Goal: Task Accomplishment & Management: Use online tool/utility

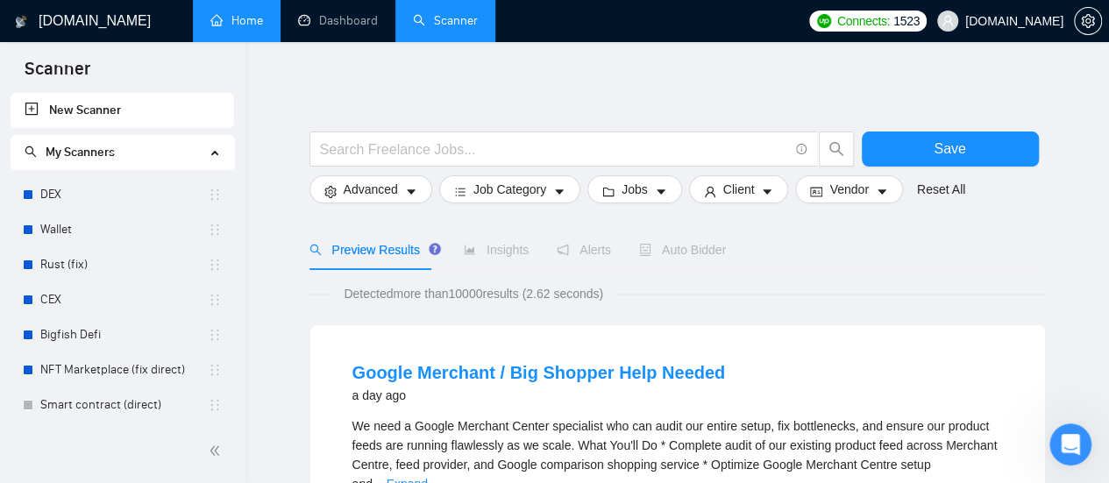
click at [256, 13] on link "Home" at bounding box center [236, 20] width 53 height 15
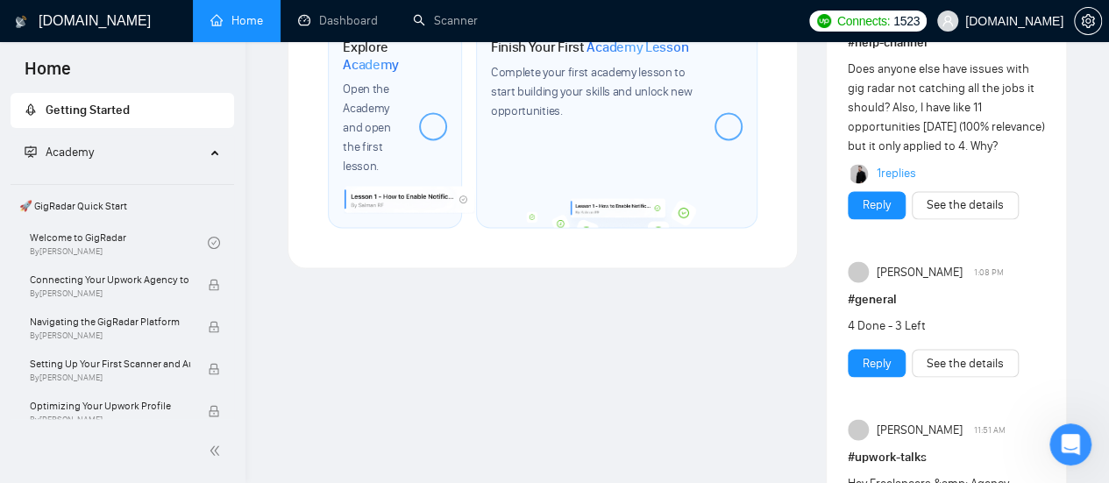
scroll to position [1353, 0]
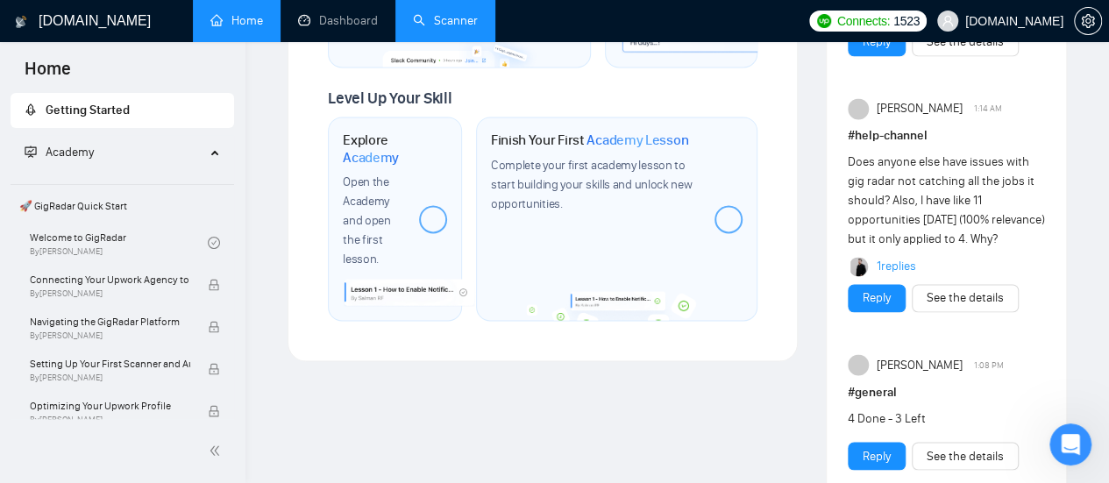
click at [456, 13] on link "Scanner" at bounding box center [445, 20] width 65 height 15
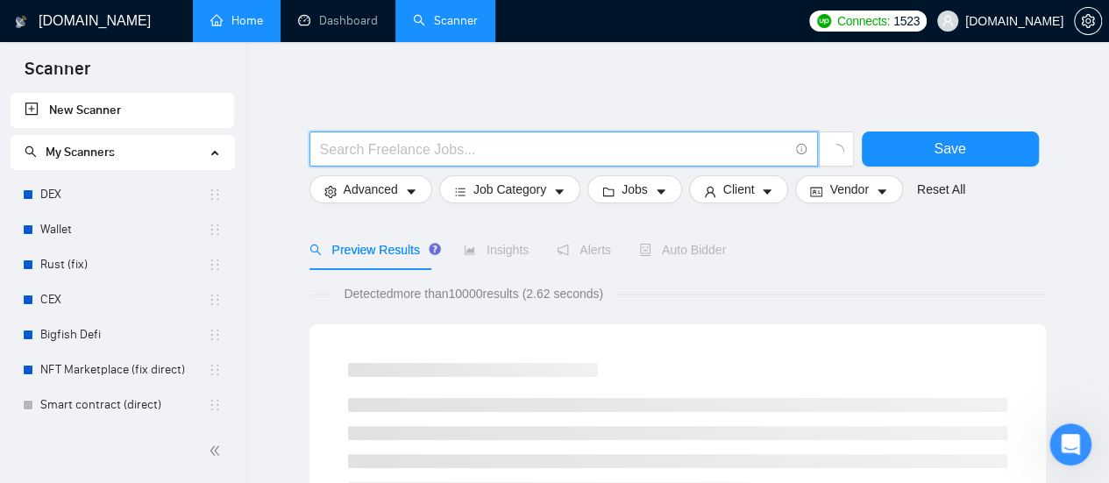
click at [373, 151] on input "text" at bounding box center [554, 150] width 468 height 22
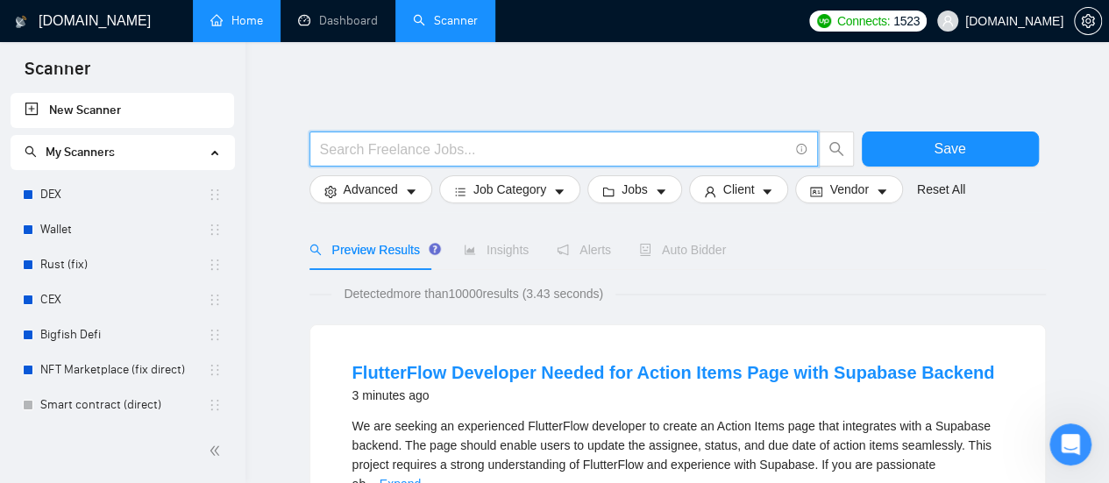
type input "(mvp*) | "(MVP)" | "Minimum valuable product" | "Minimum viable product" | star…"
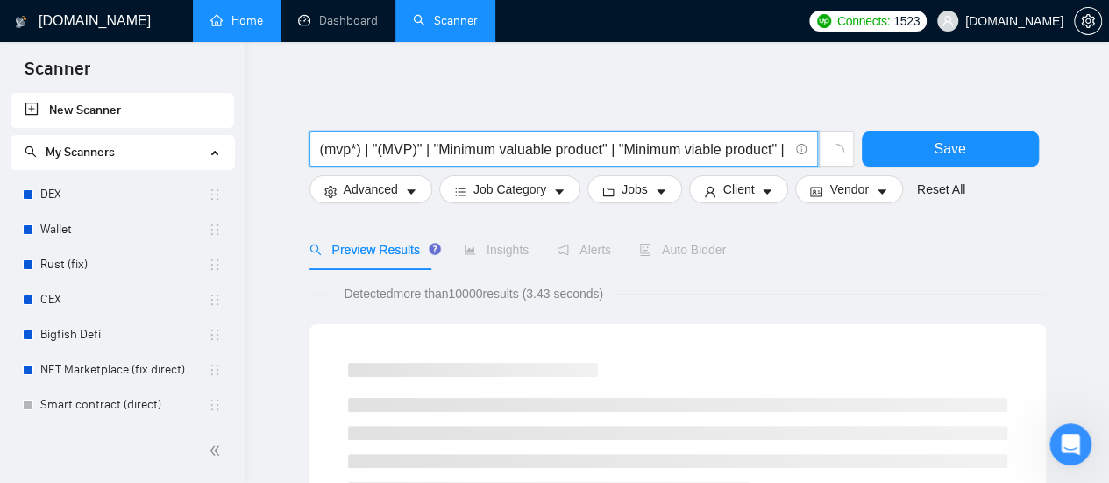
click at [359, 153] on input "(mvp*) | "(MVP)" | "Minimum valuable product" | "Minimum viable product" | star…" at bounding box center [554, 150] width 468 height 22
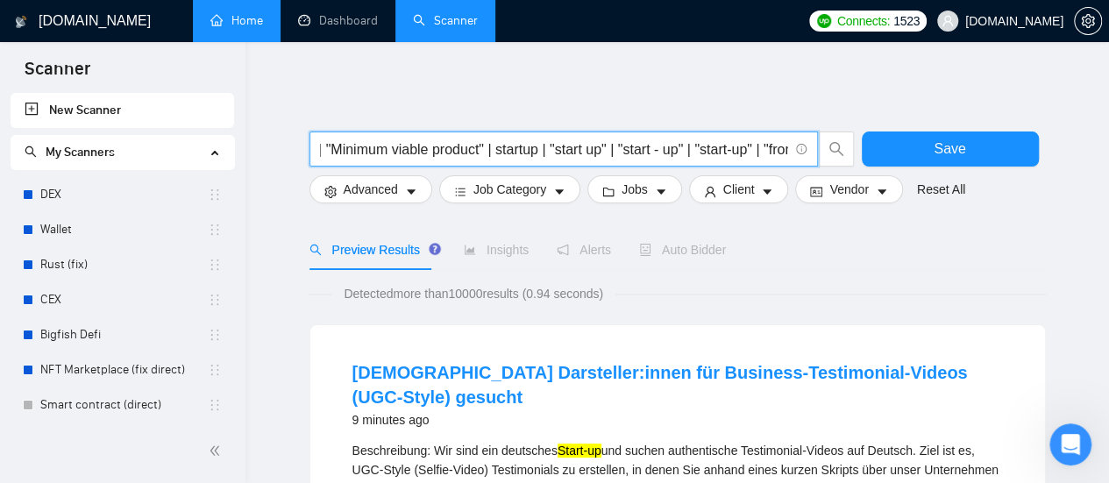
scroll to position [0, 279]
click at [414, 146] on input "(mvp*) | "(MVP)" | "Minimum valuable product" | "Minimum viable product" | star…" at bounding box center [554, 150] width 468 height 22
click at [370, 146] on input "(mvp*) | "(MVP)" | "Minimum valuable product" | "Minimum viable product" | star…" at bounding box center [554, 150] width 468 height 22
click at [405, 195] on icon "caret-down" at bounding box center [411, 192] width 12 height 12
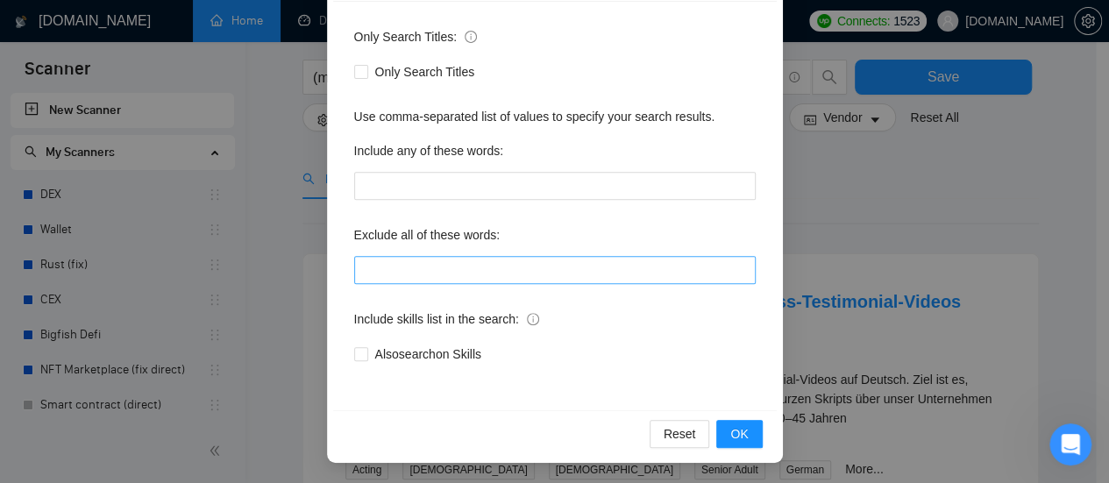
scroll to position [88, 0]
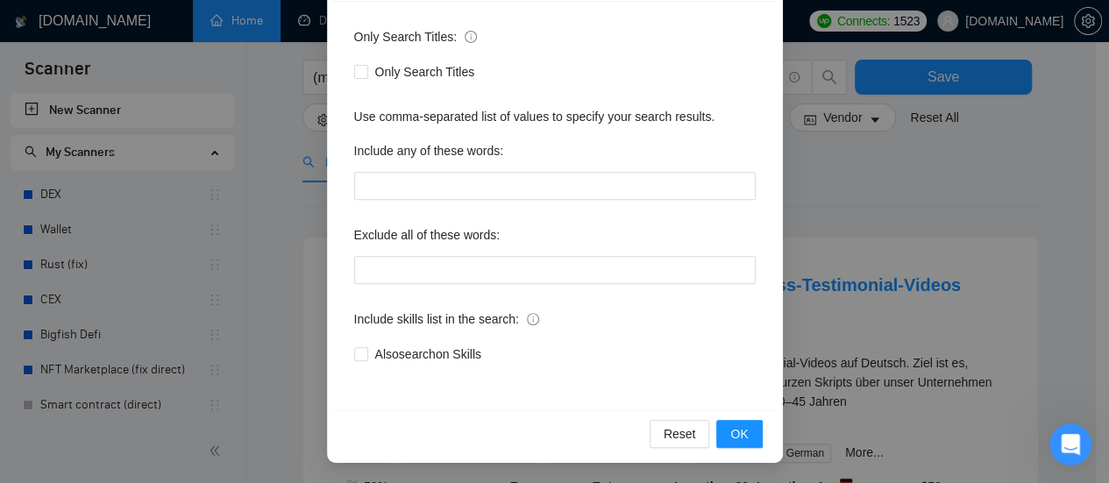
click at [832, 189] on div "Advanced Search Options Only Search Titles: Only Search Titles Use comma-separa…" at bounding box center [554, 241] width 1109 height 483
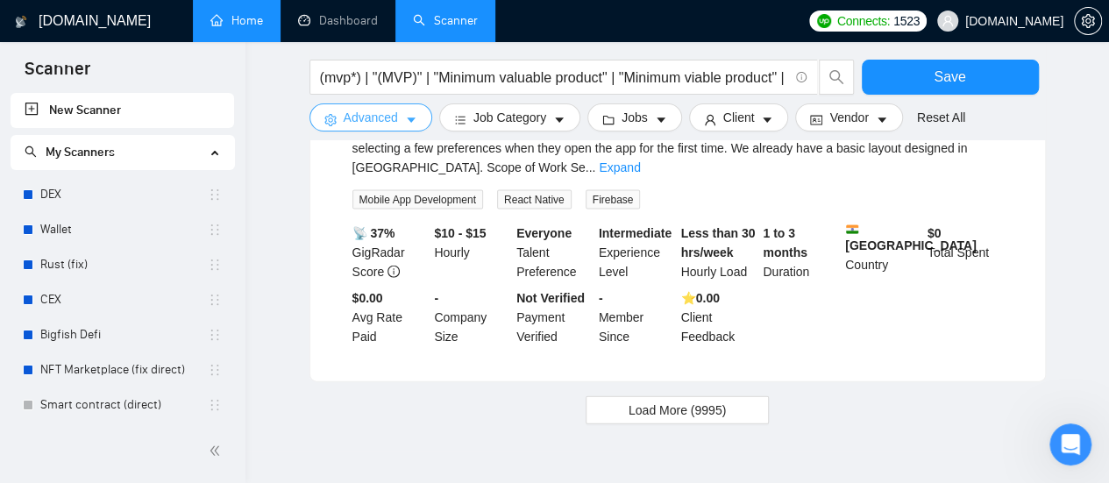
scroll to position [1878, 0]
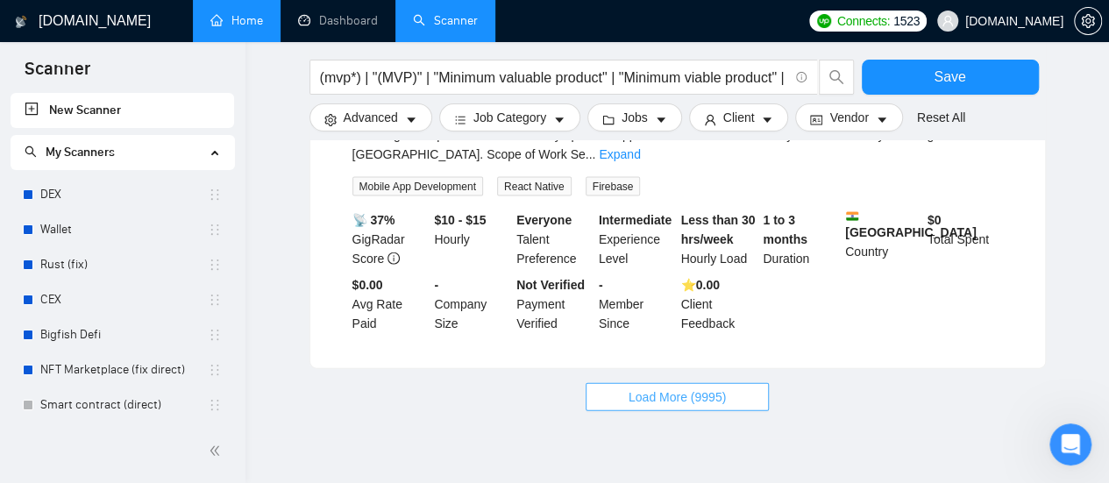
click at [663, 388] on span "Load More (9995)" at bounding box center [677, 397] width 97 height 19
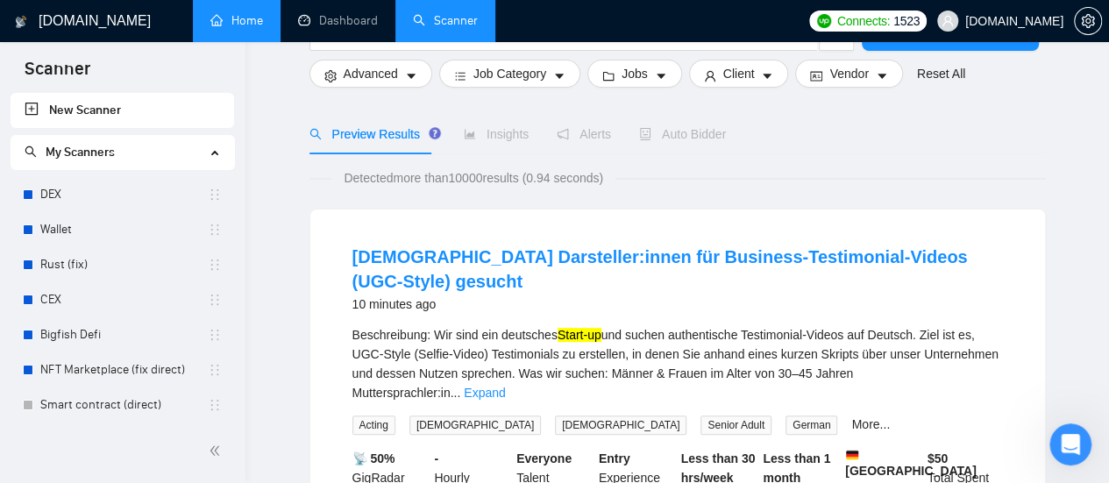
scroll to position [0, 0]
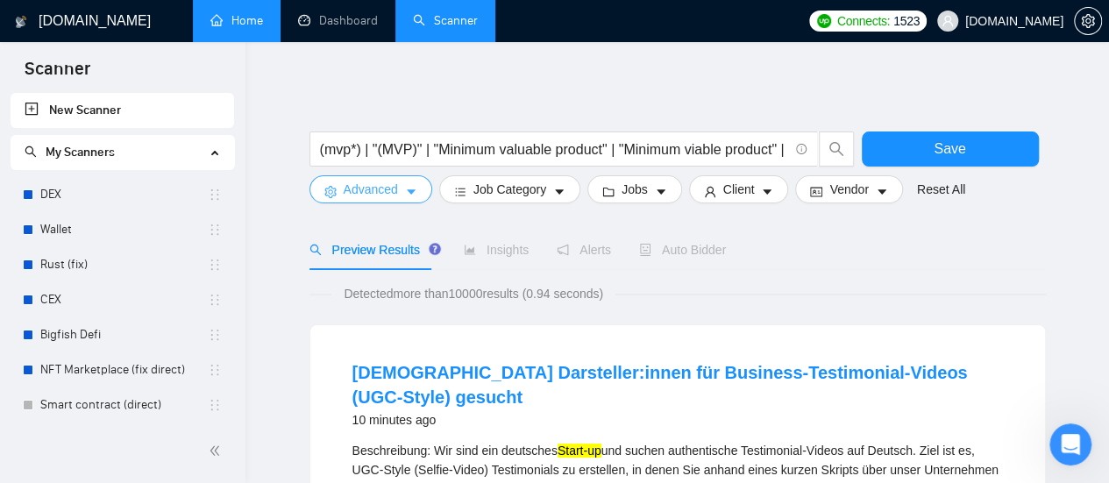
click at [399, 192] on button "Advanced" at bounding box center [371, 189] width 123 height 28
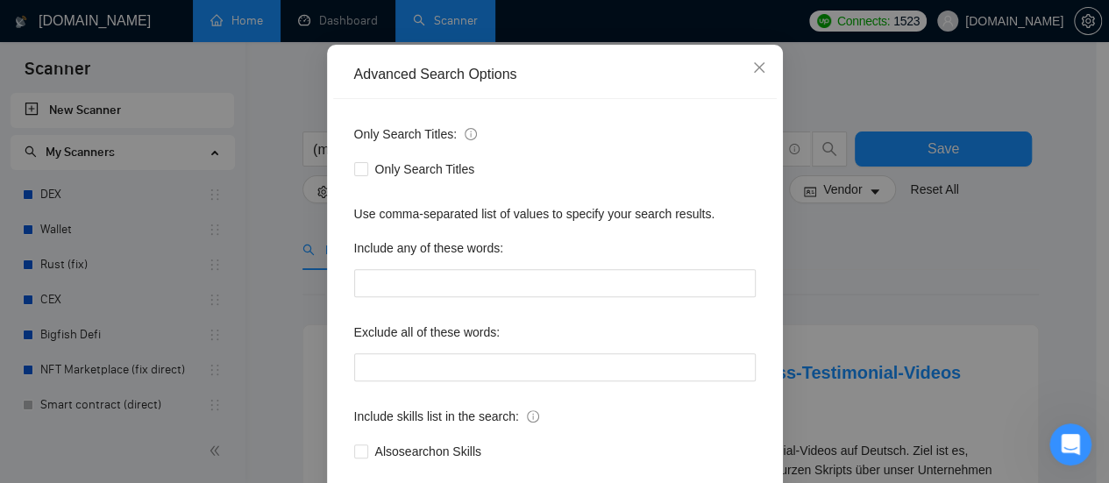
scroll to position [175, 0]
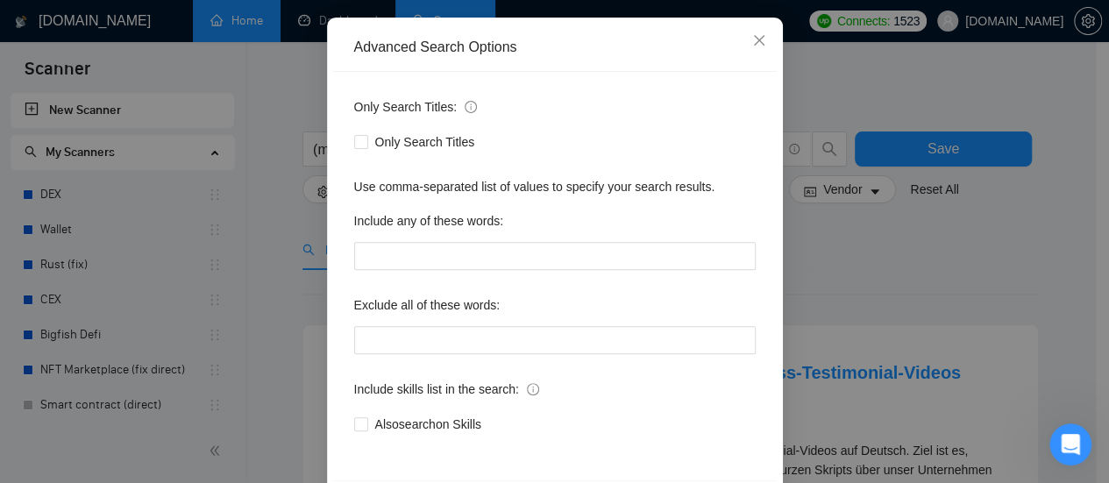
click at [833, 288] on div "Advanced Search Options Only Search Titles: Only Search Titles Use comma-separa…" at bounding box center [554, 241] width 1109 height 483
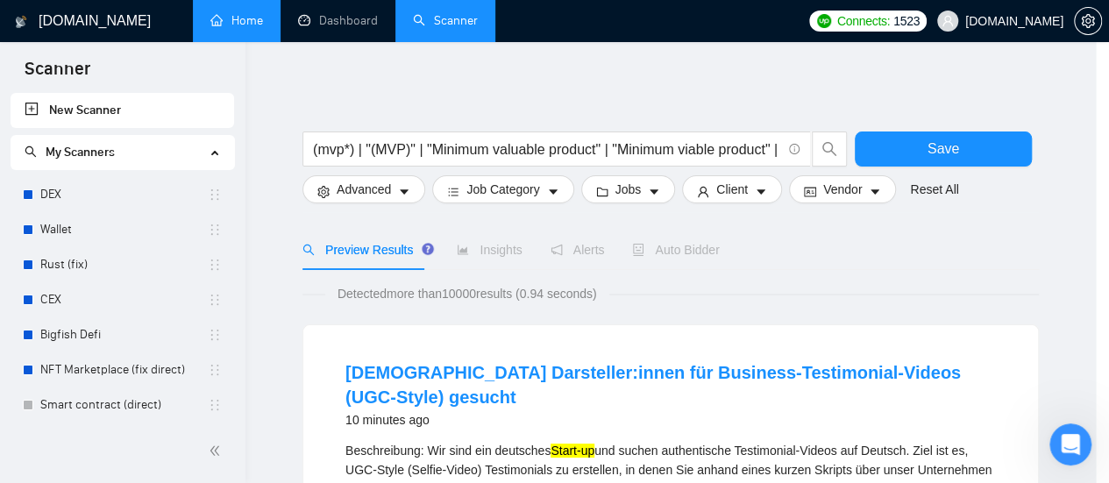
scroll to position [158, 0]
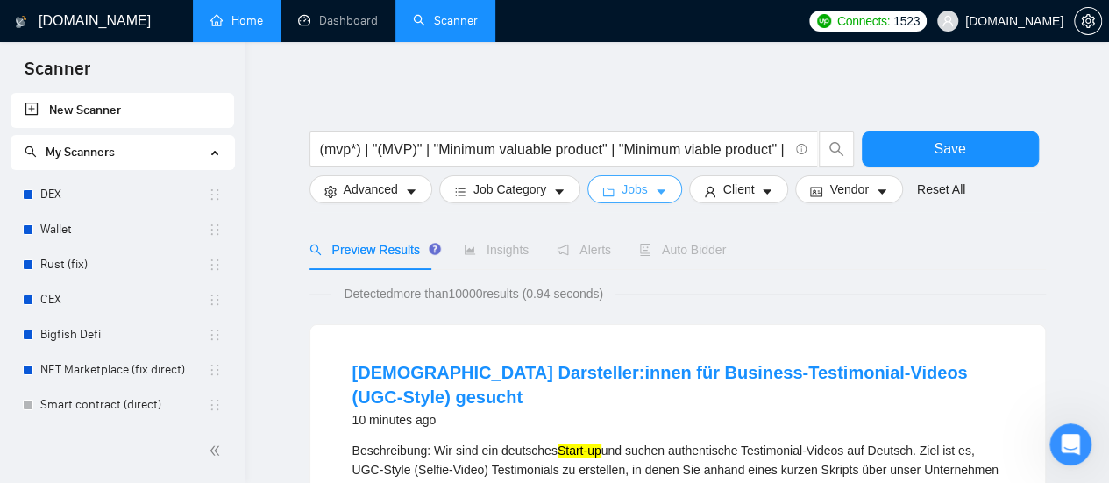
click at [655, 196] on icon "caret-down" at bounding box center [661, 192] width 12 height 12
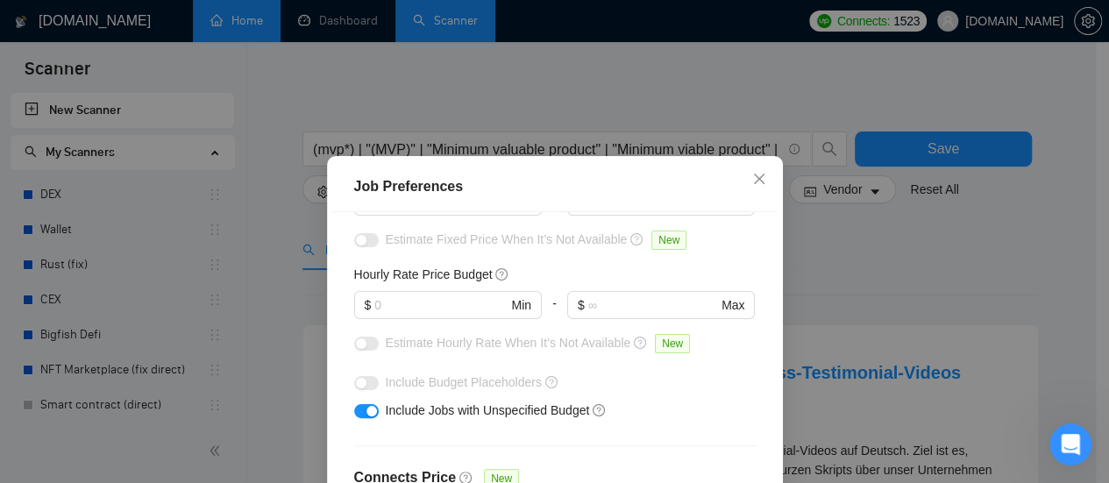
scroll to position [88, 0]
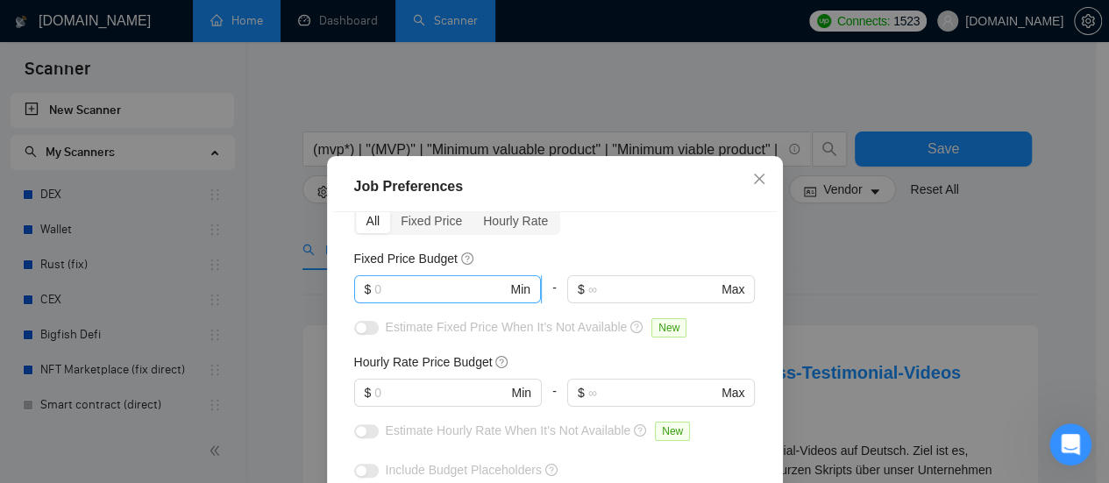
click at [420, 290] on input "text" at bounding box center [440, 289] width 132 height 19
type input "1000"
click at [405, 394] on input "text" at bounding box center [440, 392] width 132 height 19
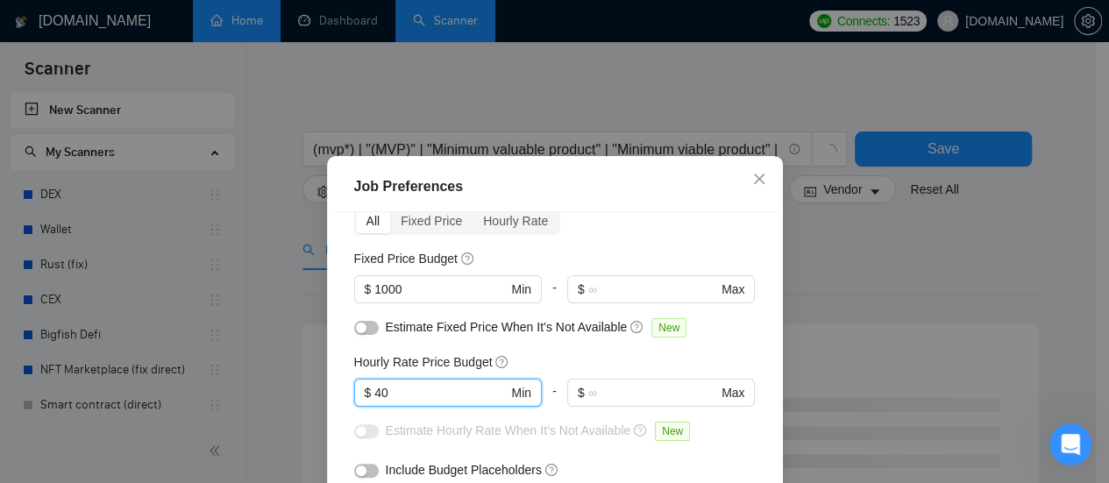
type input "40"
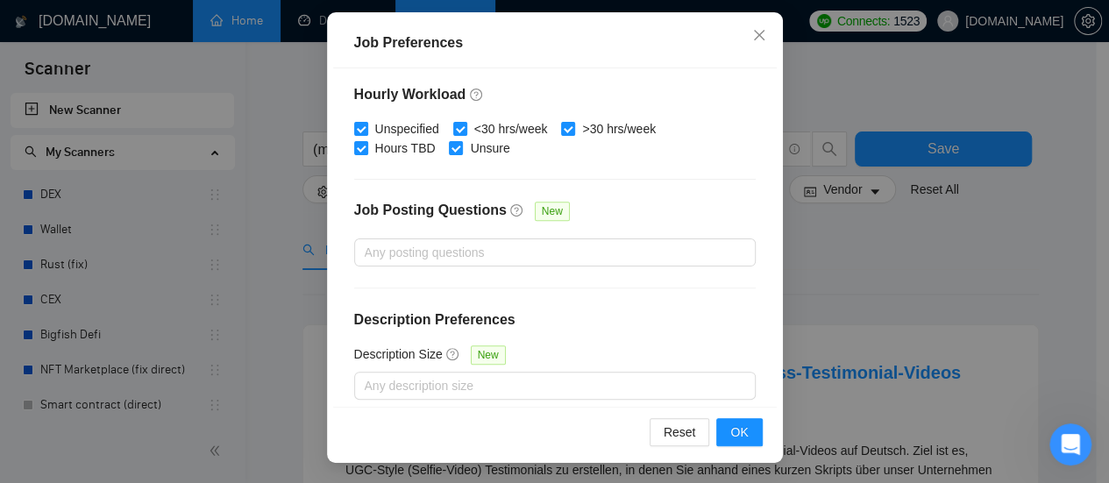
scroll to position [649, 0]
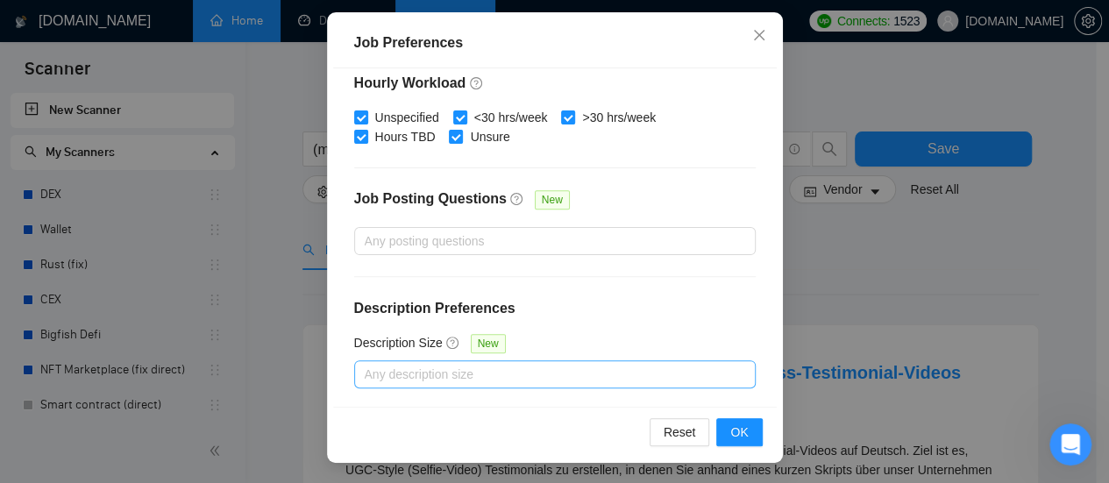
click at [537, 367] on div at bounding box center [546, 374] width 375 height 21
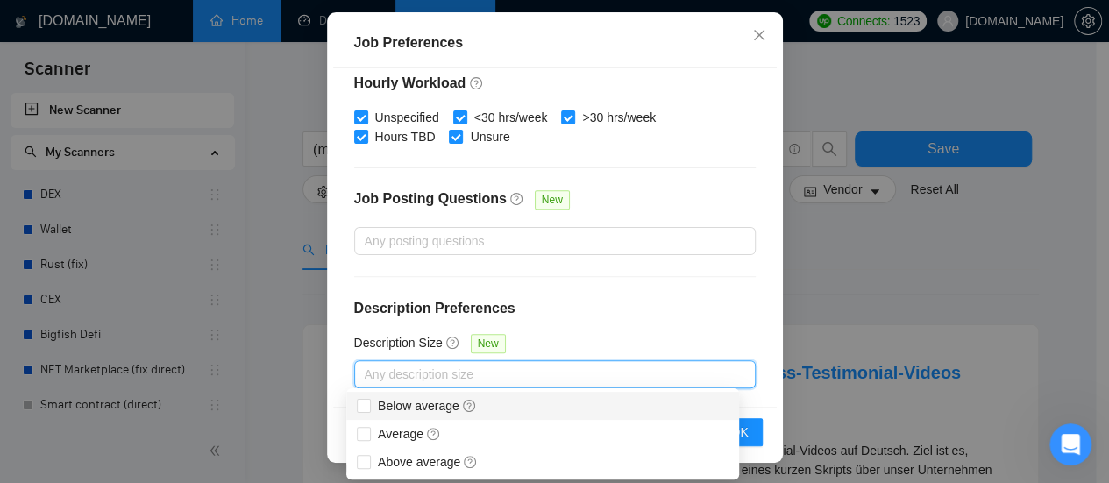
click at [711, 343] on div "Description Size New" at bounding box center [555, 346] width 402 height 27
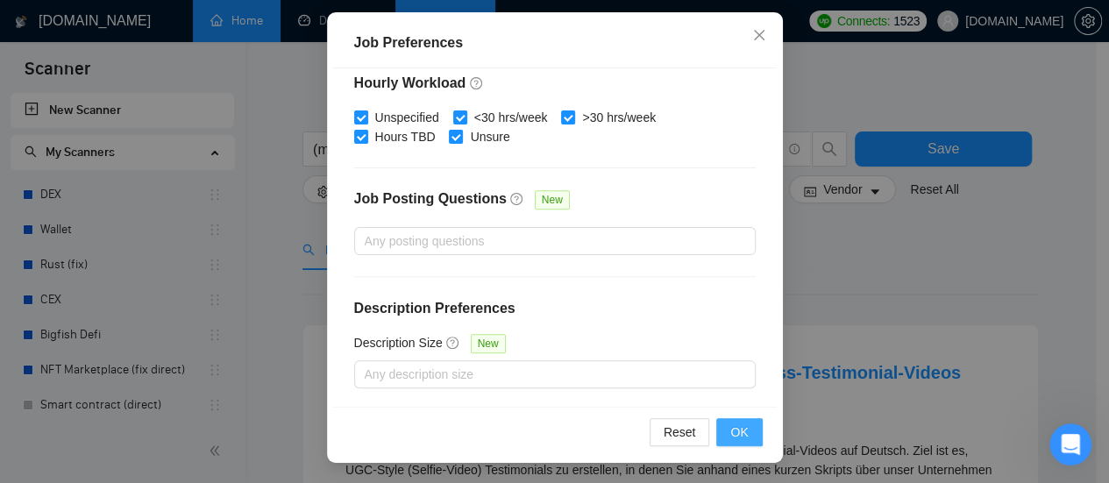
click at [738, 430] on span "OK" at bounding box center [739, 432] width 18 height 19
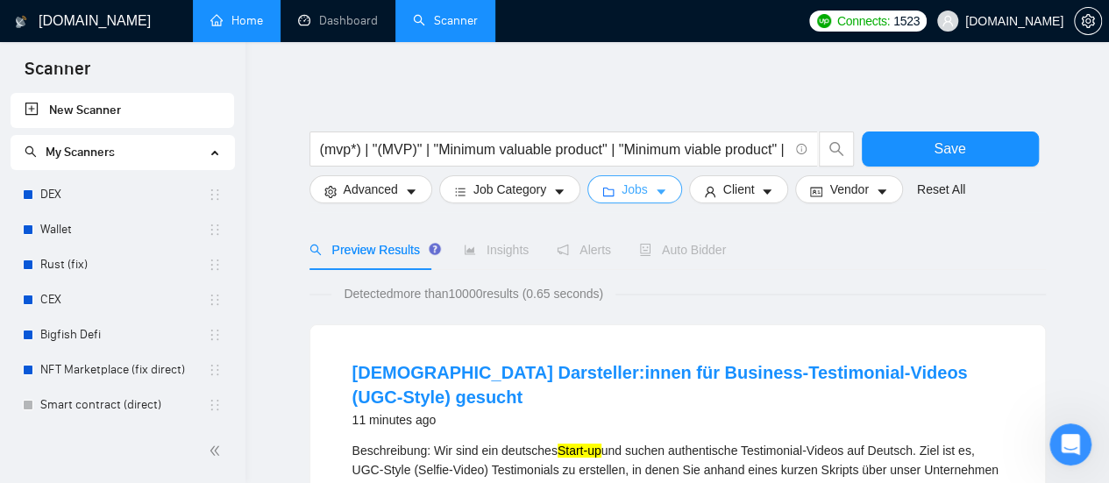
scroll to position [0, 0]
click at [753, 203] on button "Client" at bounding box center [739, 189] width 100 height 28
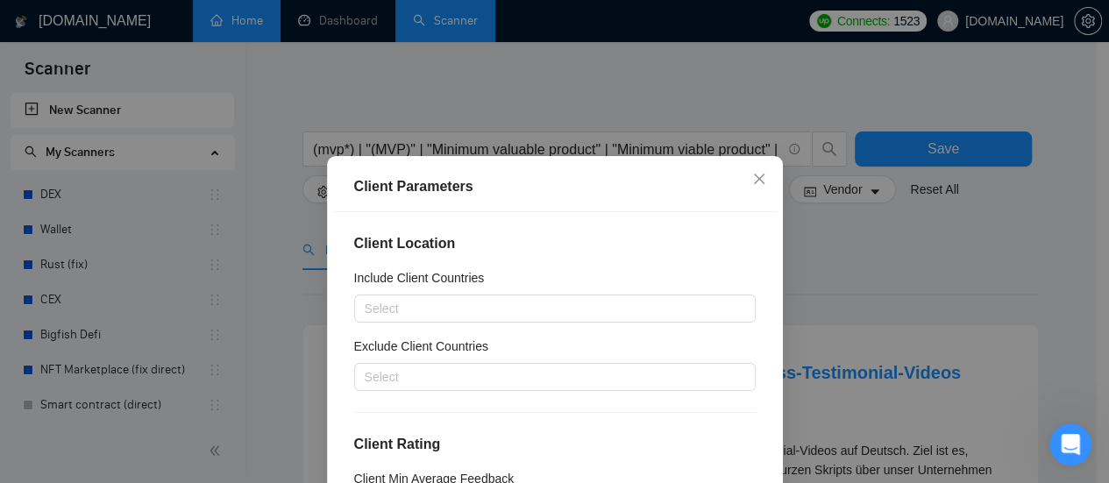
scroll to position [88, 0]
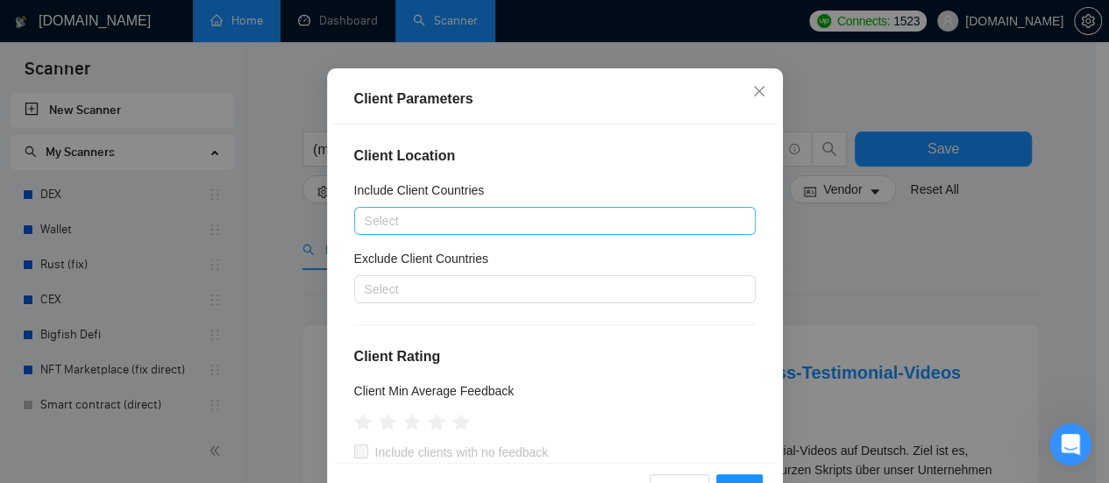
click at [460, 217] on div at bounding box center [546, 220] width 375 height 21
type input "Г"
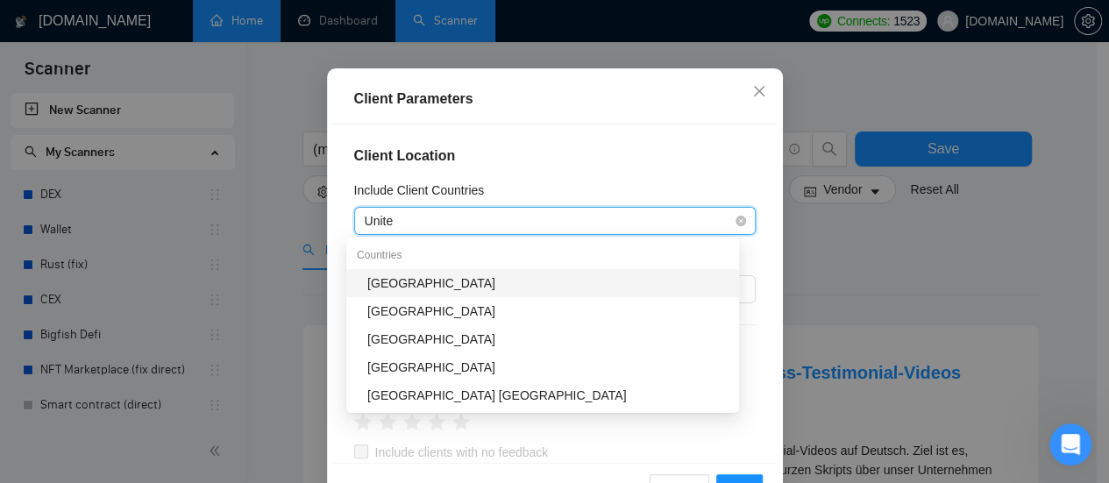
type input "United"
click at [451, 279] on div "[GEOGRAPHIC_DATA]" at bounding box center [547, 283] width 361 height 19
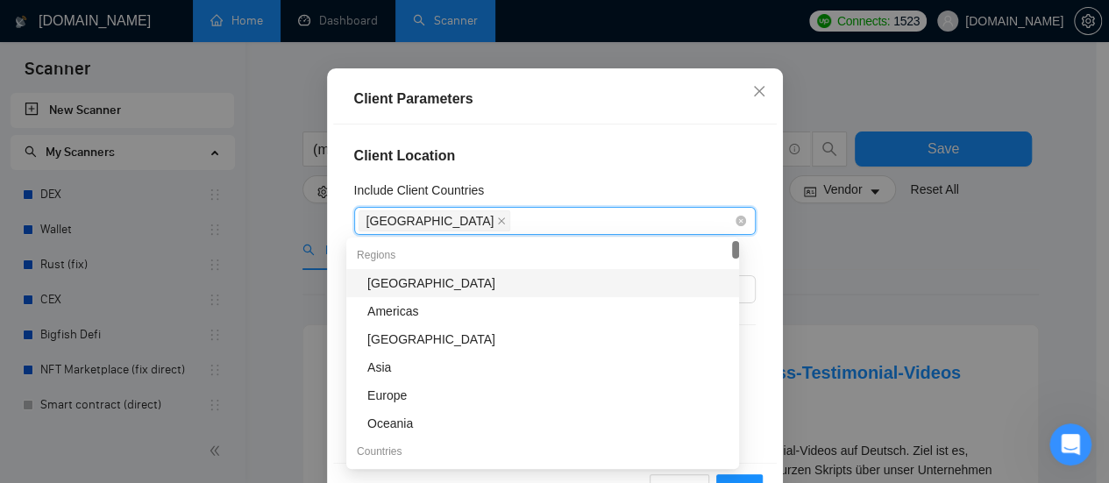
click at [502, 219] on div "[GEOGRAPHIC_DATA]" at bounding box center [546, 221] width 375 height 25
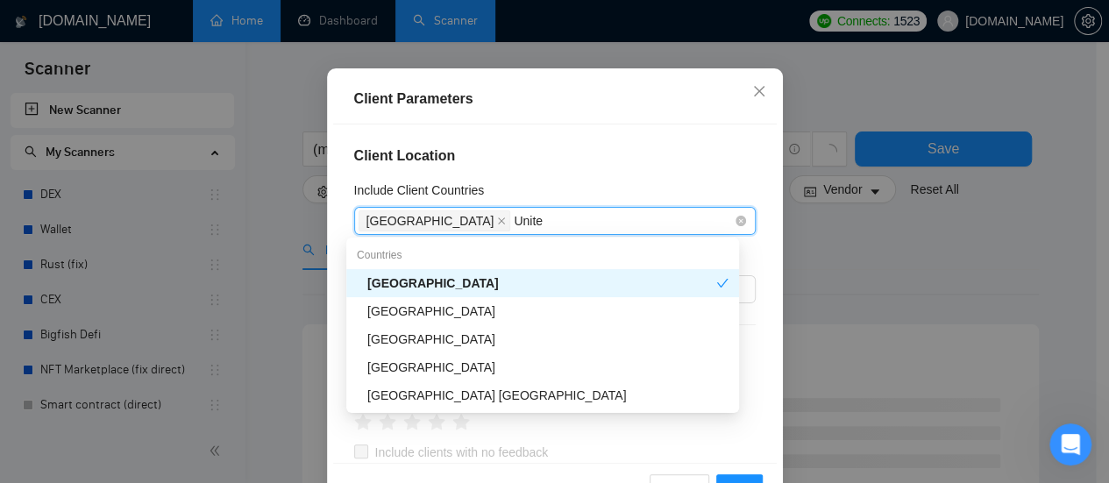
type input "United"
click at [464, 314] on div "[GEOGRAPHIC_DATA]" at bounding box center [547, 311] width 361 height 19
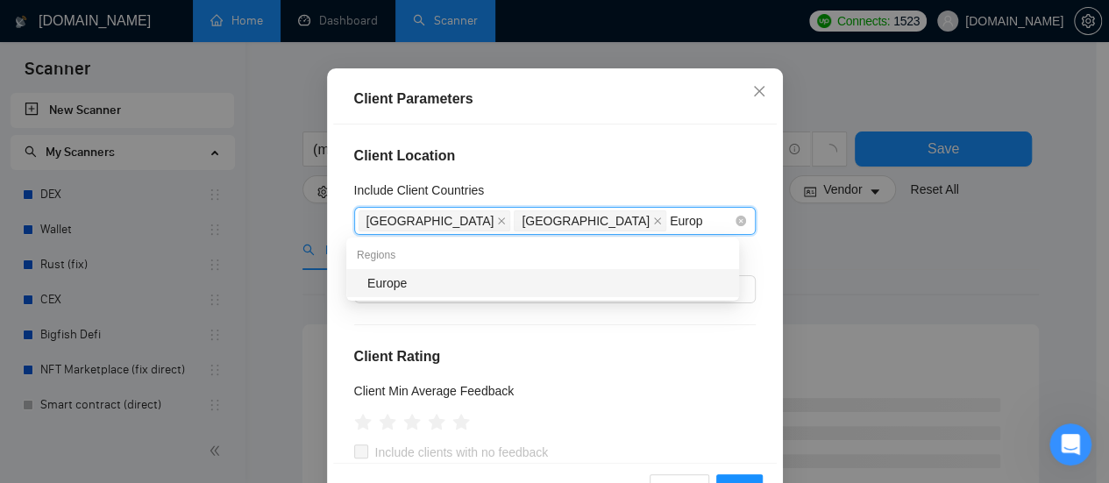
type input "Europe"
click at [543, 294] on div "Europe" at bounding box center [542, 283] width 393 height 28
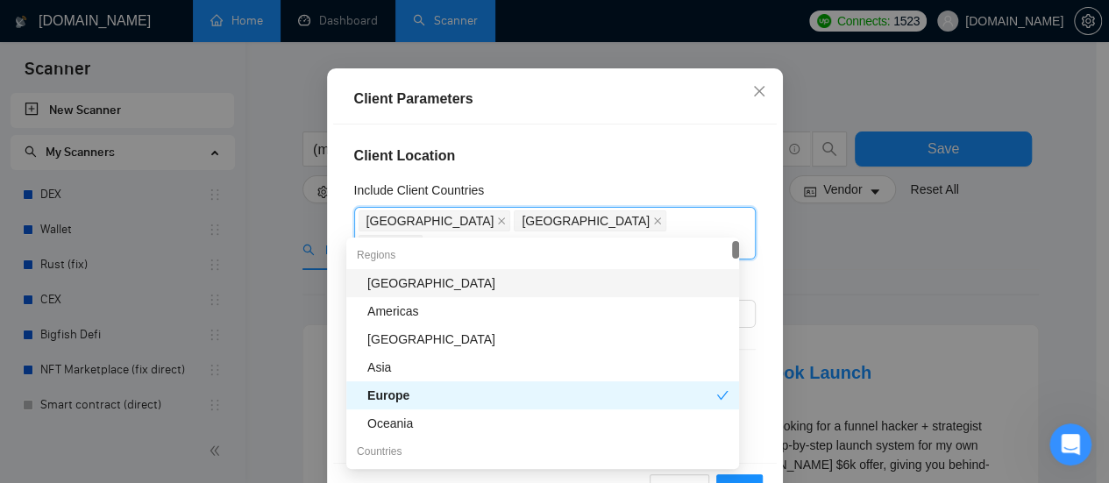
click at [603, 147] on h4 "Client Location" at bounding box center [555, 156] width 402 height 21
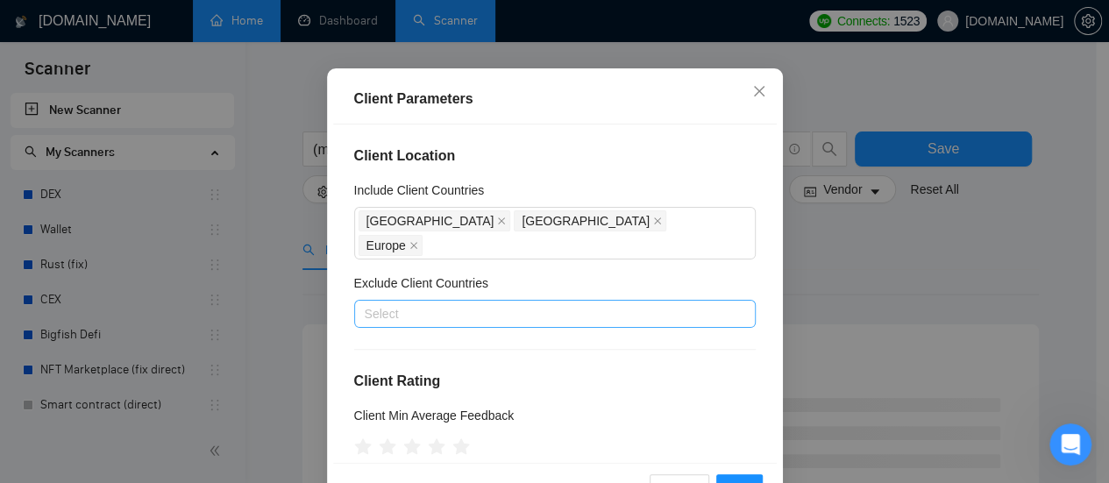
click at [442, 303] on div at bounding box center [546, 313] width 375 height 21
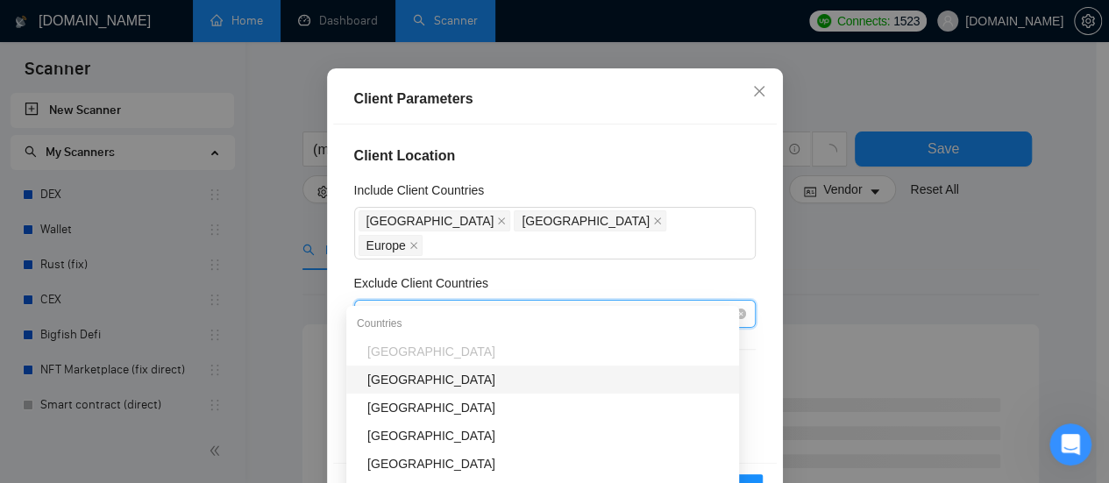
type input "Ind"
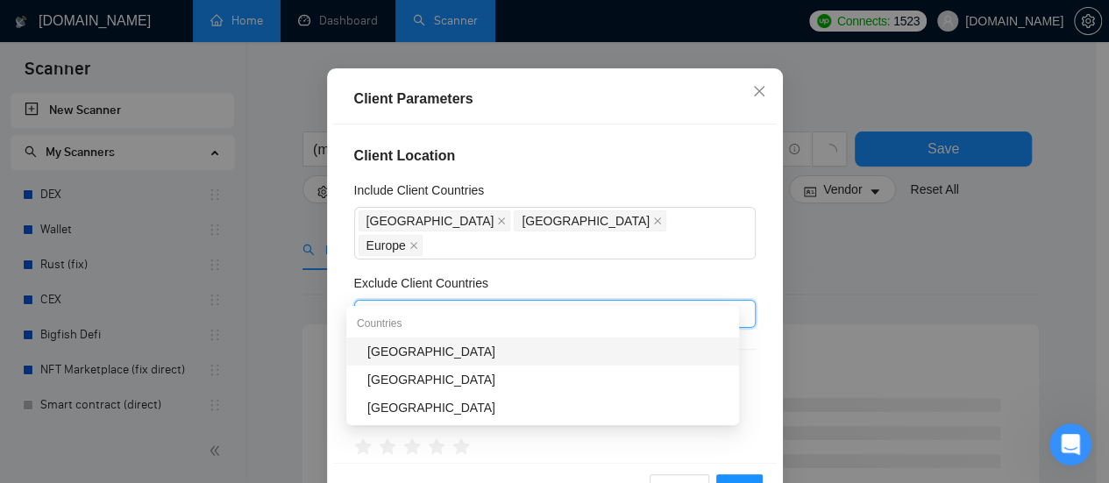
click at [410, 353] on div "[GEOGRAPHIC_DATA]" at bounding box center [547, 351] width 361 height 19
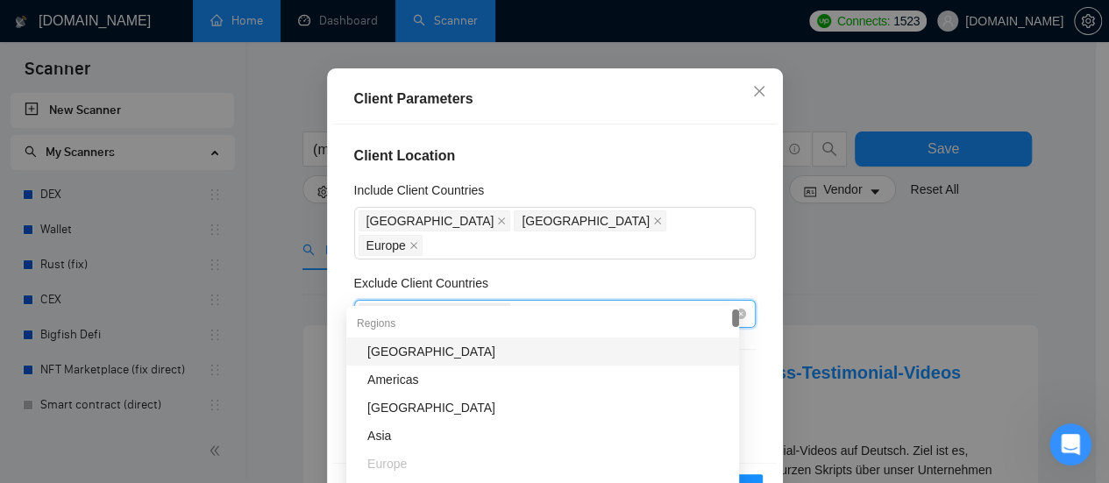
click at [480, 302] on div "[GEOGRAPHIC_DATA]" at bounding box center [546, 314] width 375 height 25
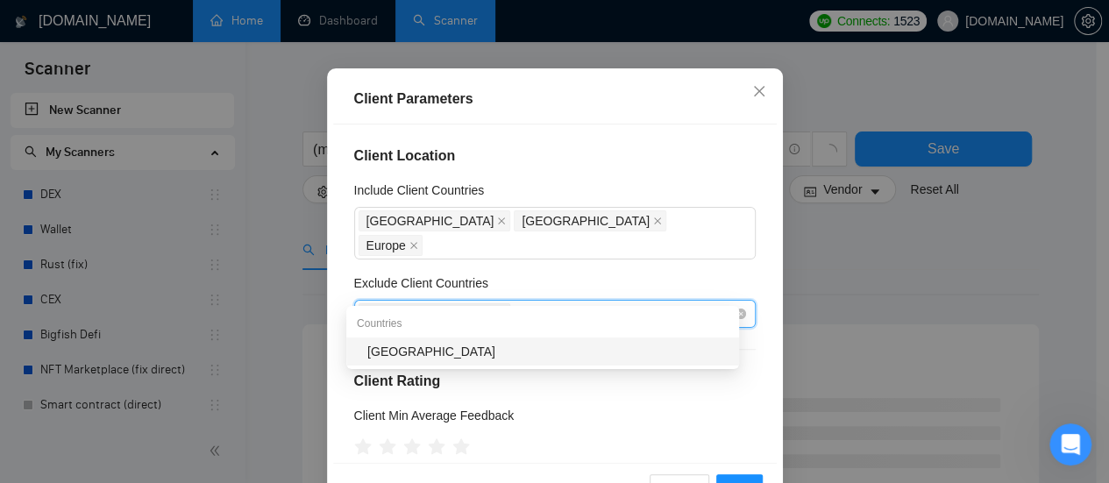
type input "[GEOGRAPHIC_DATA]"
click at [382, 359] on div "[GEOGRAPHIC_DATA]" at bounding box center [547, 351] width 361 height 19
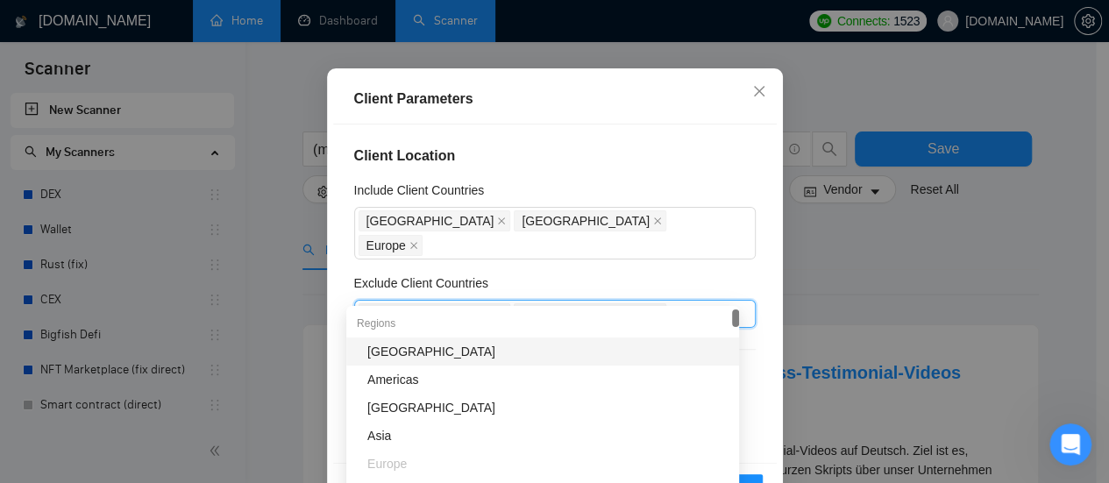
click at [619, 245] on div "Client Location Include Client Countries [GEOGRAPHIC_DATA] [GEOGRAPHIC_DATA] [G…" at bounding box center [555, 294] width 444 height 338
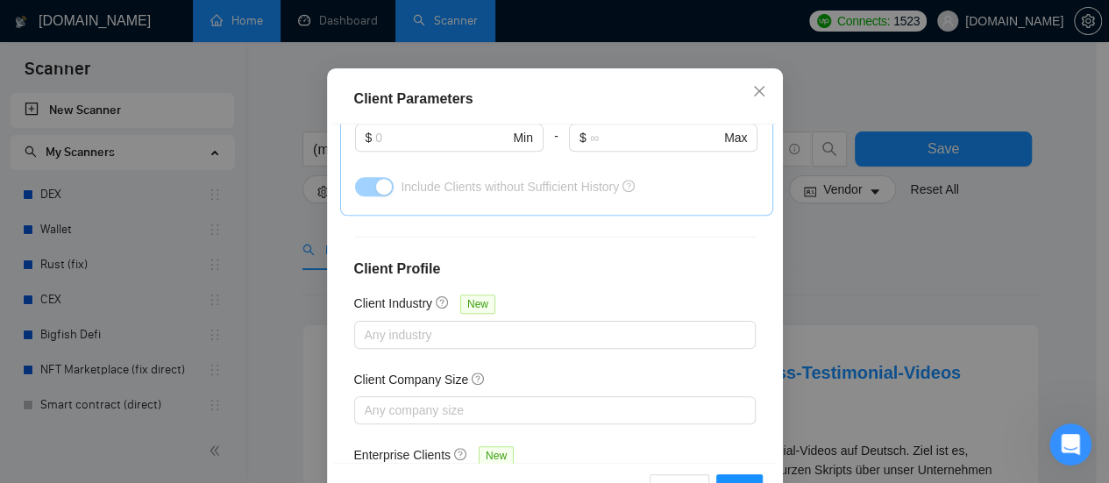
scroll to position [752, 0]
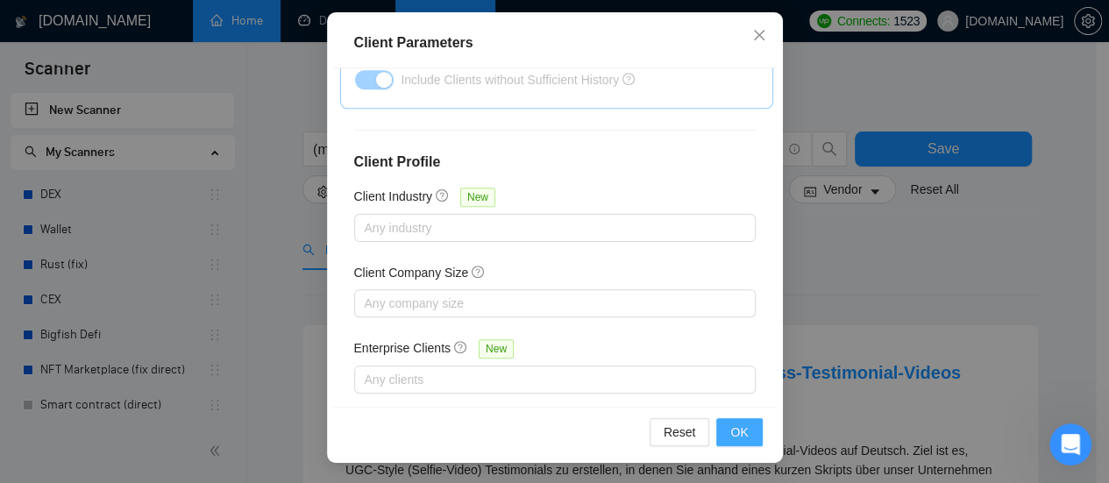
click at [741, 434] on span "OK" at bounding box center [739, 432] width 18 height 19
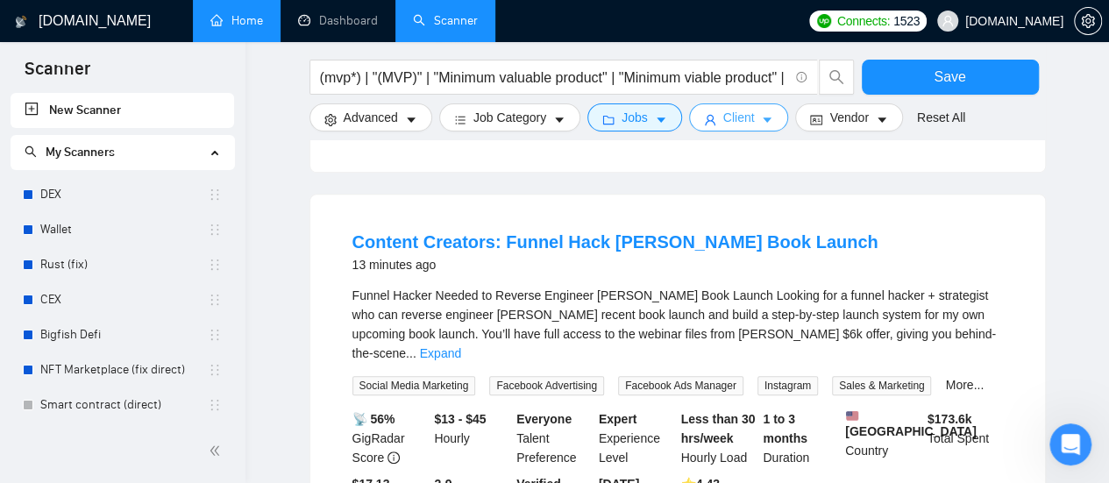
scroll to position [526, 0]
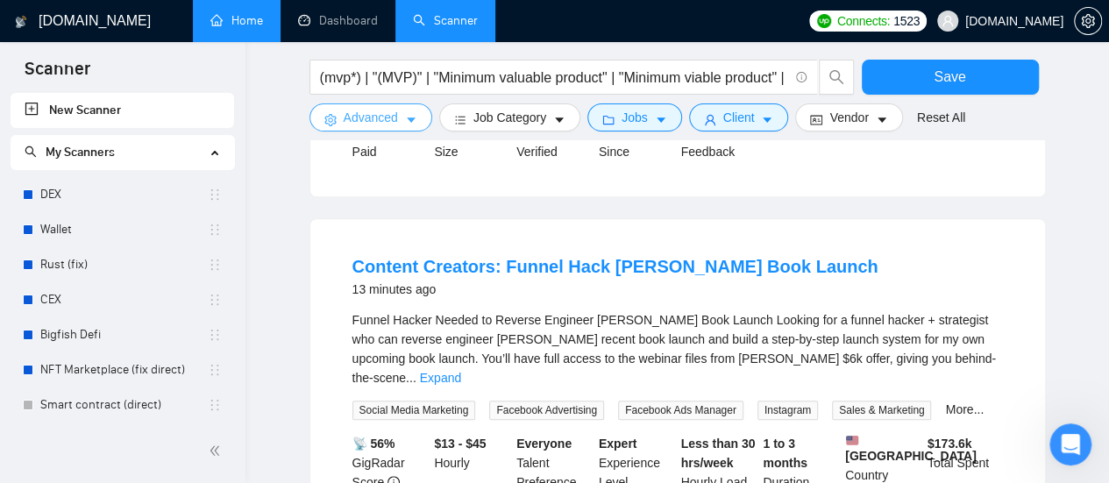
click at [389, 111] on span "Advanced" at bounding box center [371, 117] width 54 height 19
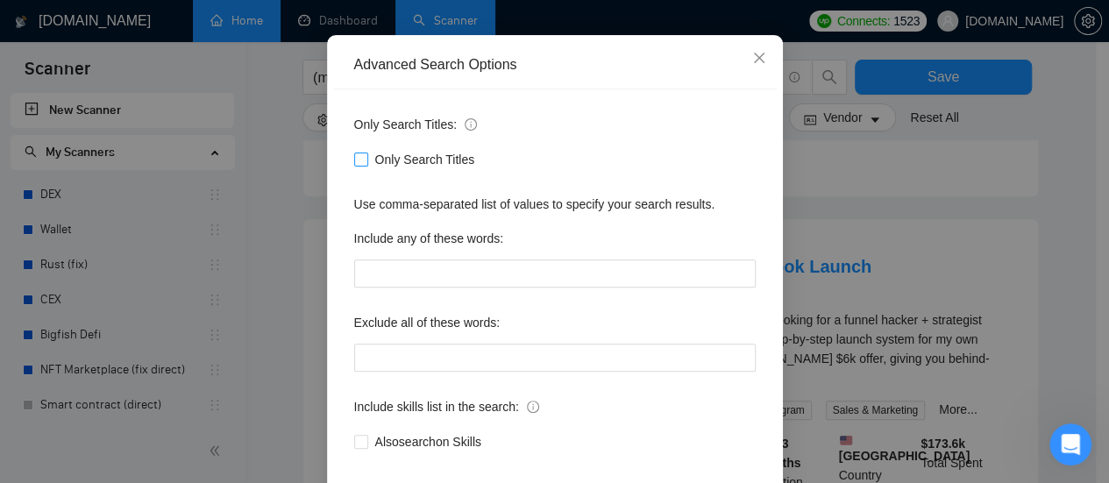
click at [356, 165] on input "Only Search Titles" at bounding box center [360, 159] width 12 height 12
checkbox input "true"
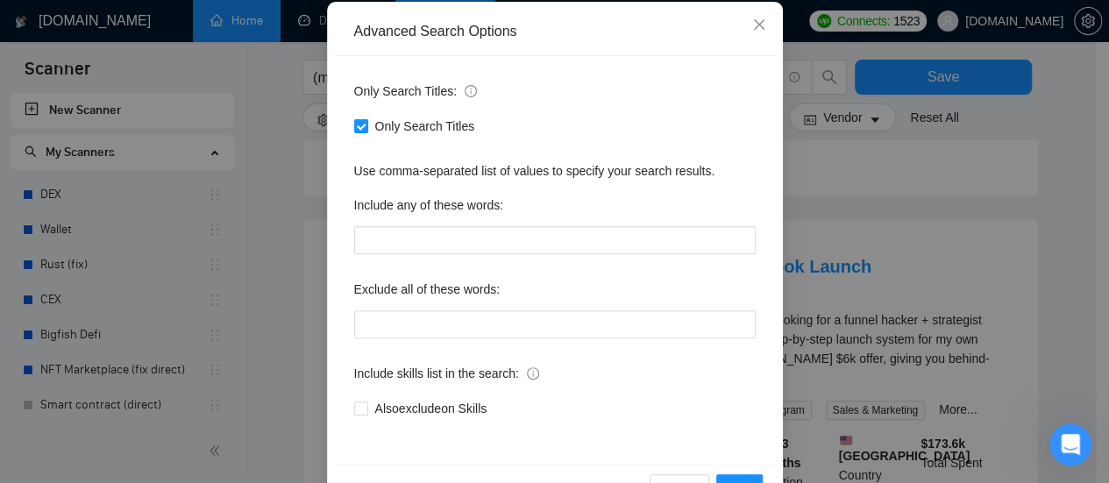
scroll to position [245, 0]
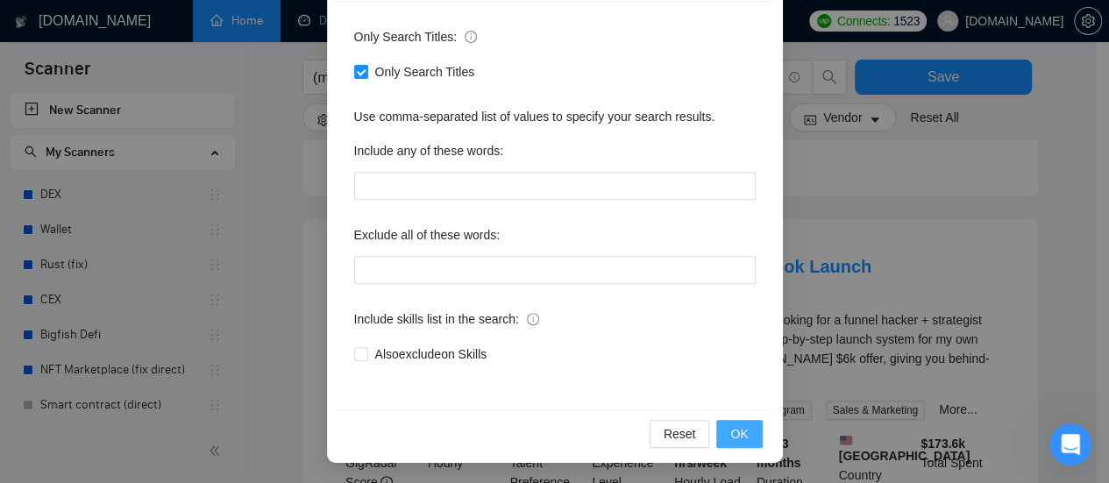
click at [739, 436] on span "OK" at bounding box center [739, 433] width 18 height 19
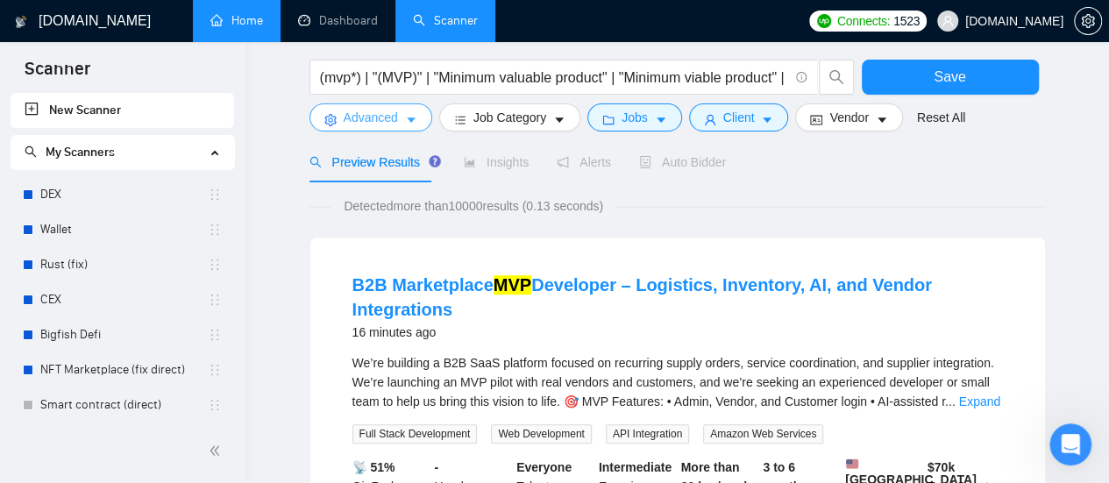
scroll to position [175, 0]
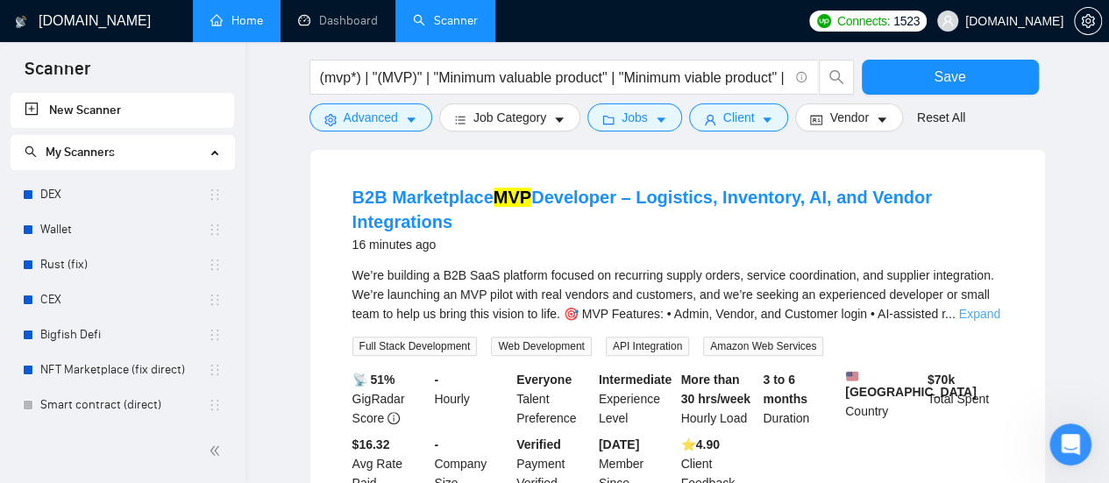
click at [975, 313] on link "Expand" at bounding box center [979, 314] width 41 height 14
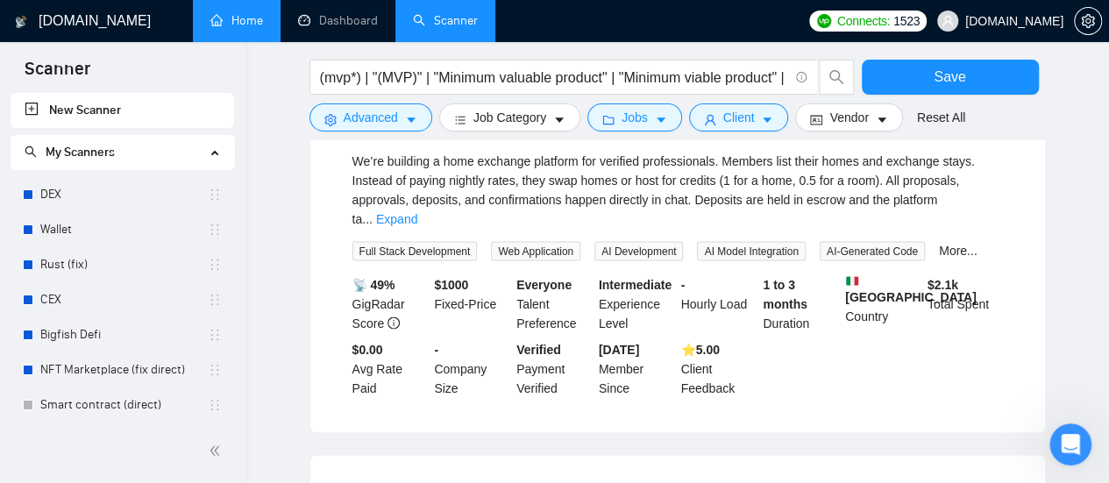
scroll to position [1754, 0]
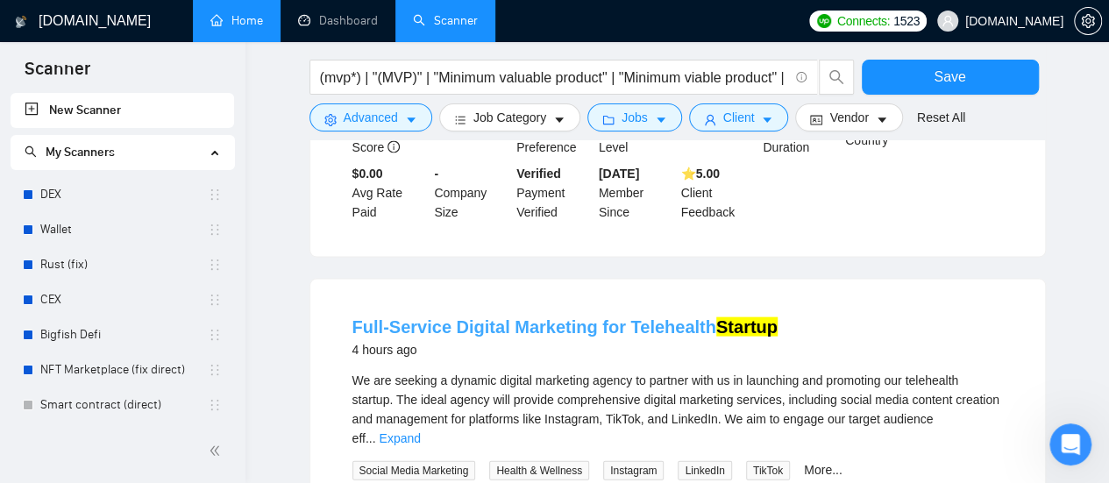
click at [638, 317] on link "Full-Service Digital Marketing for Telehealth Startup" at bounding box center [564, 326] width 425 height 19
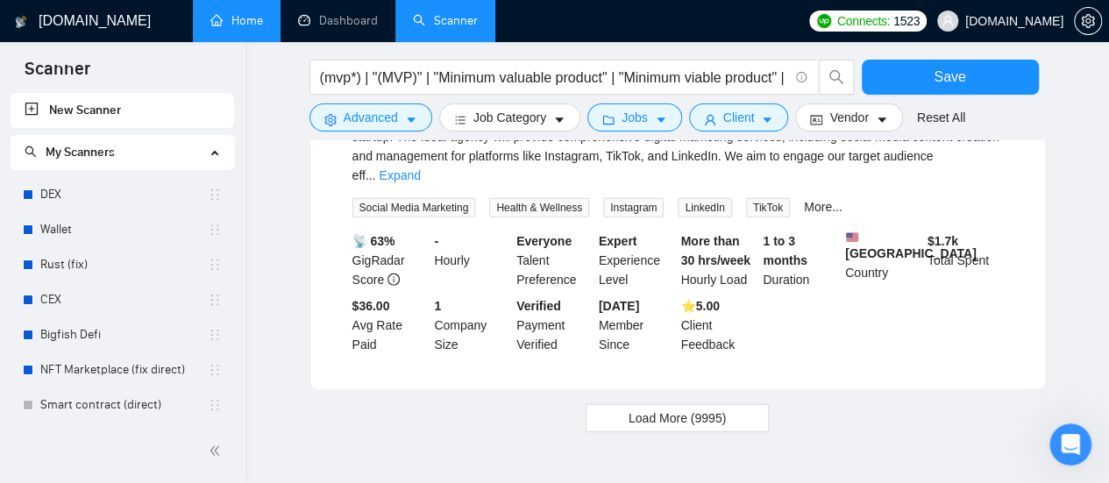
scroll to position [2069, 0]
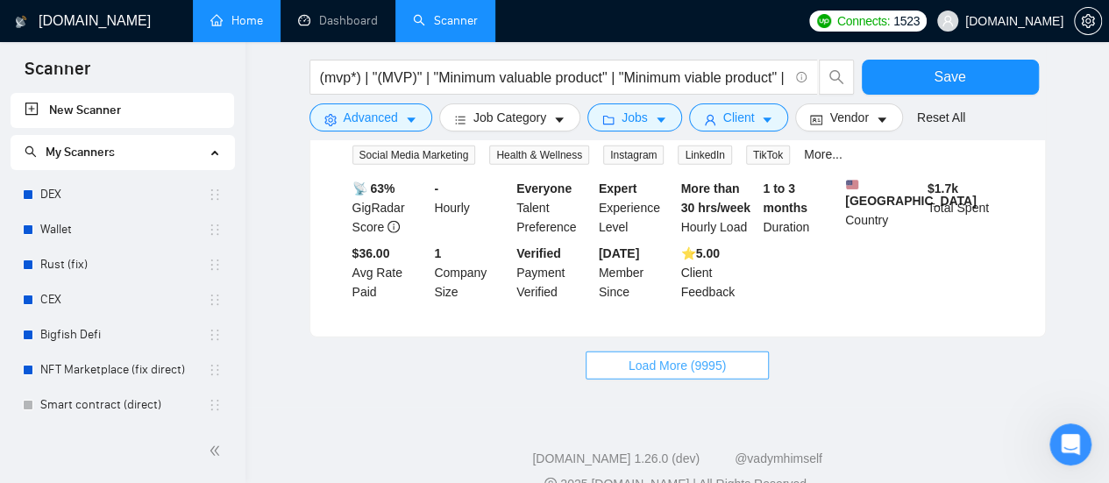
click at [714, 356] on span "Load More (9995)" at bounding box center [677, 365] width 97 height 19
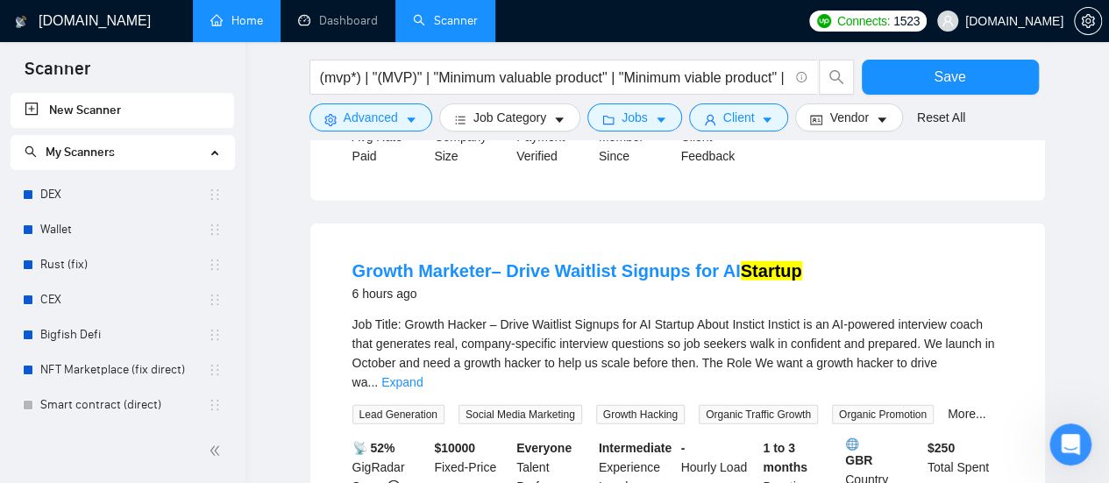
scroll to position [2245, 0]
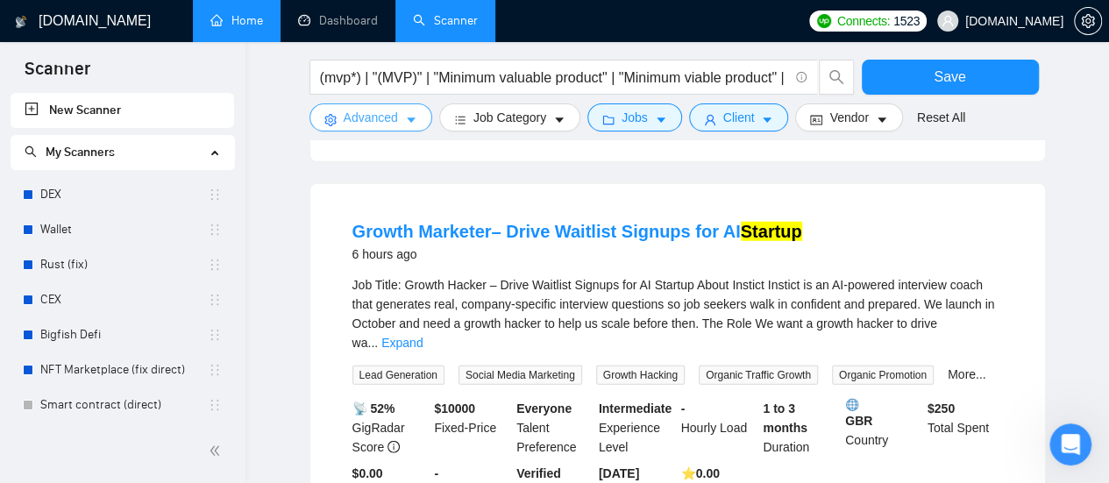
click at [405, 125] on icon "caret-down" at bounding box center [411, 120] width 12 height 12
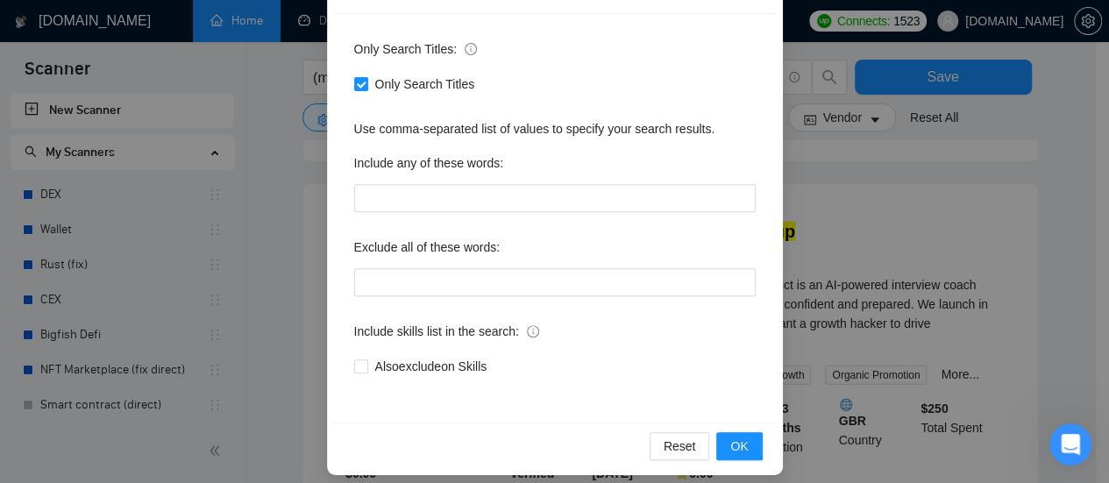
scroll to position [245, 0]
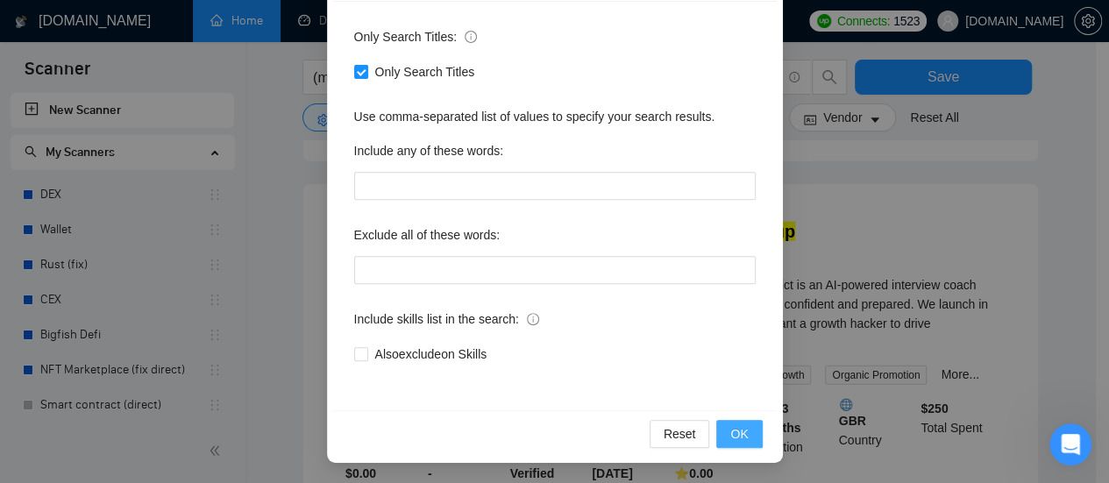
click at [736, 436] on span "OK" at bounding box center [739, 433] width 18 height 19
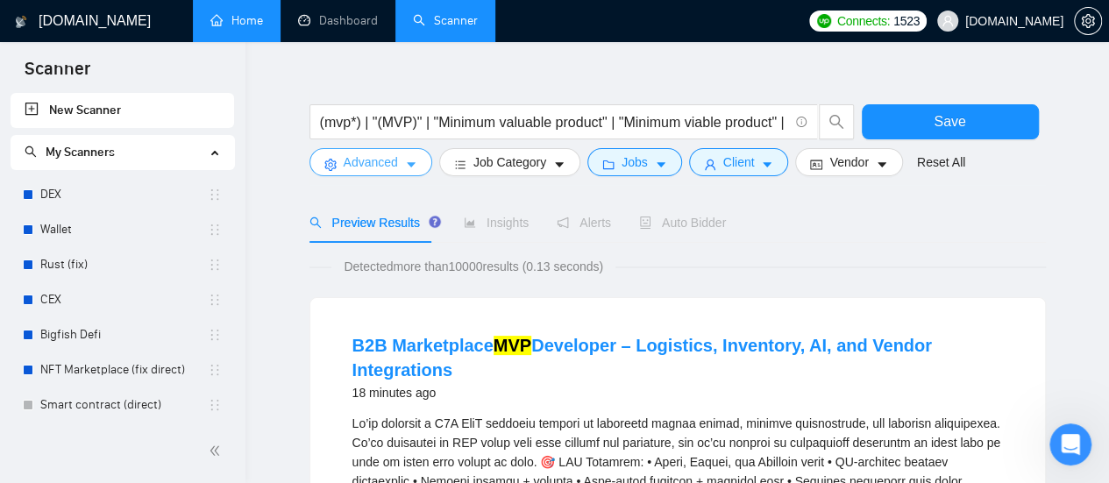
scroll to position [0, 0]
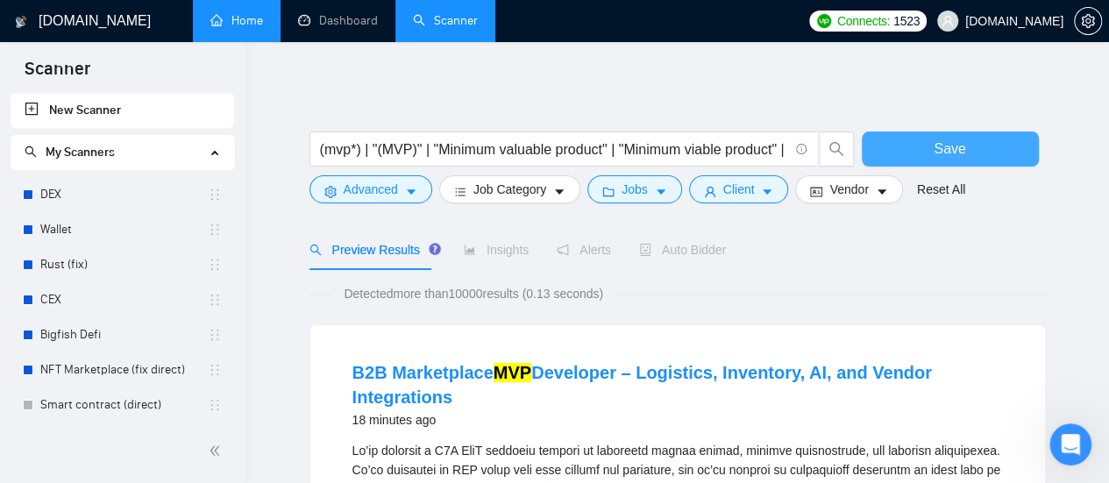
click at [960, 154] on span "Save" at bounding box center [950, 149] width 32 height 22
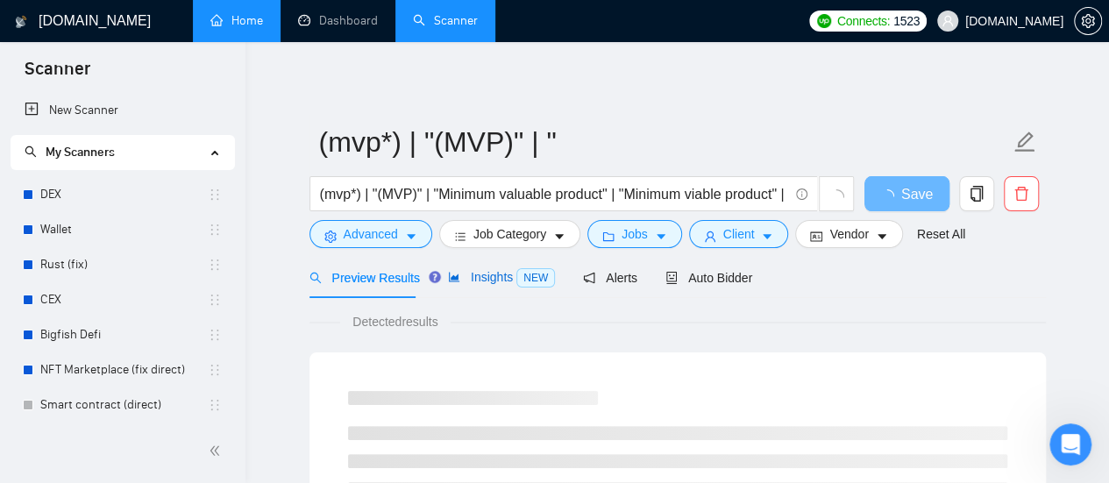
click at [495, 283] on span "Insights NEW" at bounding box center [501, 277] width 107 height 14
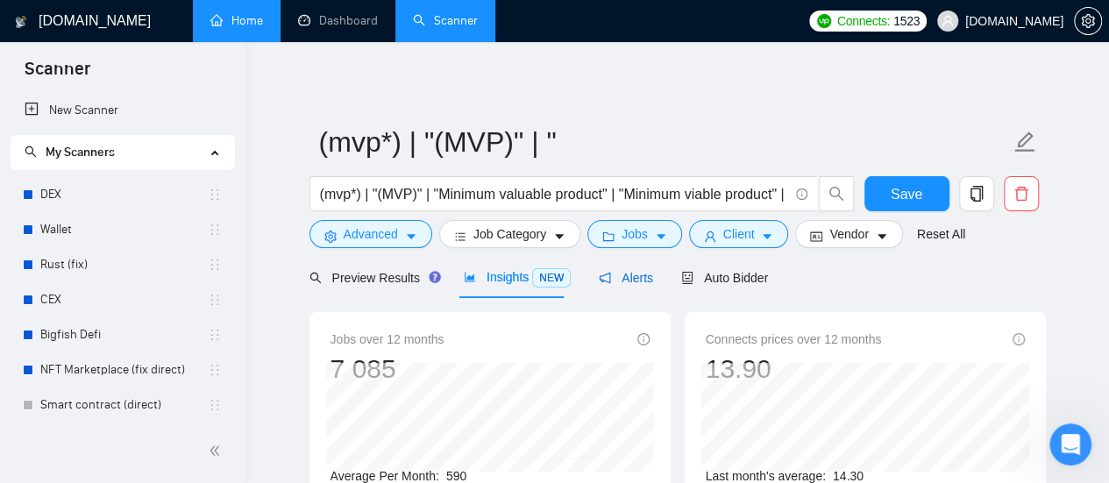
click at [622, 281] on span "Alerts" at bounding box center [626, 278] width 54 height 14
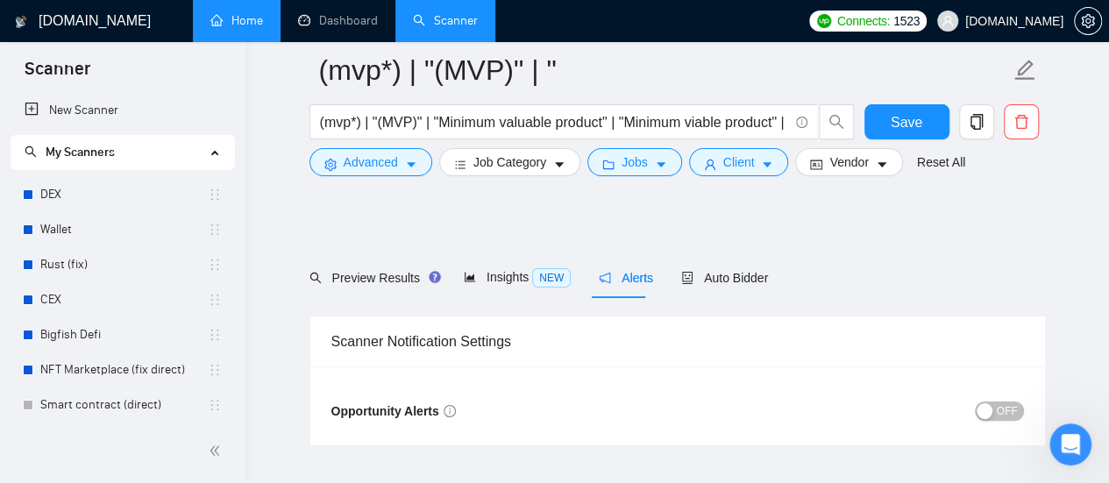
scroll to position [96, 0]
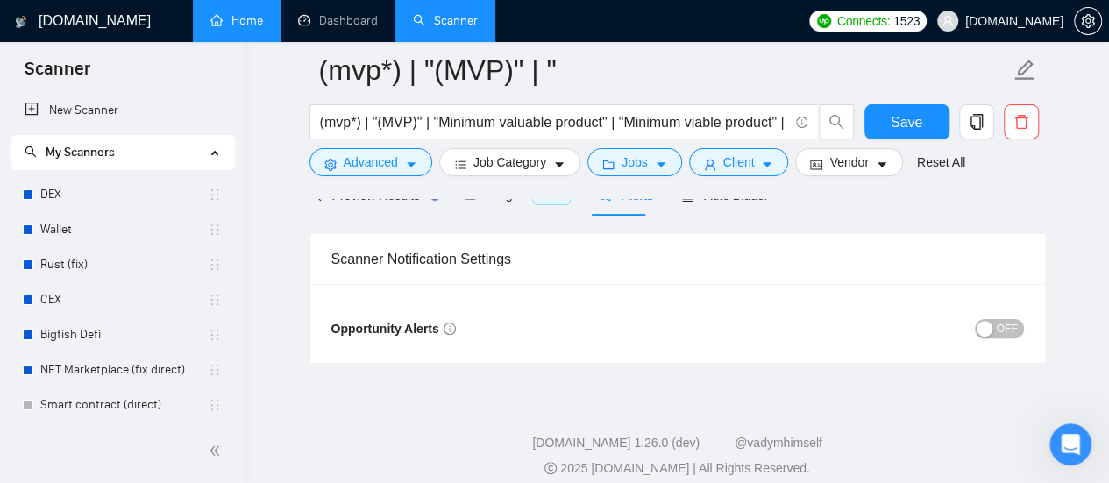
click at [1017, 329] on span "OFF" at bounding box center [1007, 328] width 21 height 19
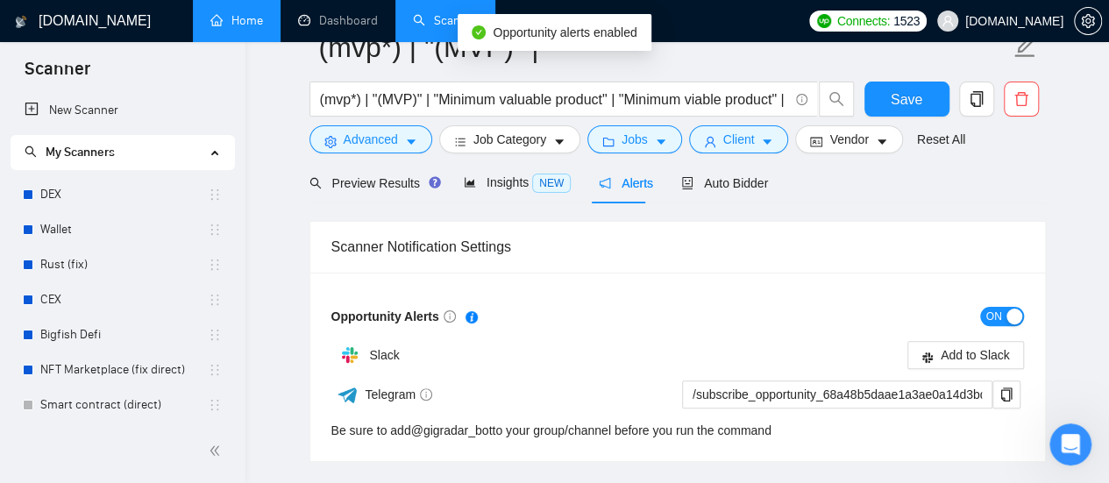
scroll to position [9, 0]
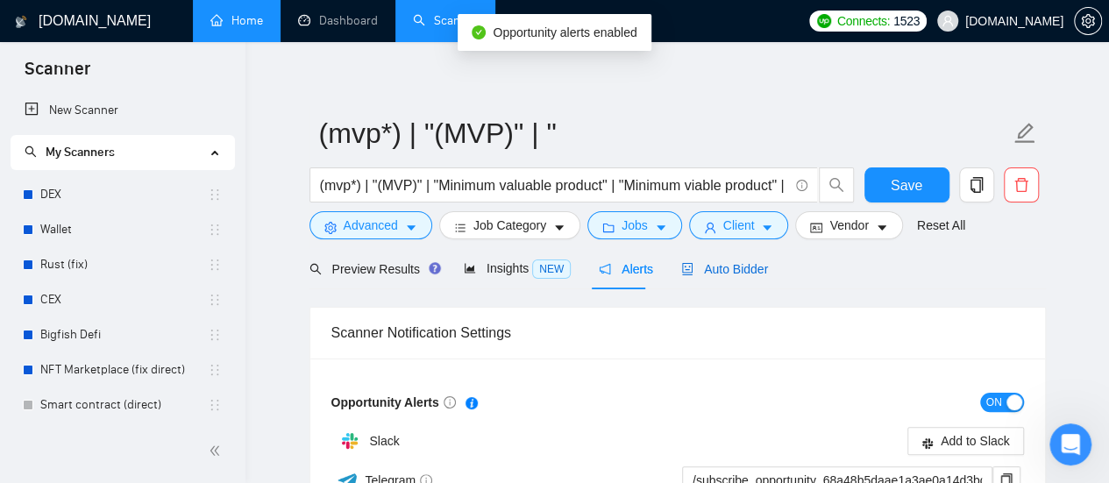
click at [721, 275] on span "Auto Bidder" at bounding box center [724, 269] width 87 height 14
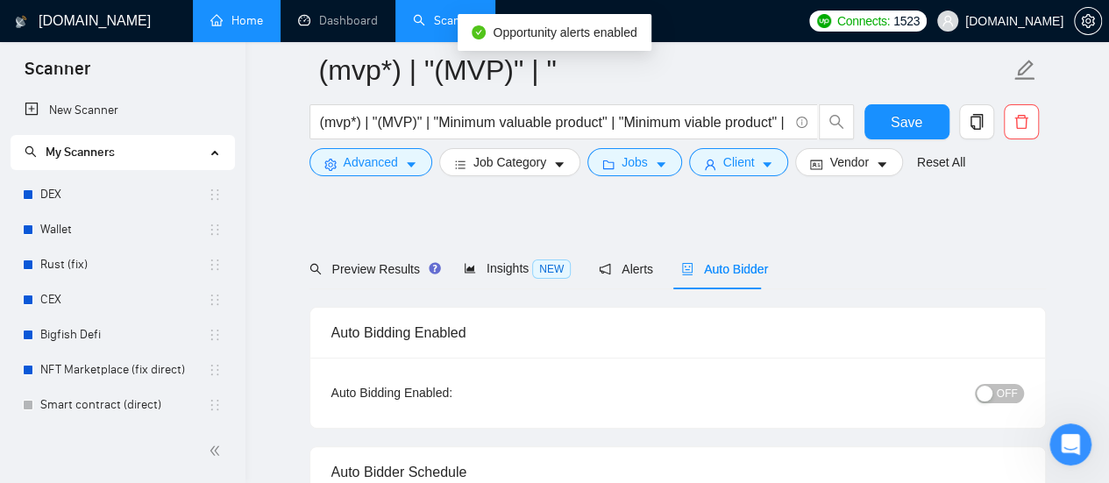
click at [943, 184] on form "(mvp*) | "(MVP)" | " (mvp*) | "(MVP)" | "Minimum valuable product" | "Minimum v…" at bounding box center [678, 113] width 736 height 143
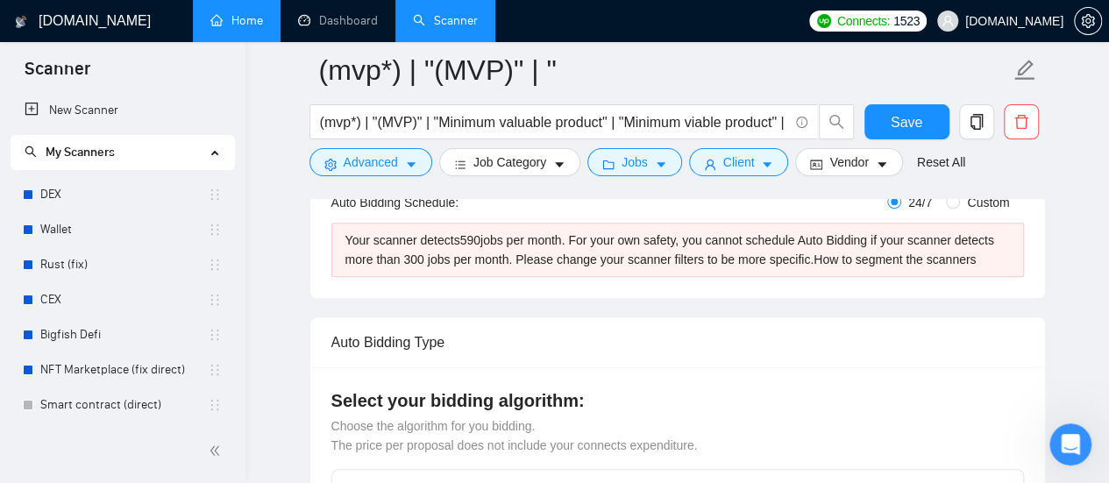
click at [956, 212] on div "Your scanner detects 590 jobs per month. For your own safety, you cannot schedu…" at bounding box center [677, 244] width 693 height 65
click at [956, 203] on input "Custom" at bounding box center [953, 202] width 14 height 14
radio input "true"
radio input "false"
checkbox input "true"
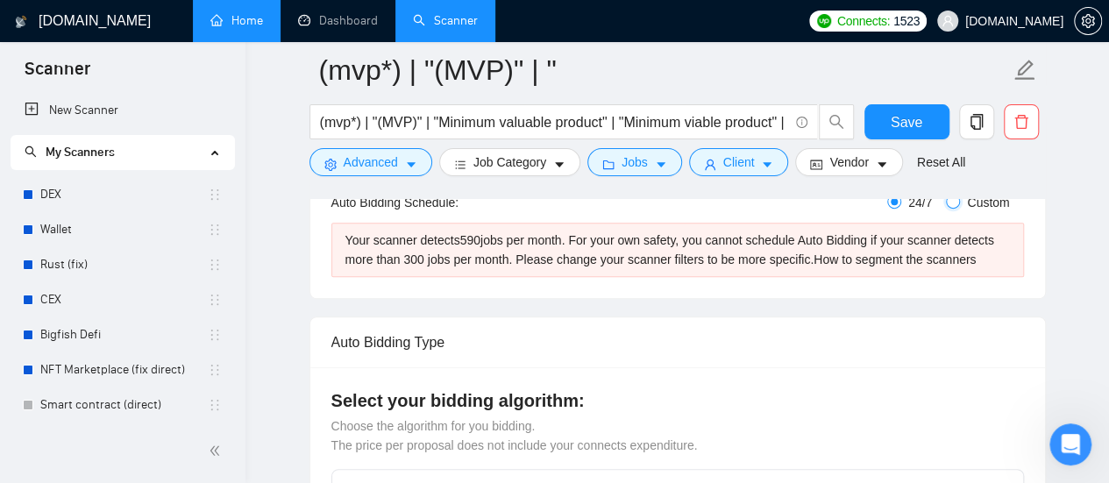
checkbox input "true"
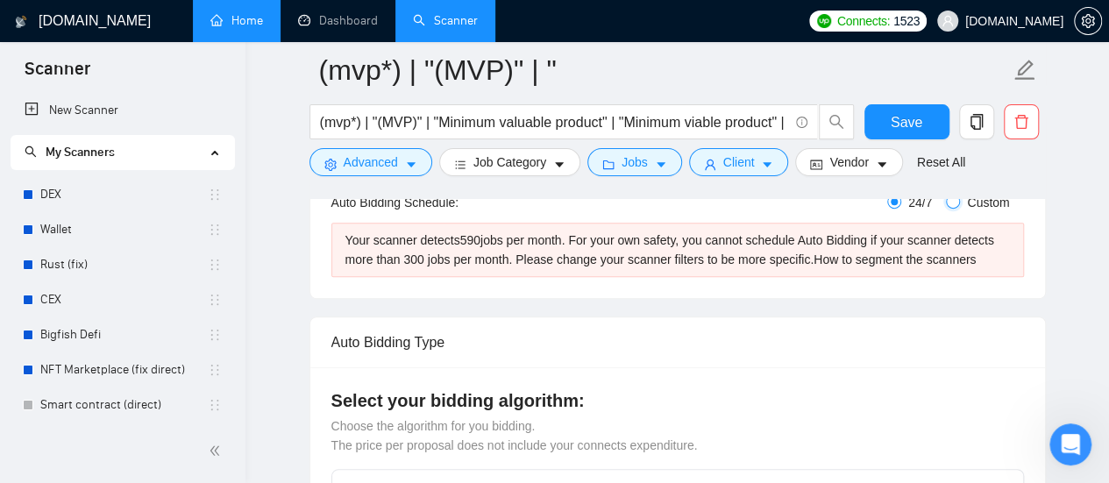
checkbox input "true"
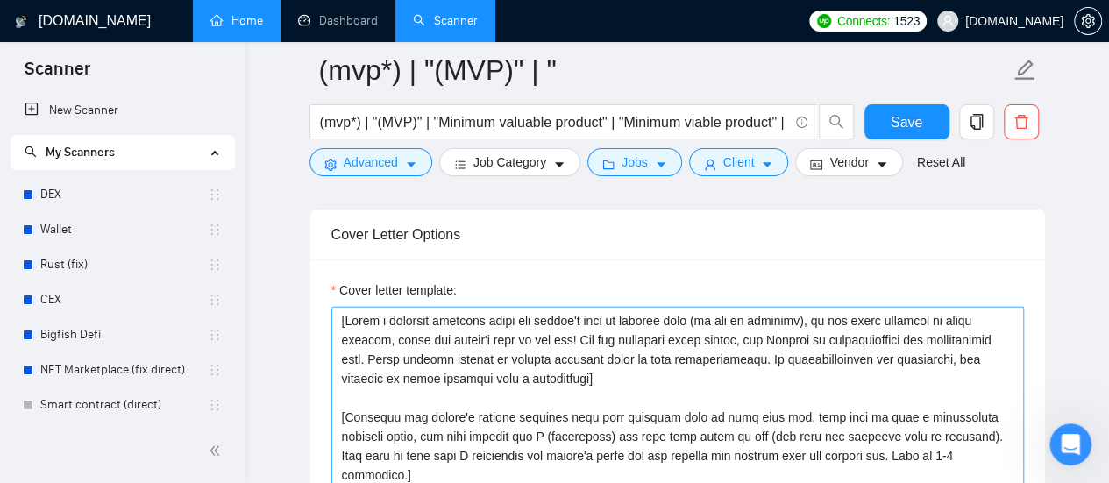
scroll to position [2201, 0]
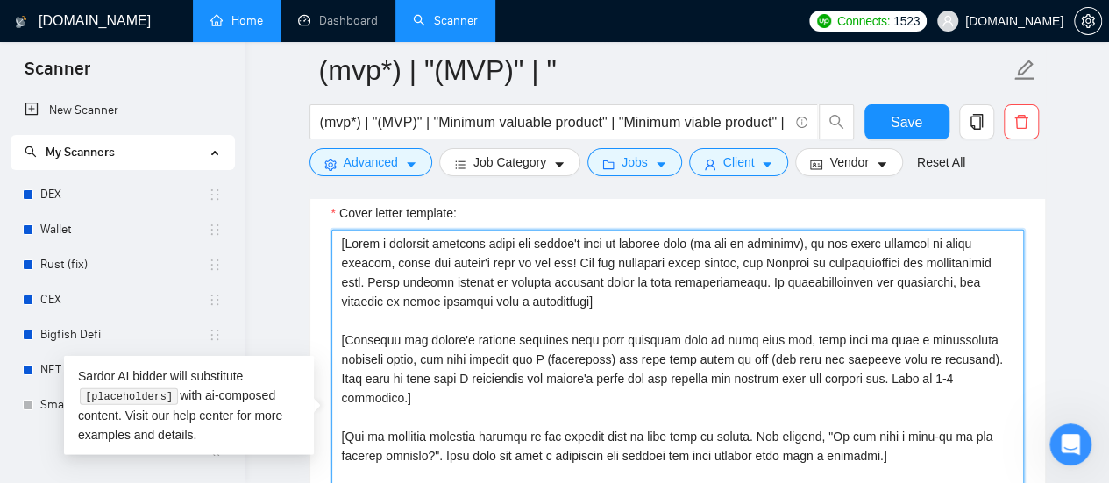
drag, startPoint x: 337, startPoint y: 238, endPoint x: 347, endPoint y: 238, distance: 10.5
click at [347, 238] on textarea "Cover letter template:" at bounding box center [677, 427] width 693 height 395
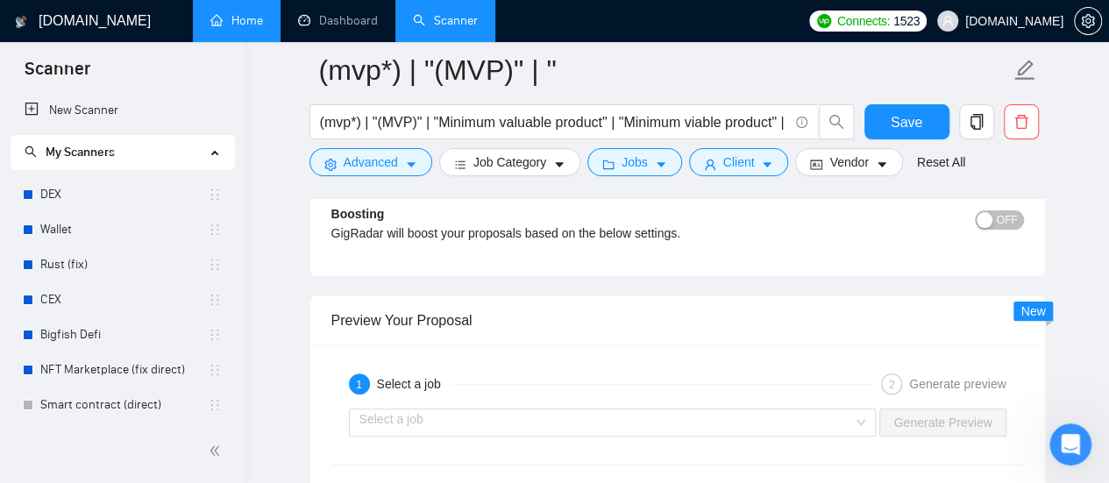
scroll to position [3516, 0]
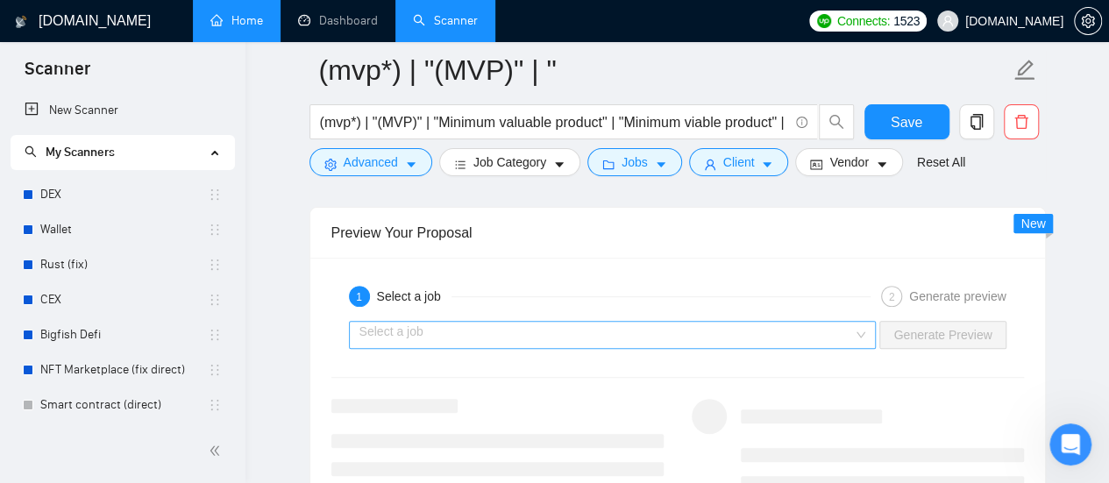
click at [495, 322] on input "search" at bounding box center [606, 335] width 495 height 26
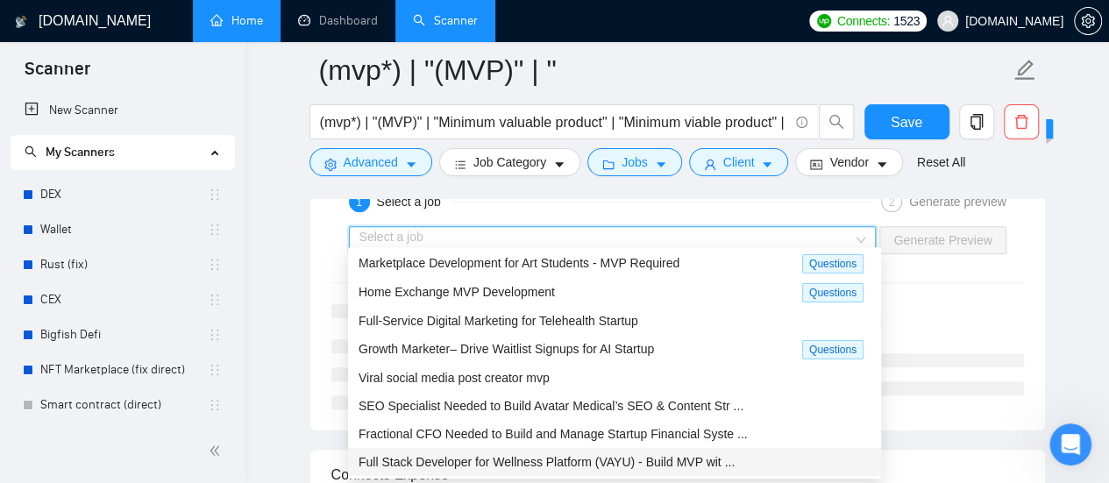
scroll to position [3691, 0]
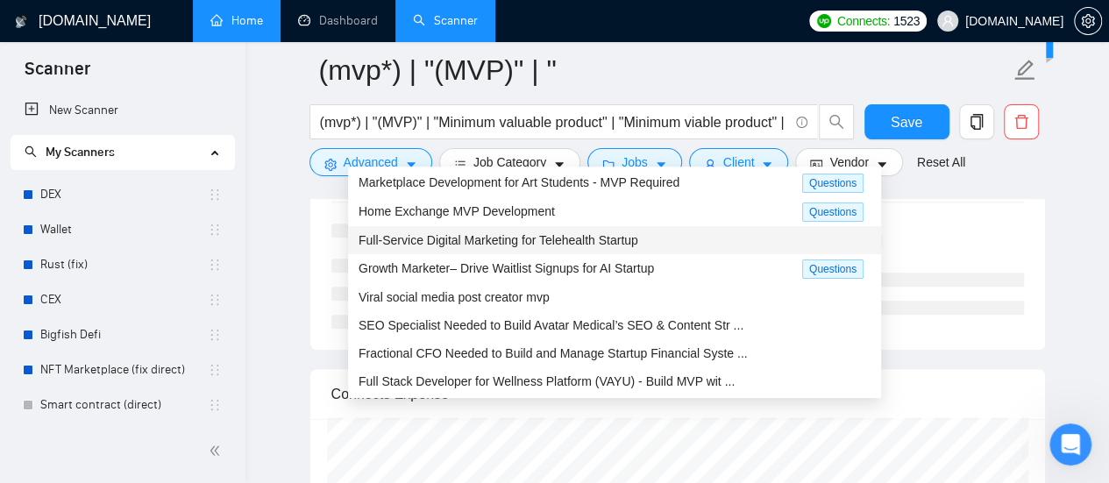
click at [461, 240] on span "Full-Service Digital Marketing for Telehealth Startup" at bounding box center [499, 240] width 280 height 14
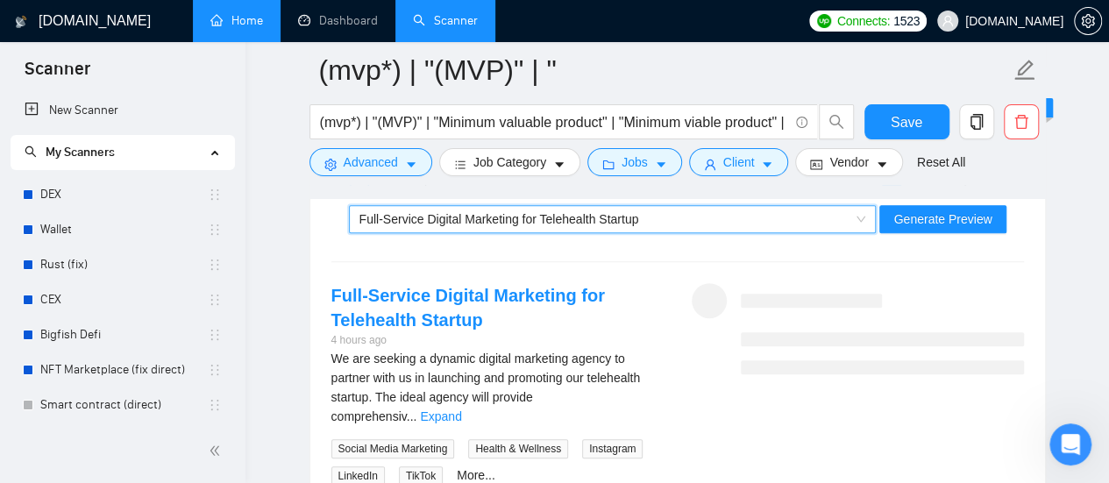
scroll to position [3604, 0]
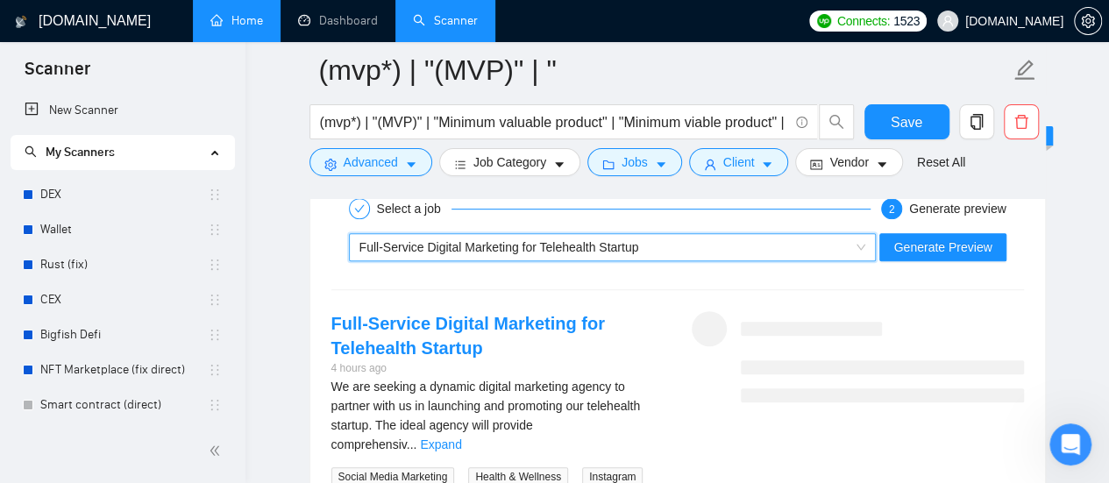
click at [631, 240] on span "Full-Service Digital Marketing for Telehealth Startup" at bounding box center [499, 247] width 280 height 14
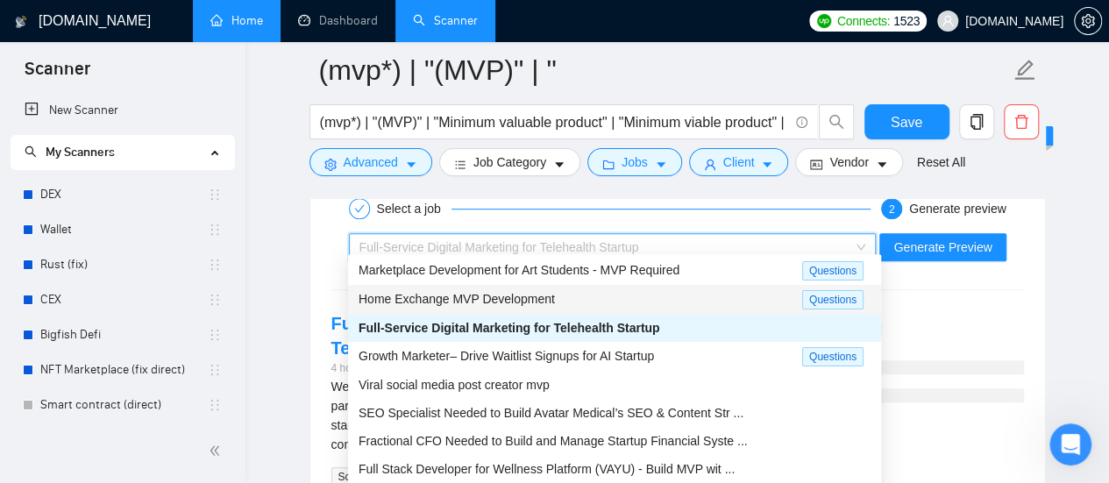
click at [503, 292] on span "Home Exchange MVP Development" at bounding box center [457, 299] width 196 height 14
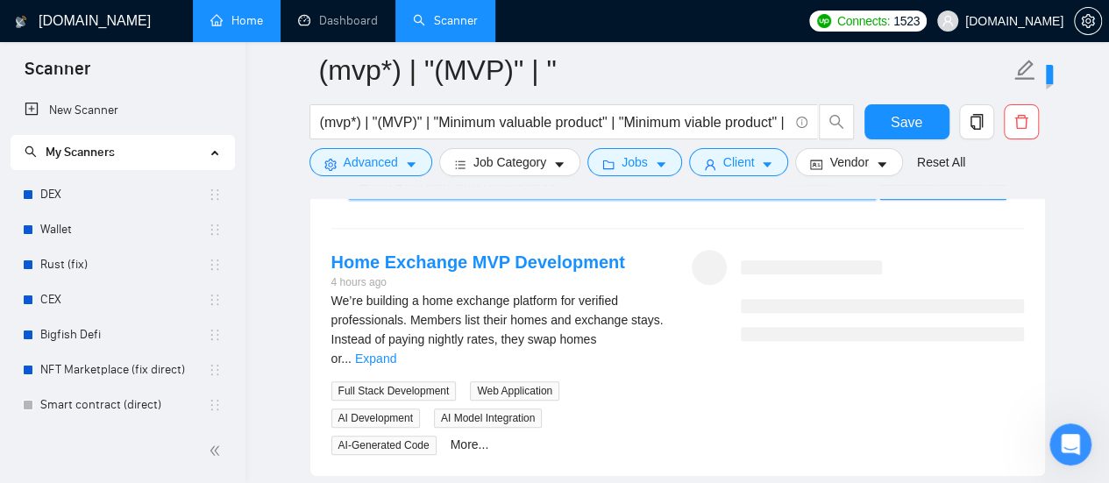
scroll to position [3691, 0]
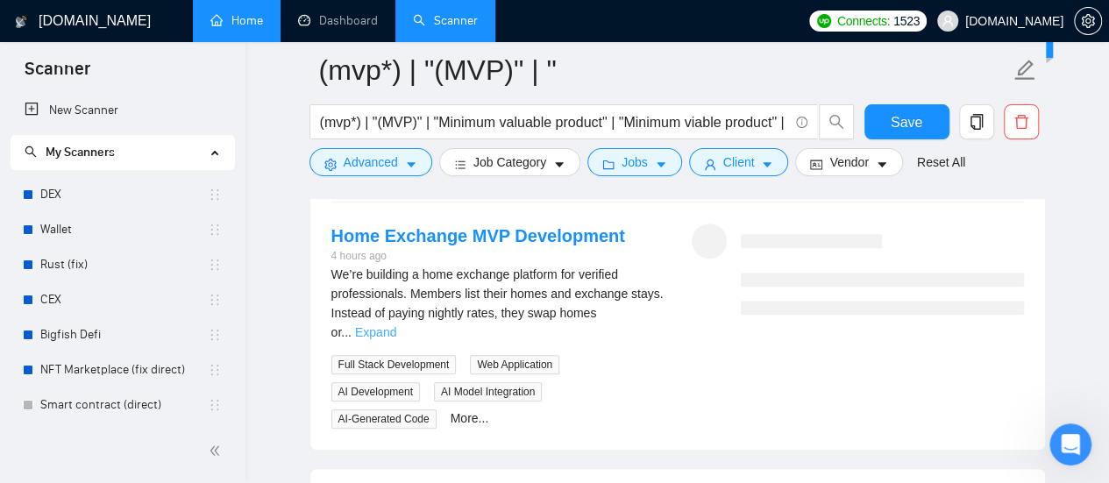
click at [396, 325] on link "Expand" at bounding box center [375, 332] width 41 height 14
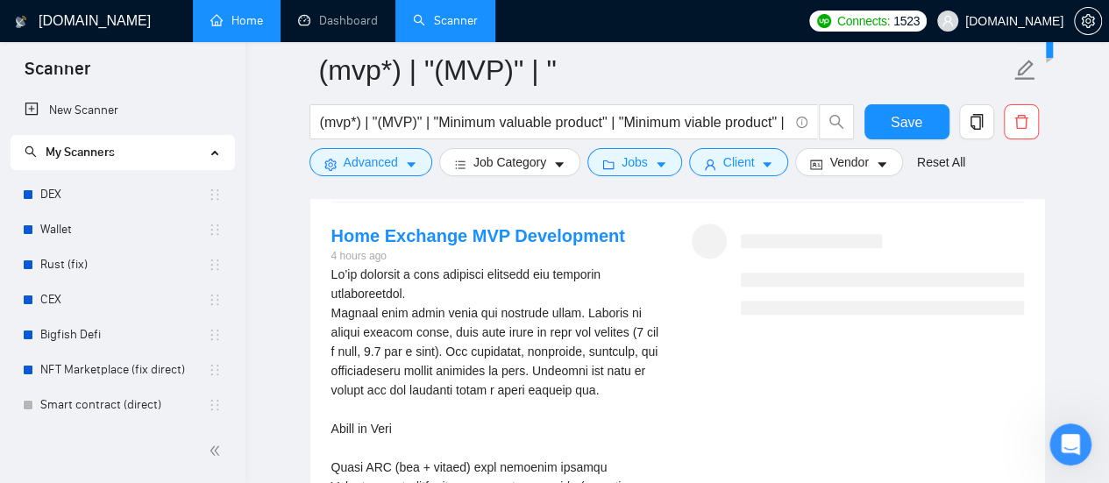
scroll to position [3604, 0]
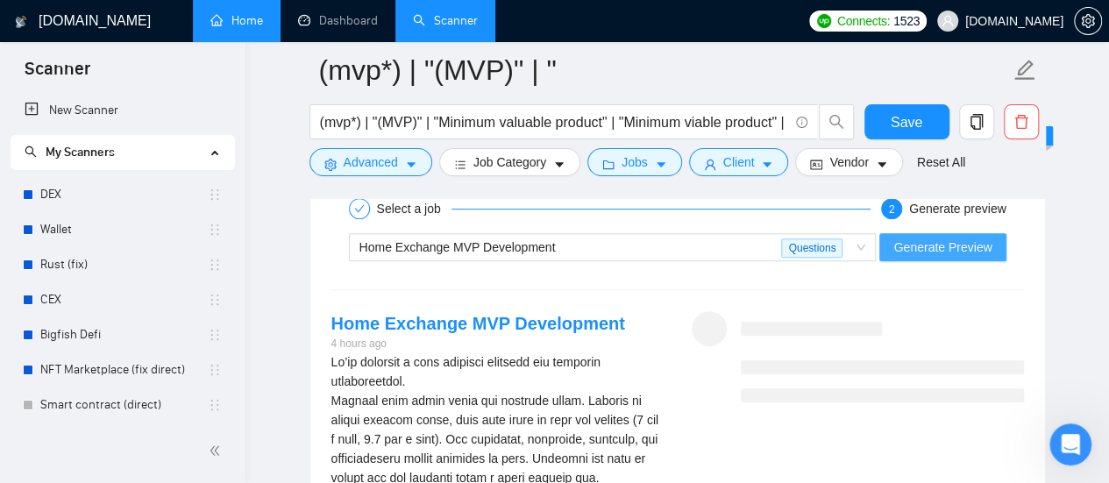
click at [977, 238] on span "Generate Preview" at bounding box center [942, 247] width 98 height 19
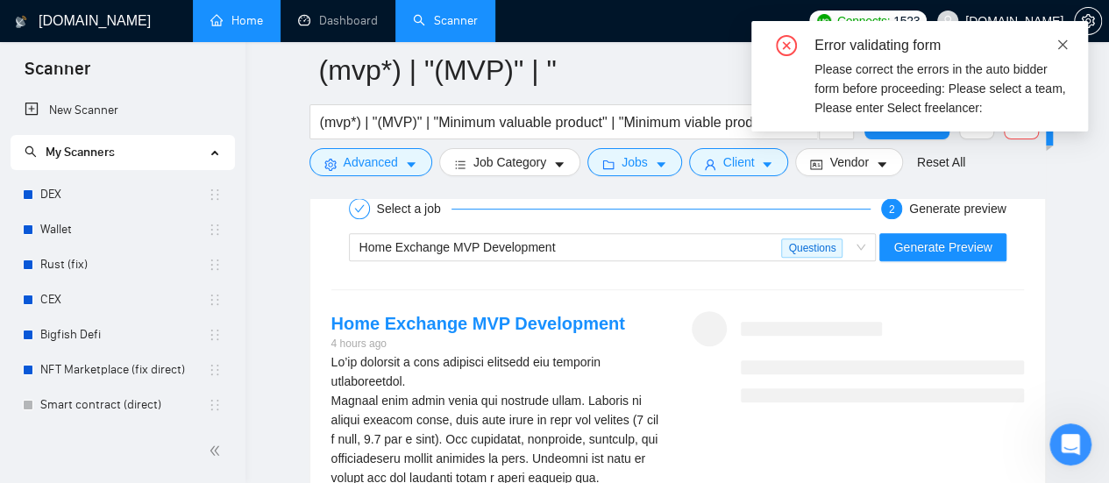
click at [1065, 39] on icon "close" at bounding box center [1063, 45] width 12 height 12
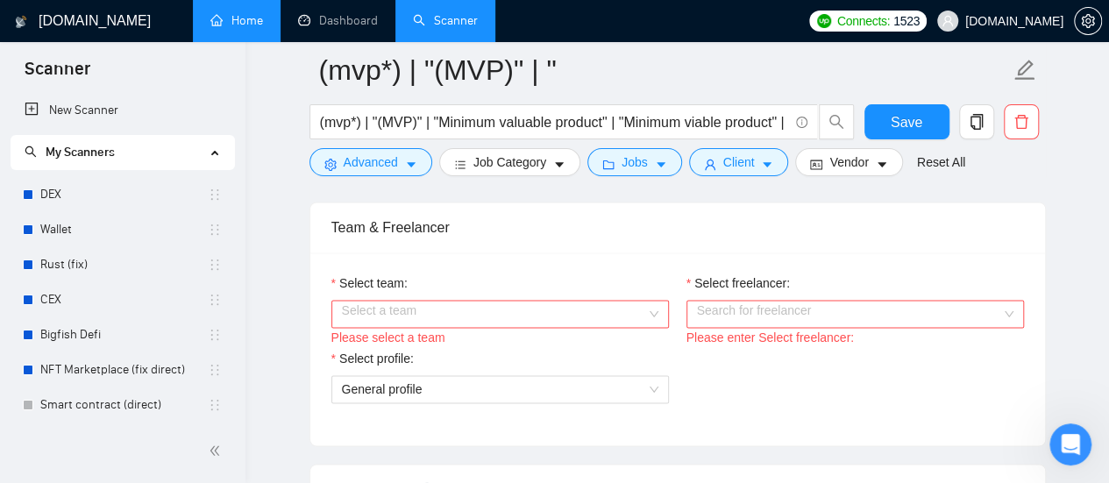
scroll to position [1236, 0]
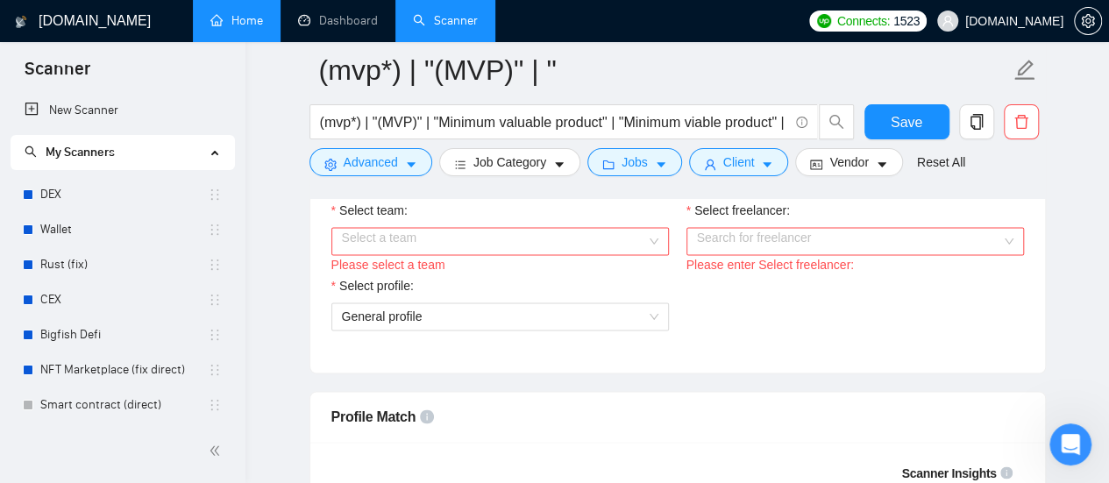
click at [611, 231] on input "Select team:" at bounding box center [494, 241] width 304 height 26
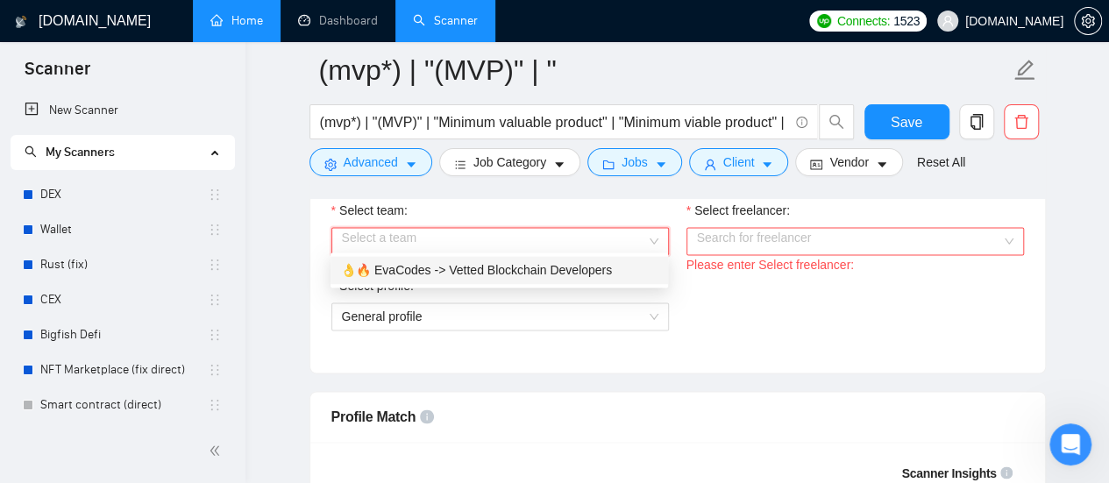
click at [533, 281] on div "👌🔥 EvaCodes -> Vetted Blockchain Developers" at bounding box center [500, 270] width 338 height 28
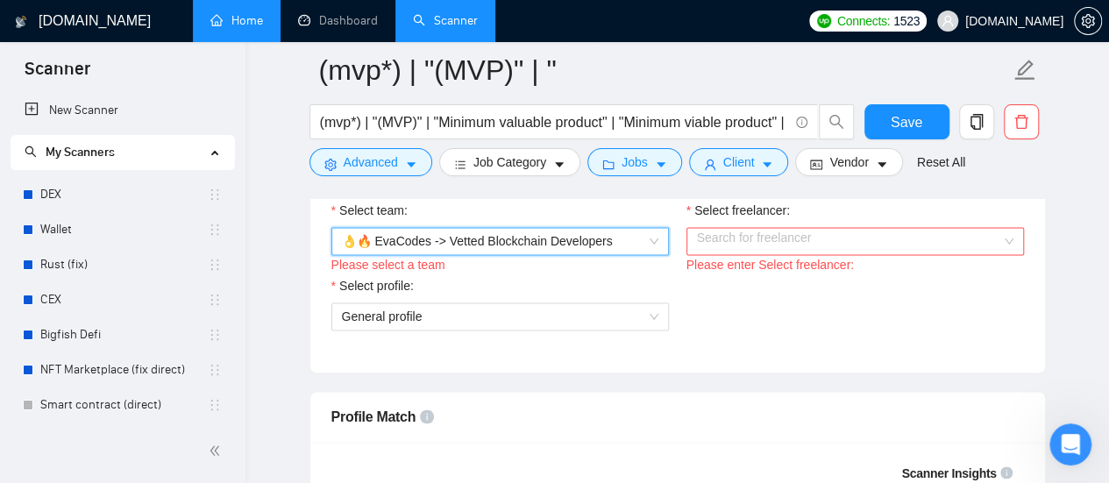
click at [836, 238] on input "Select freelancer:" at bounding box center [849, 241] width 304 height 26
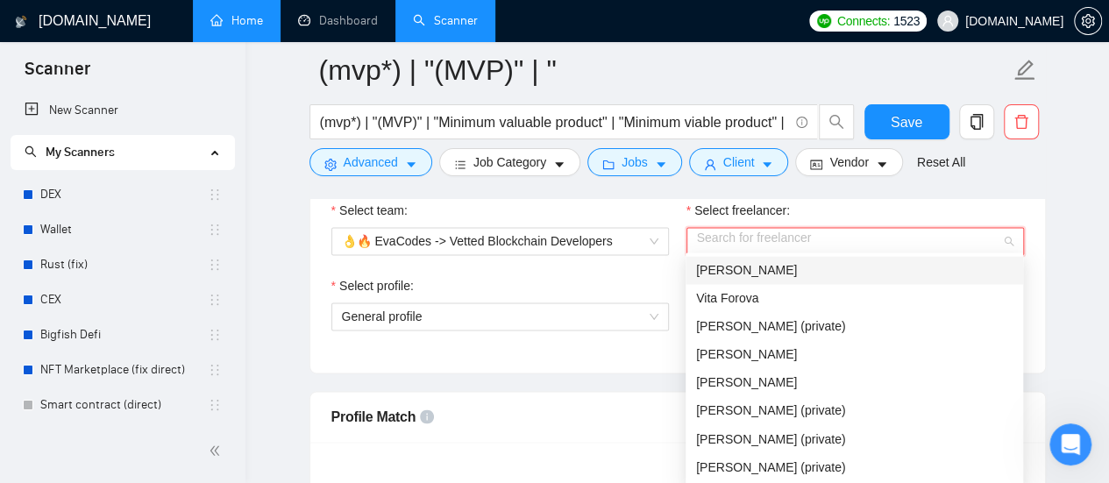
click at [777, 269] on div "[PERSON_NAME]" at bounding box center [854, 269] width 317 height 19
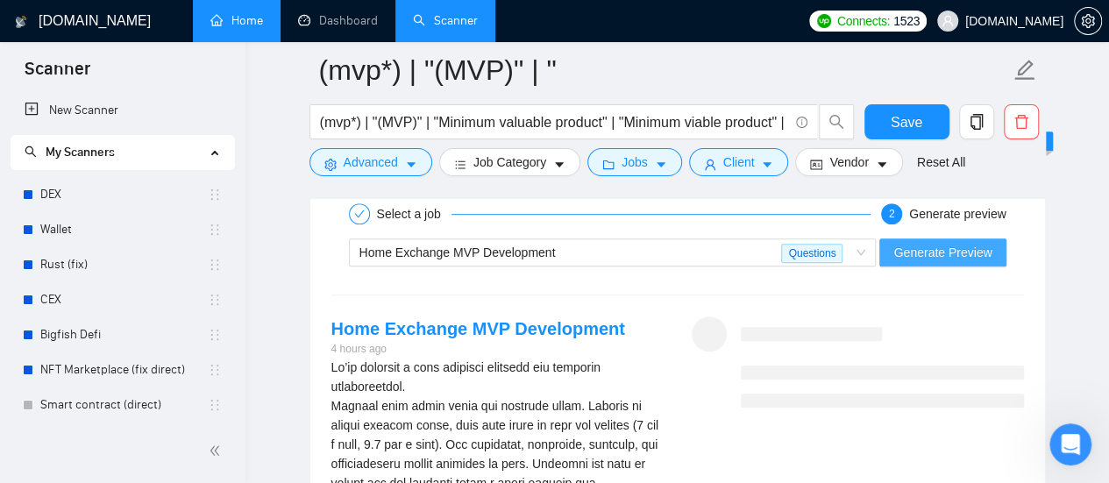
scroll to position [3691, 0]
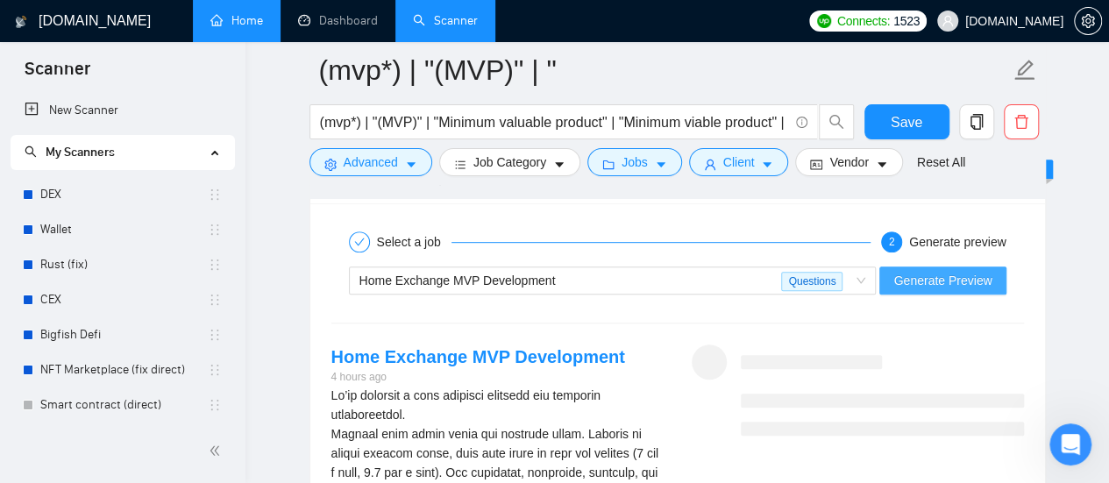
click at [969, 271] on span "Generate Preview" at bounding box center [942, 280] width 98 height 19
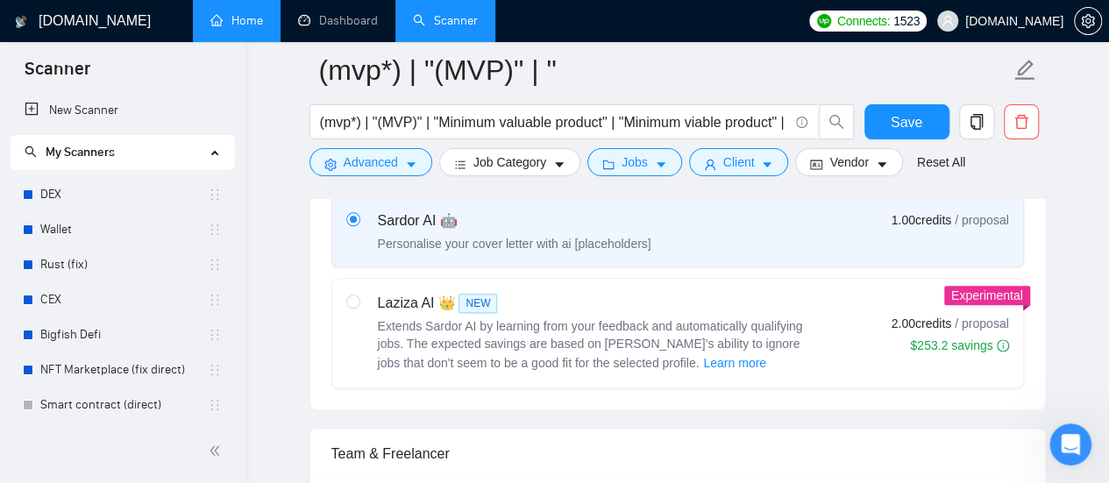
scroll to position [964, 0]
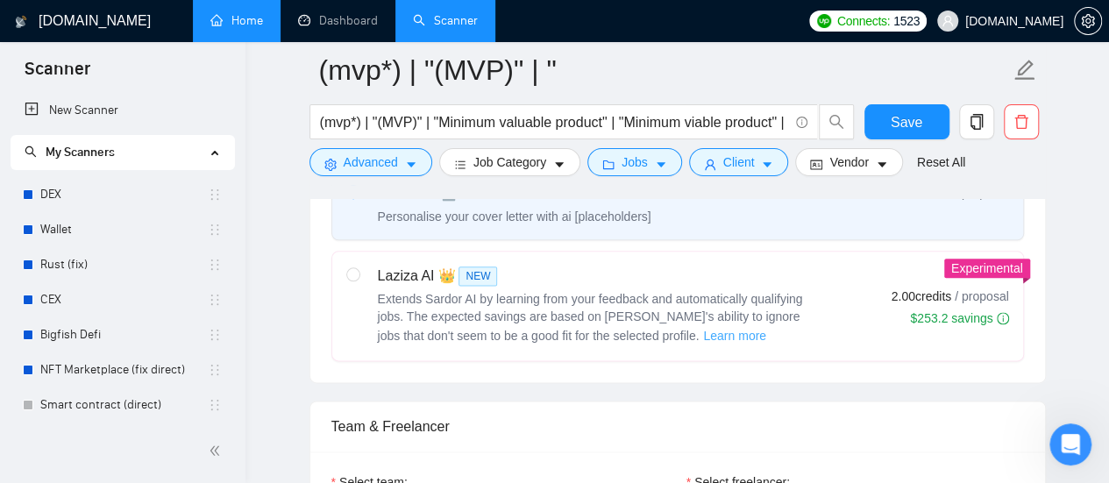
click at [703, 331] on span "Learn more" at bounding box center [734, 335] width 63 height 19
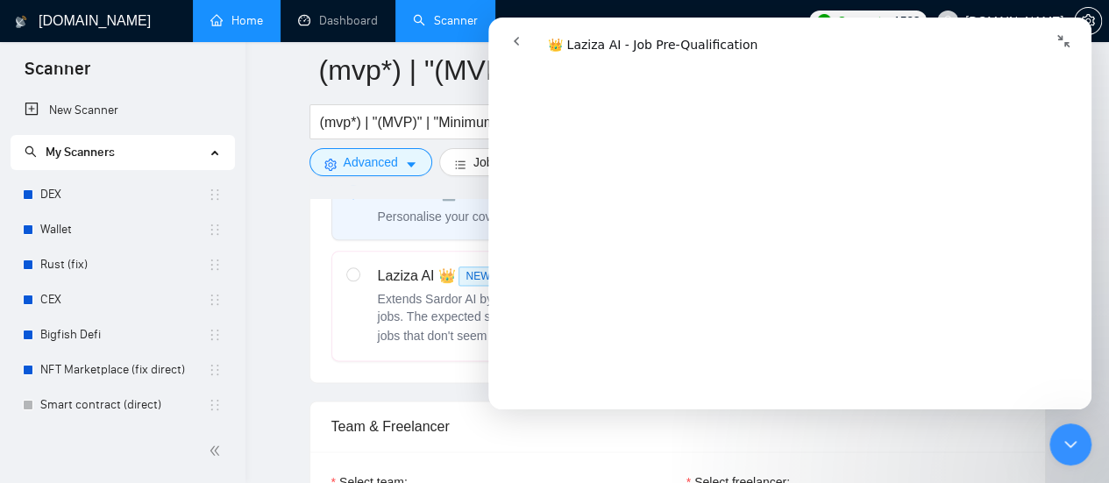
scroll to position [789, 0]
click at [1058, 41] on icon "Свернуть окно" at bounding box center [1064, 41] width 14 height 14
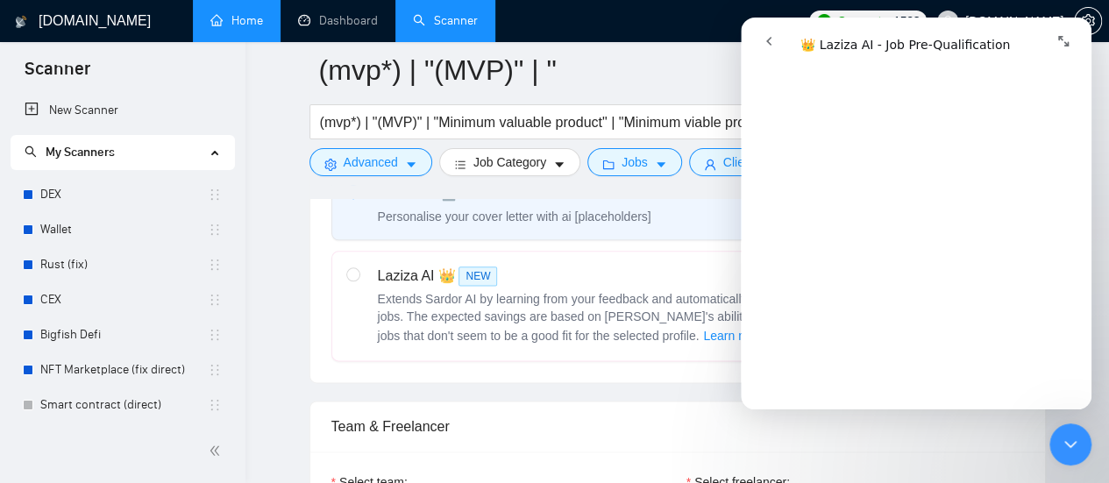
scroll to position [812, 0]
click at [1061, 440] on icon "Закрыть службу сообщений Intercom" at bounding box center [1070, 444] width 21 height 21
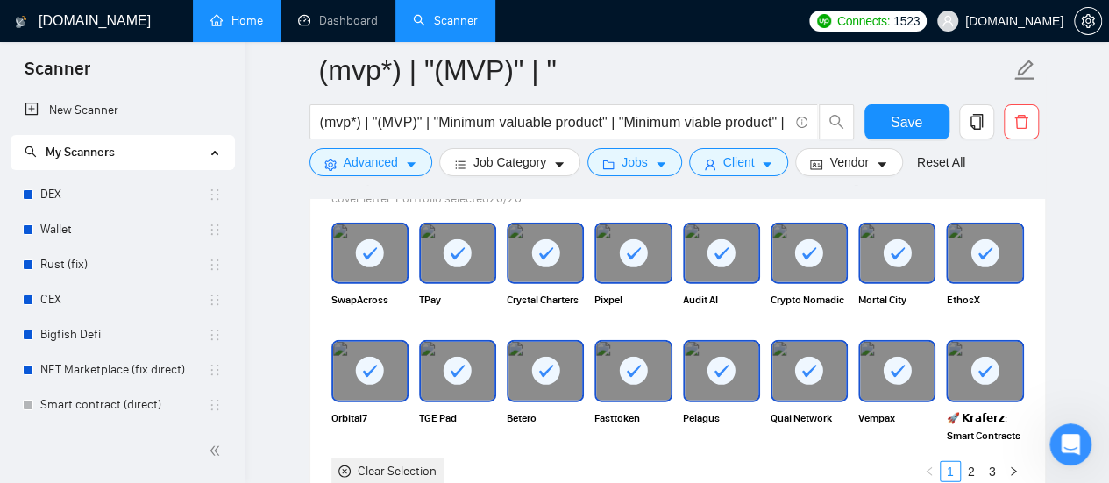
scroll to position [2017, 0]
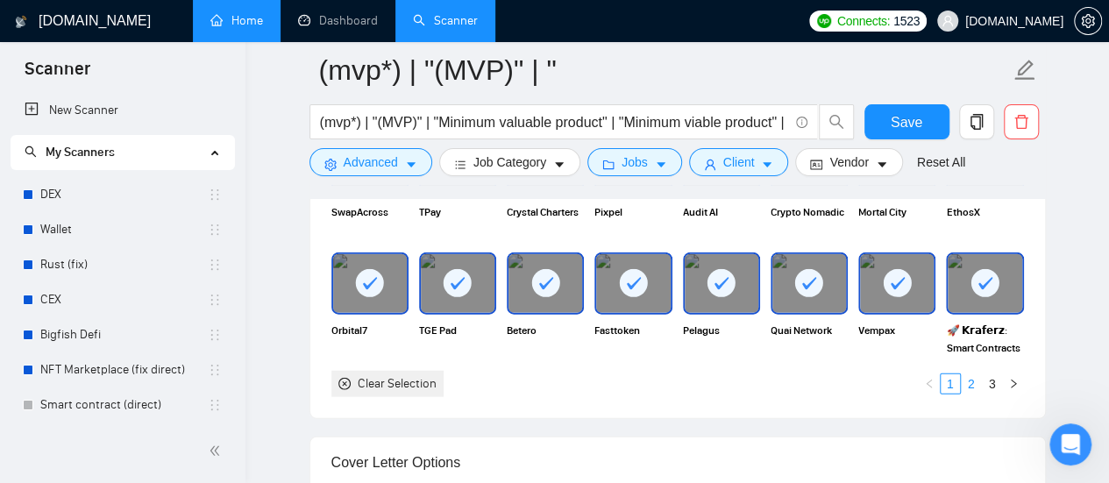
click at [975, 377] on link "2" at bounding box center [971, 383] width 19 height 19
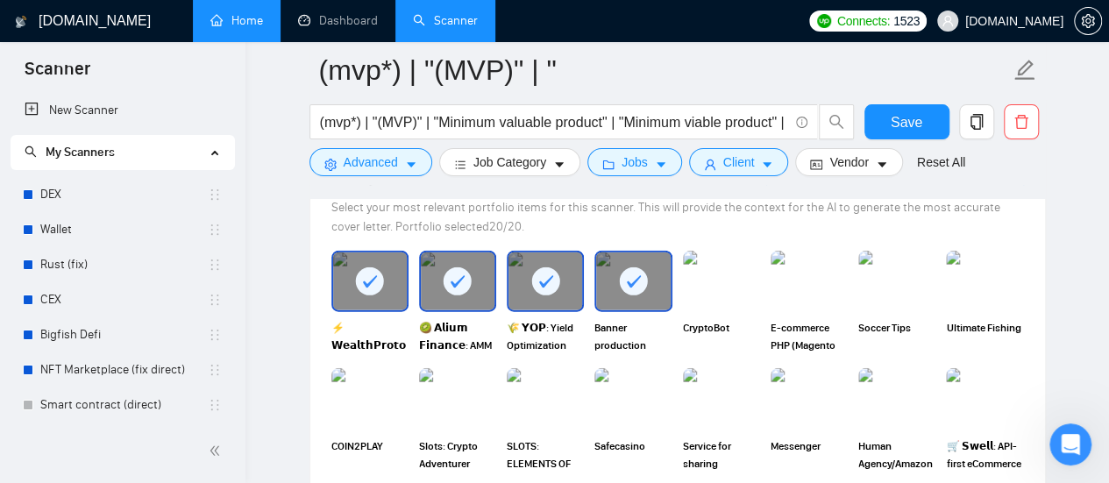
scroll to position [1929, 0]
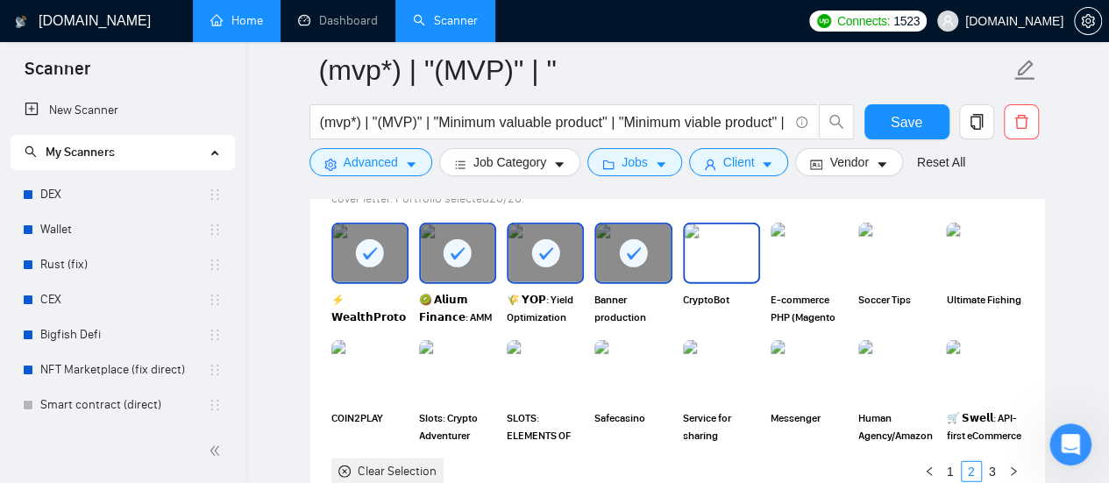
click at [724, 253] on img at bounding box center [722, 253] width 74 height 58
click at [639, 250] on rect at bounding box center [634, 253] width 28 height 28
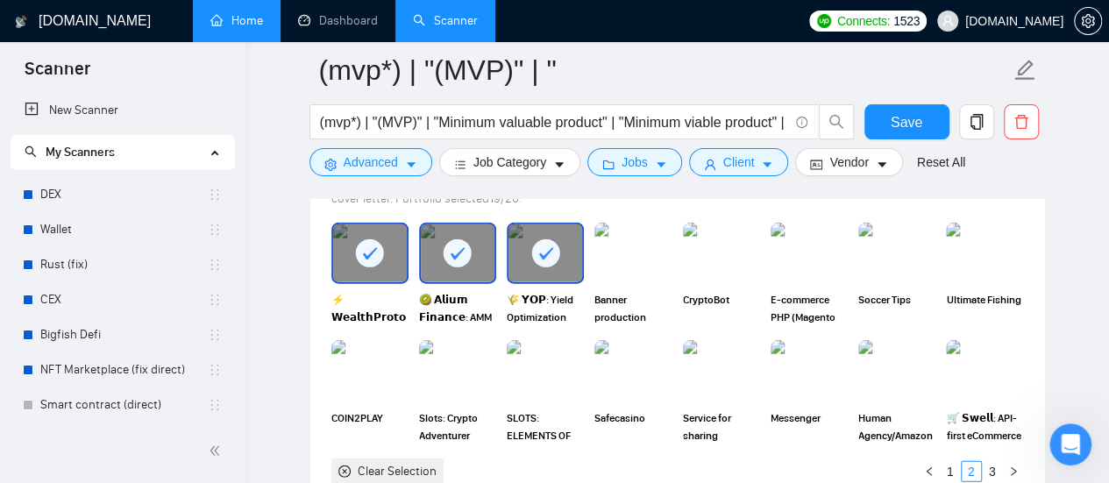
click at [541, 244] on rect at bounding box center [545, 253] width 28 height 28
click at [535, 257] on img at bounding box center [546, 253] width 74 height 58
click at [658, 250] on img at bounding box center [633, 253] width 74 height 58
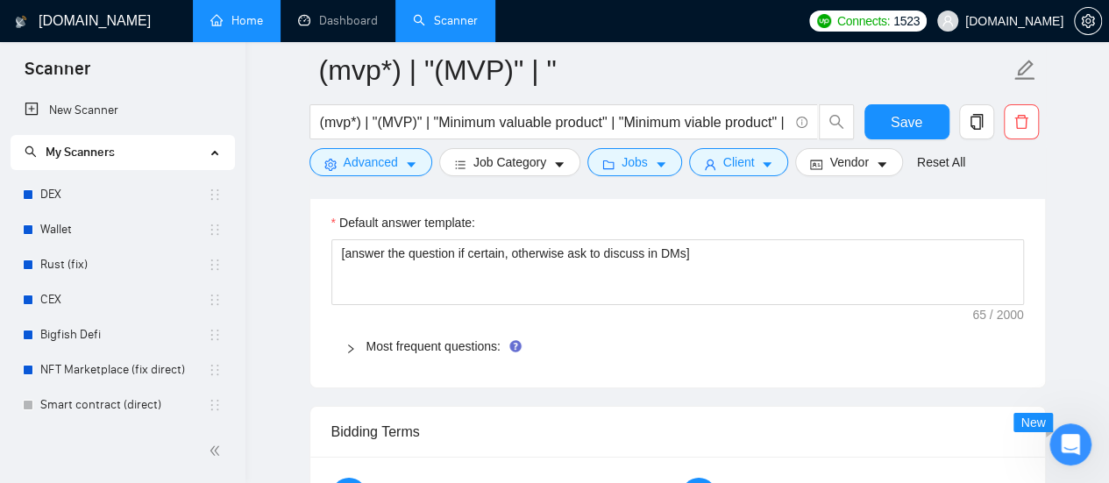
scroll to position [2893, 0]
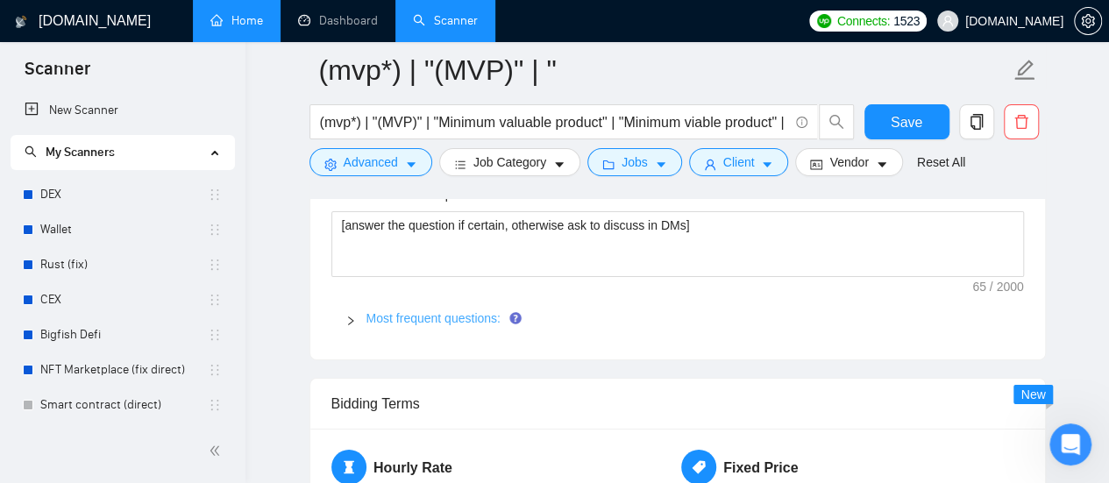
click at [486, 316] on link "Most frequent questions:" at bounding box center [433, 318] width 134 height 14
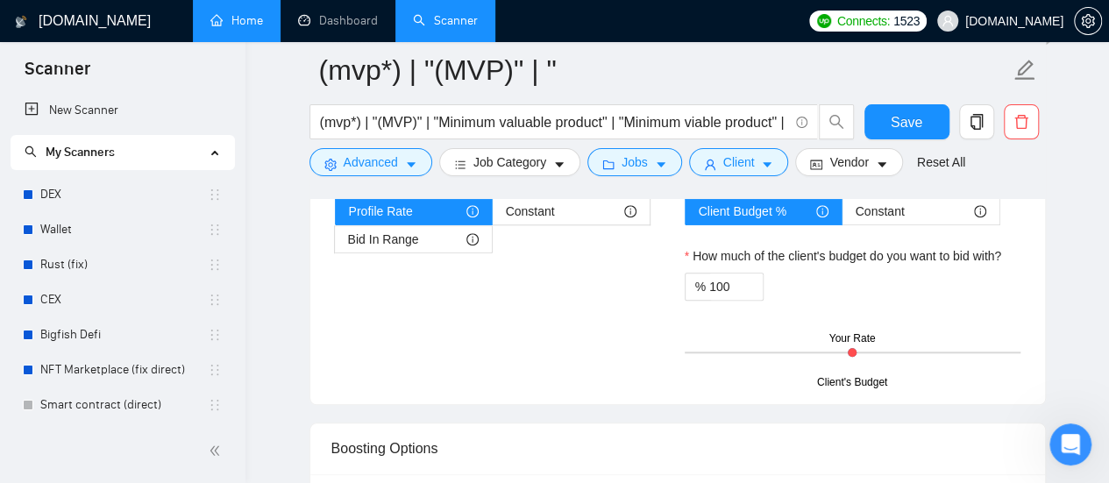
scroll to position [4209, 0]
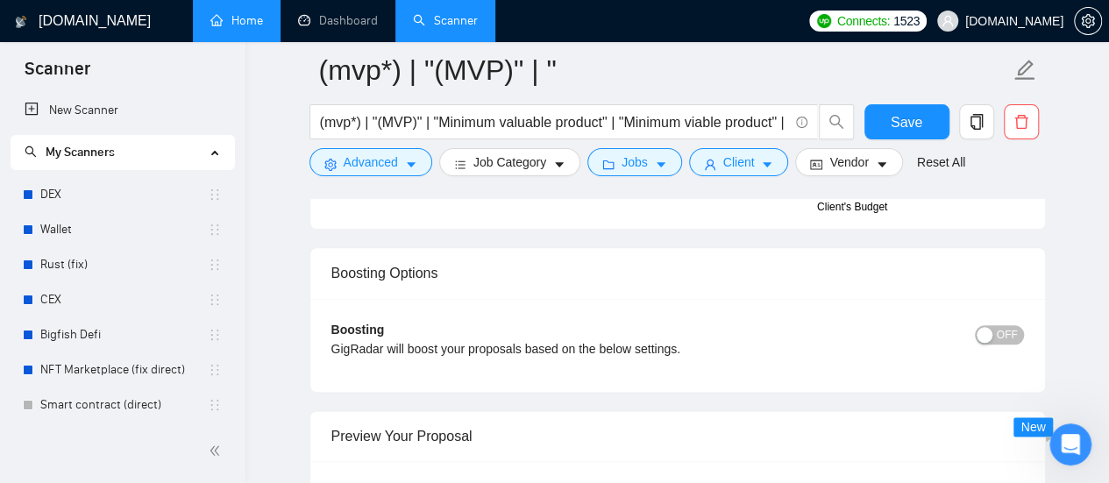
click at [1019, 325] on button "OFF" at bounding box center [999, 334] width 49 height 19
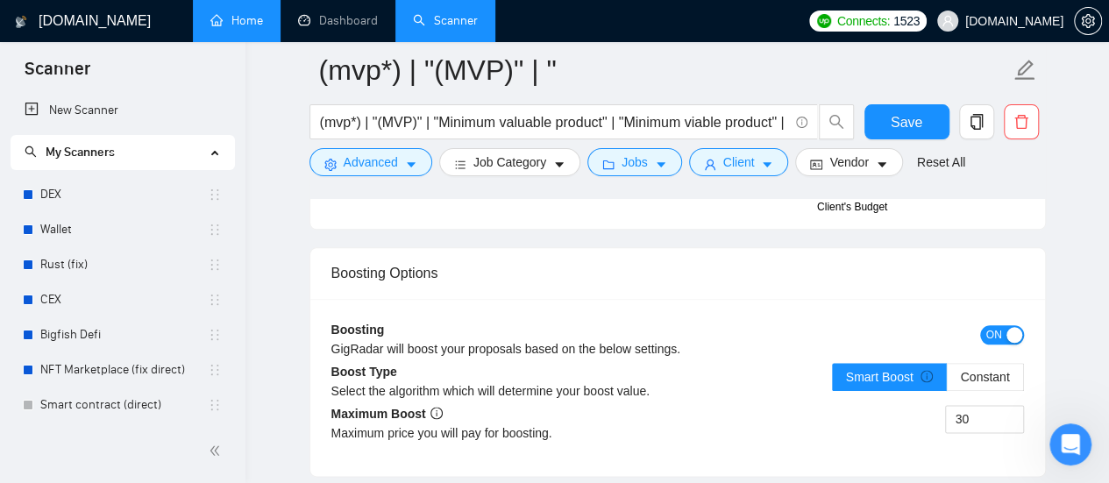
click at [991, 325] on span "ON" at bounding box center [994, 334] width 16 height 19
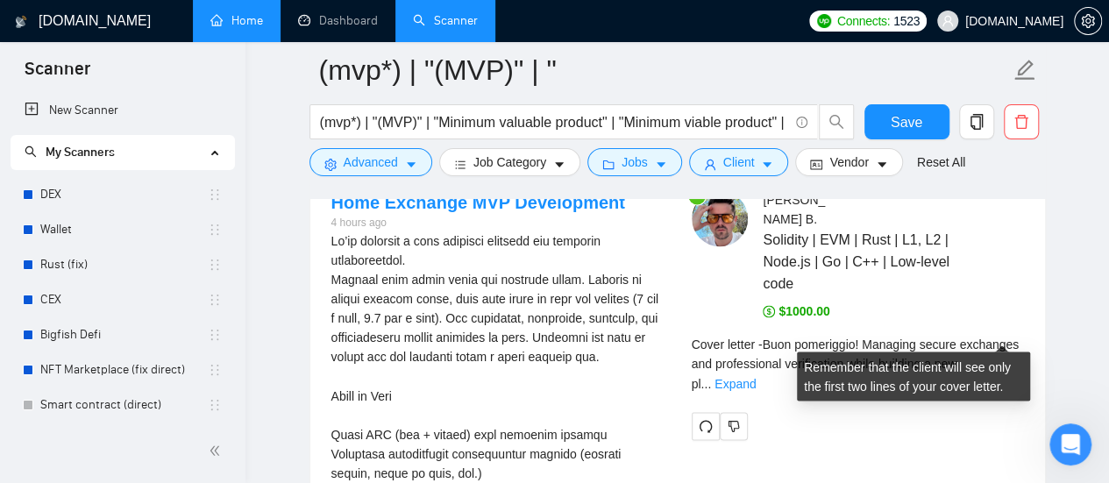
scroll to position [4647, 0]
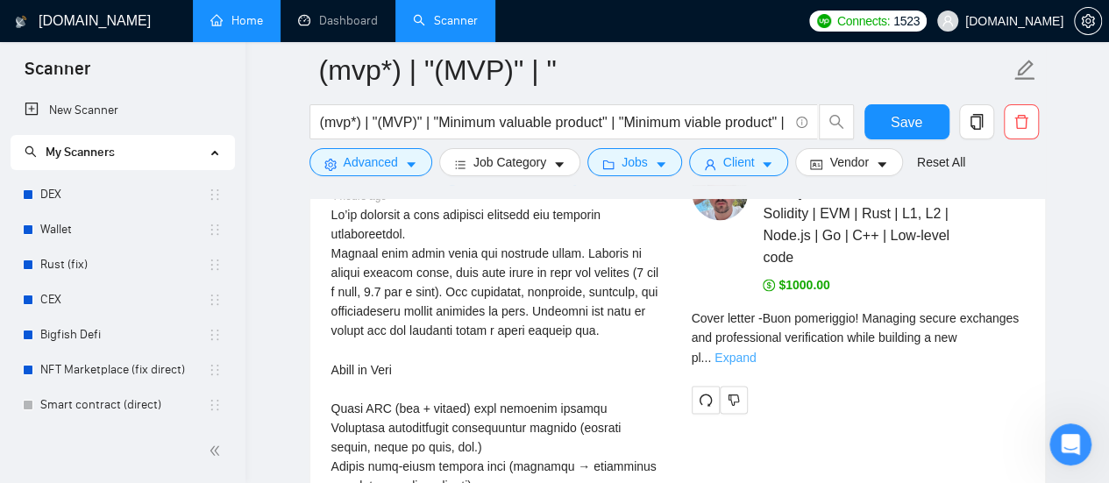
click at [756, 350] on link "Expand" at bounding box center [735, 357] width 41 height 14
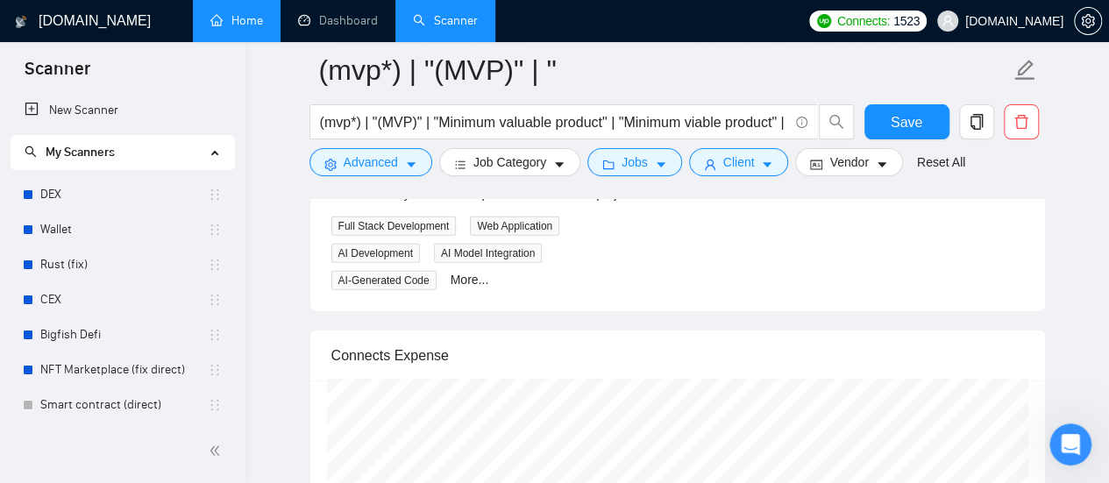
scroll to position [5085, 0]
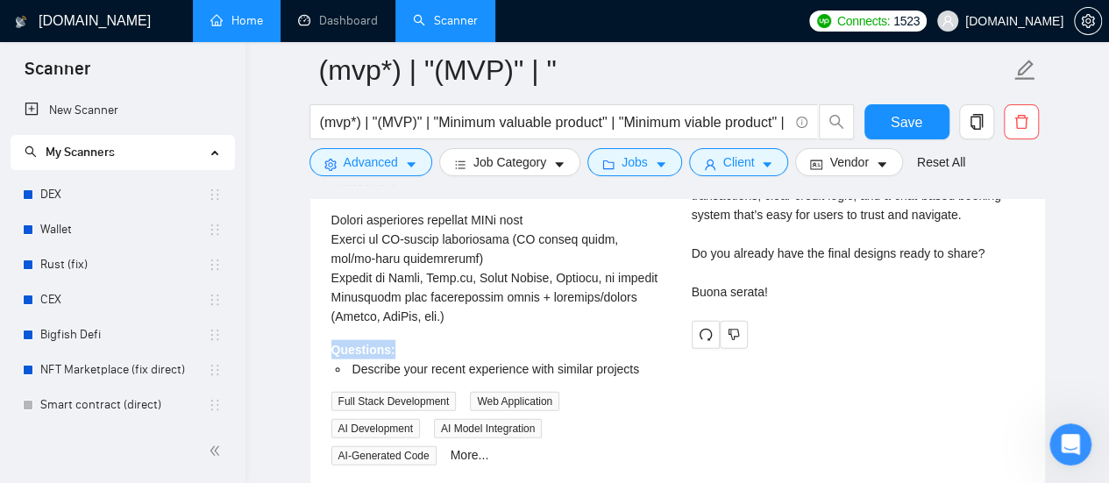
drag, startPoint x: 331, startPoint y: 338, endPoint x: 389, endPoint y: 339, distance: 57.9
click at [389, 340] on div "Questions: Describe your recent experience with similar projects" at bounding box center [497, 359] width 332 height 39
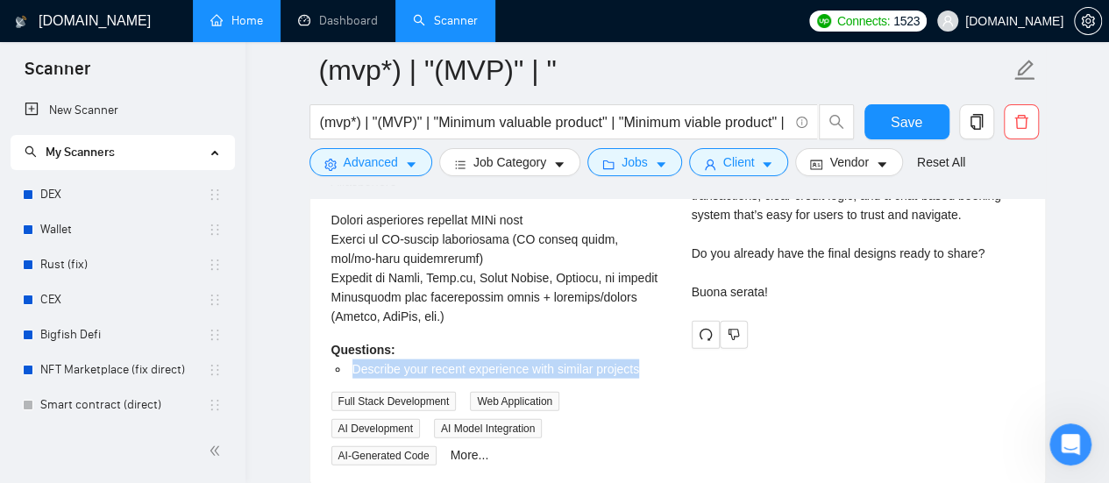
drag, startPoint x: 354, startPoint y: 358, endPoint x: 635, endPoint y: 367, distance: 280.7
click at [635, 367] on li "Describe your recent experience with similar projects" at bounding box center [506, 368] width 315 height 19
click at [672, 359] on div "Home Exchange MVP Development 4 hours ago Questions: Describe your recent exper…" at bounding box center [497, 96] width 360 height 740
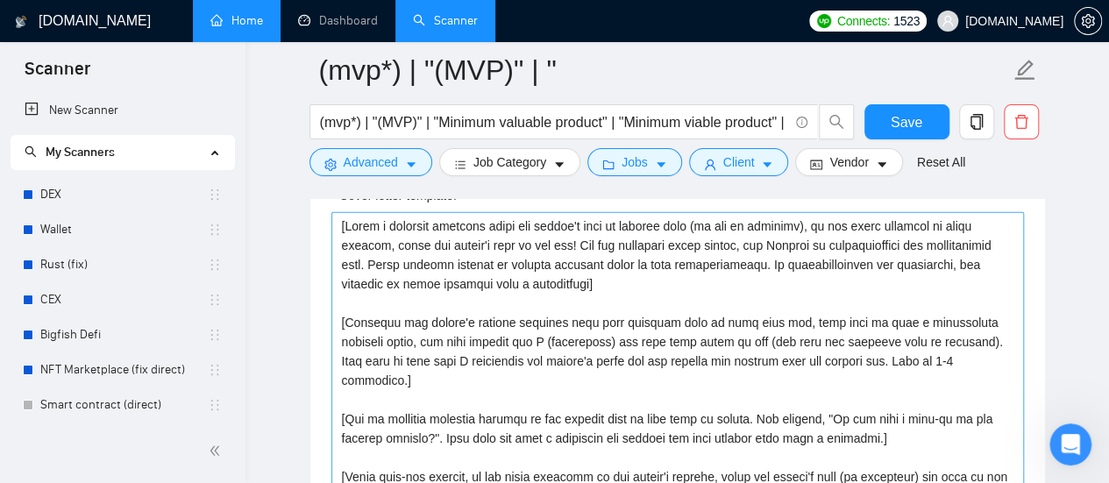
scroll to position [2367, 0]
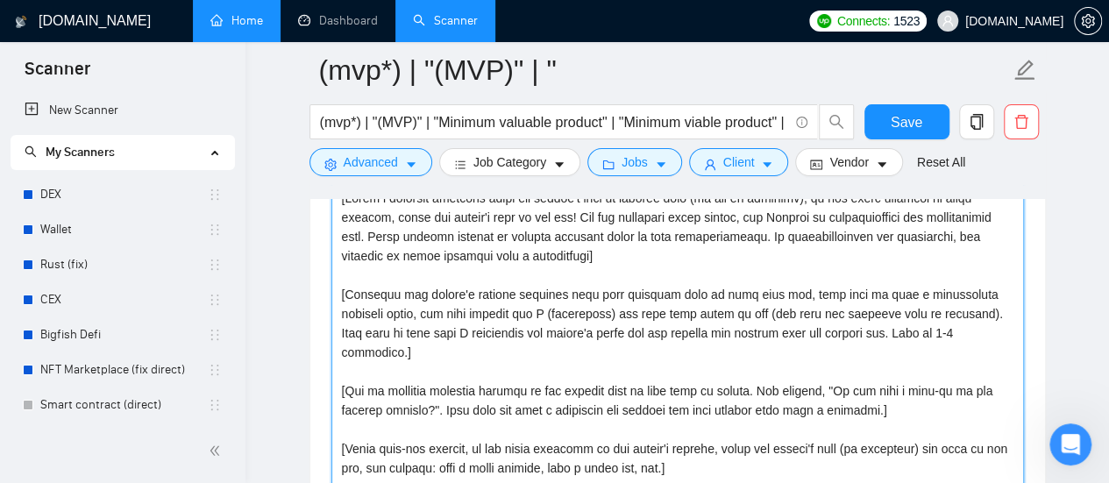
click at [468, 227] on textarea "Cover letter template:" at bounding box center [677, 381] width 693 height 395
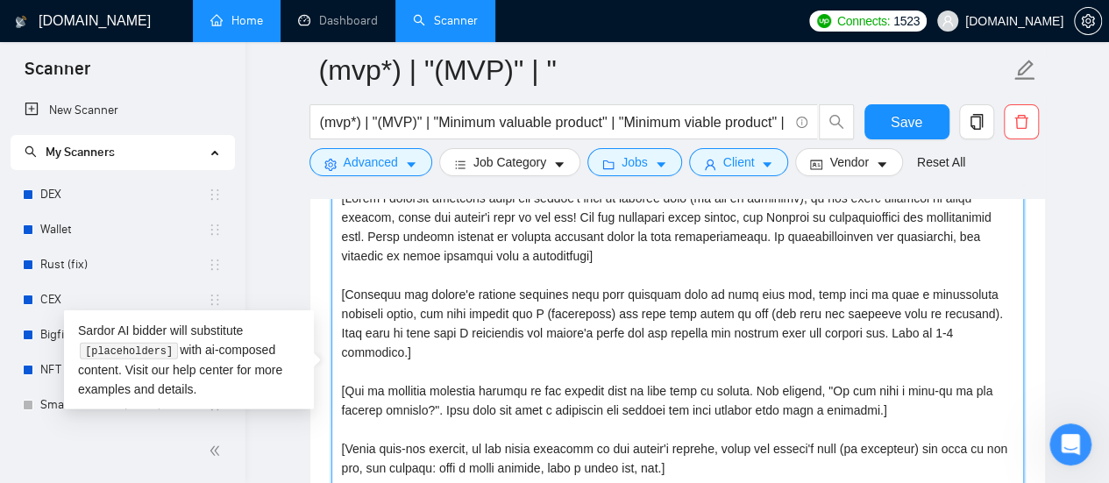
click at [502, 245] on textarea "Cover letter template:" at bounding box center [677, 381] width 693 height 395
click at [410, 294] on textarea "Cover letter template:" at bounding box center [677, 381] width 693 height 395
click at [516, 347] on textarea "Cover letter template:" at bounding box center [677, 381] width 693 height 395
click at [582, 381] on textarea "Cover letter template:" at bounding box center [677, 381] width 693 height 395
drag, startPoint x: 747, startPoint y: 388, endPoint x: 345, endPoint y: 364, distance: 402.3
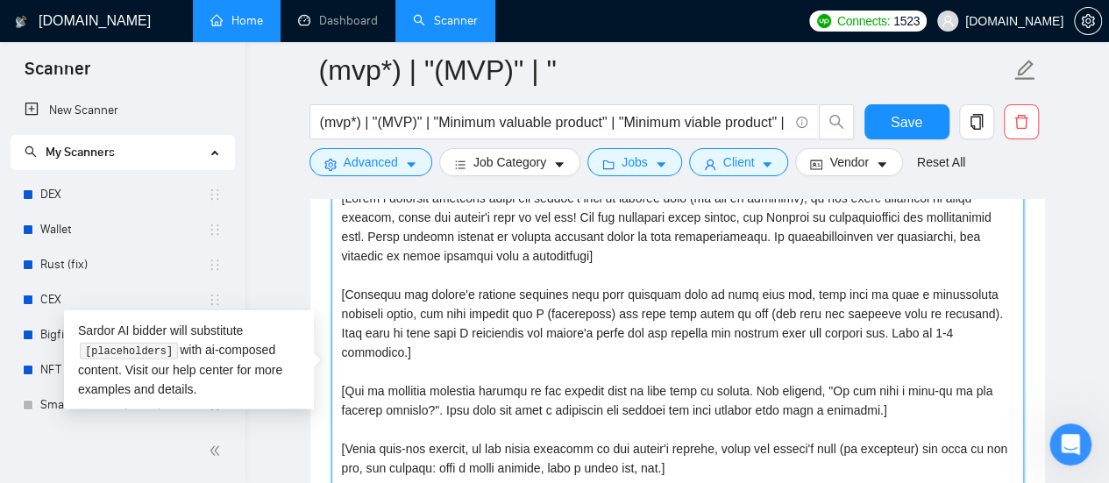
click at [345, 363] on textarea "Cover letter template:" at bounding box center [677, 381] width 693 height 395
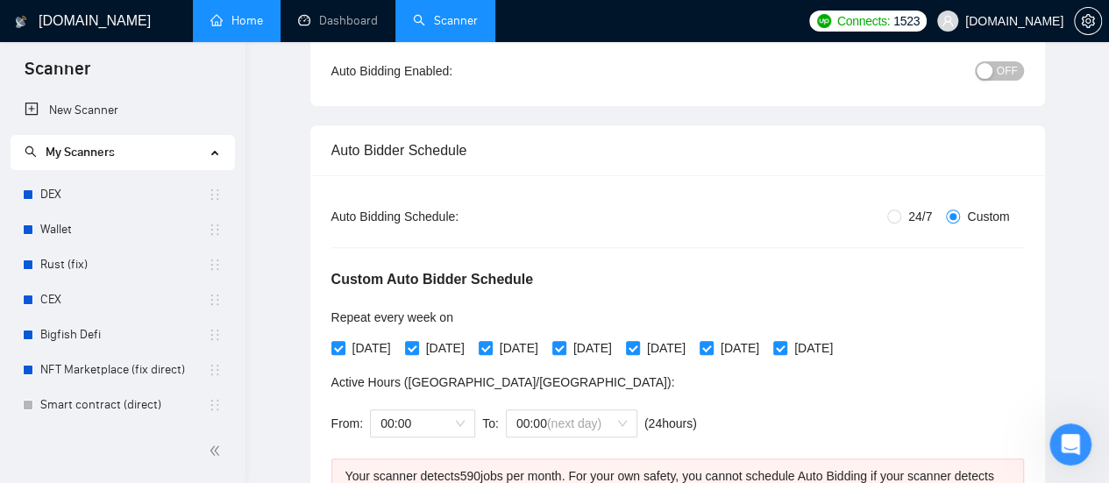
scroll to position [0, 0]
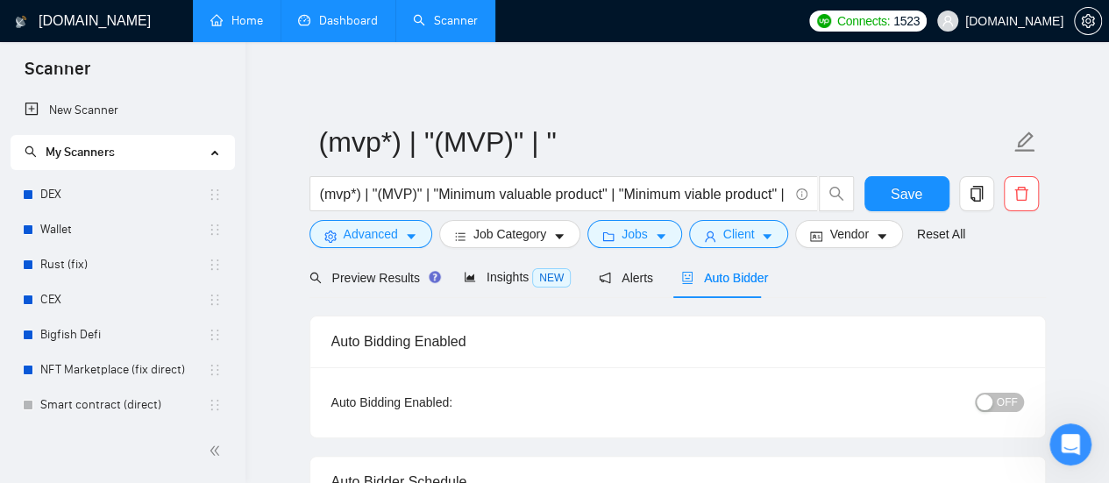
type textarea "[Write a personal greeting using the client's name or company name (if any is p…"
click at [351, 20] on link "Dashboard" at bounding box center [338, 20] width 80 height 15
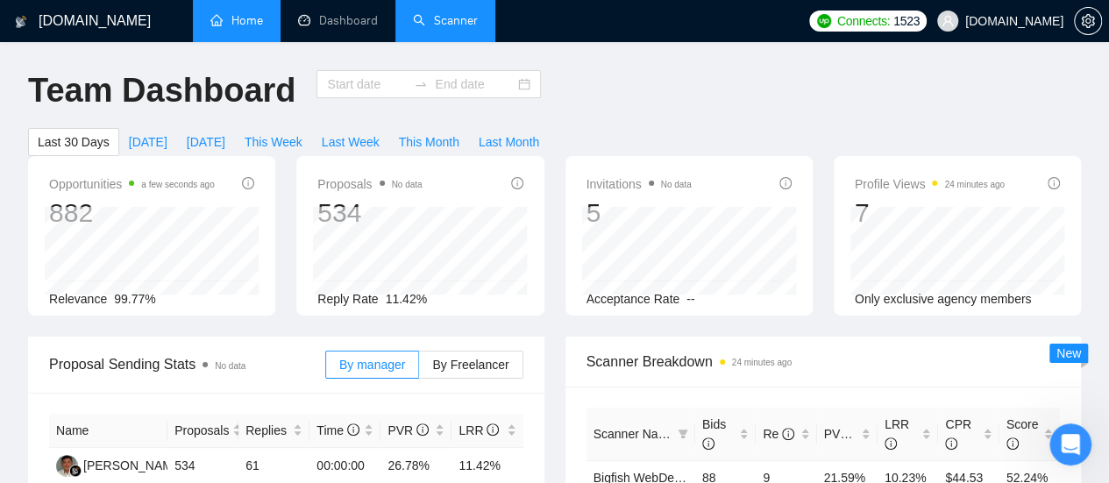
type input "[DATE]"
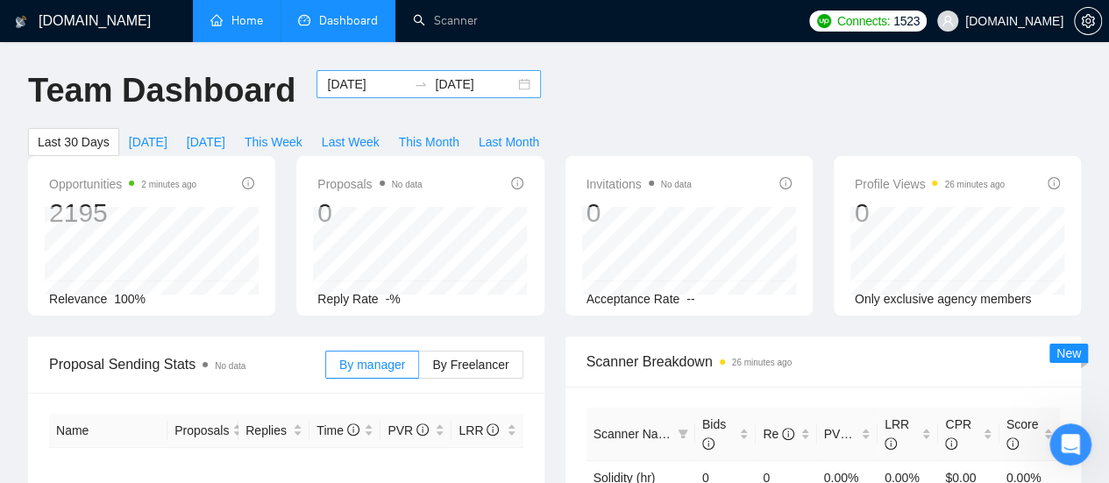
click at [357, 87] on input "[DATE]" at bounding box center [367, 84] width 80 height 19
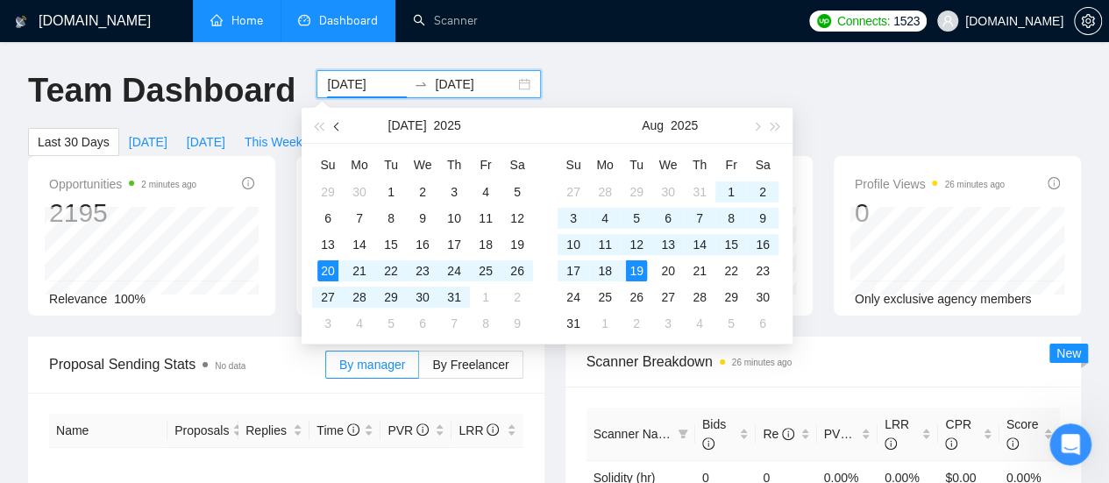
click at [336, 129] on span "button" at bounding box center [338, 126] width 9 height 9
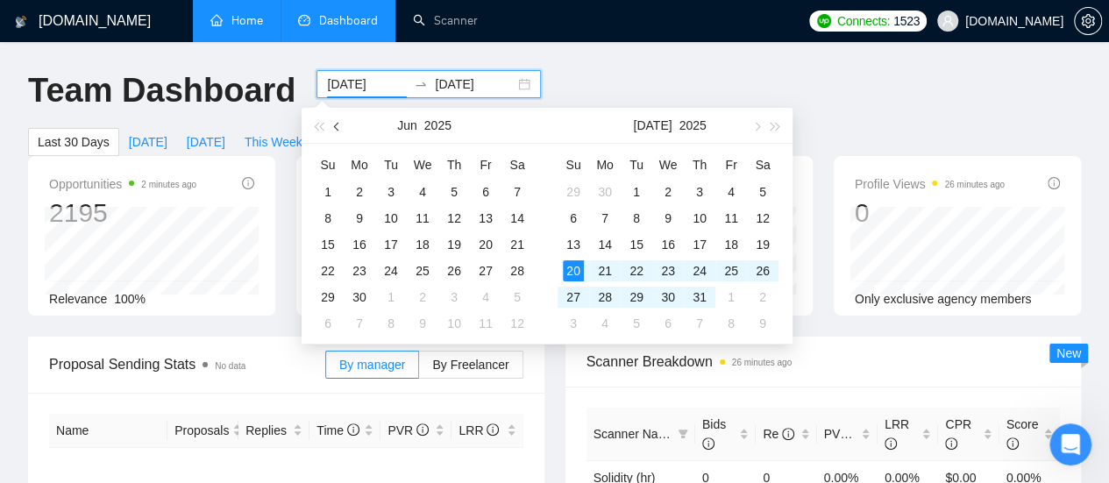
click at [336, 129] on span "button" at bounding box center [338, 126] width 9 height 9
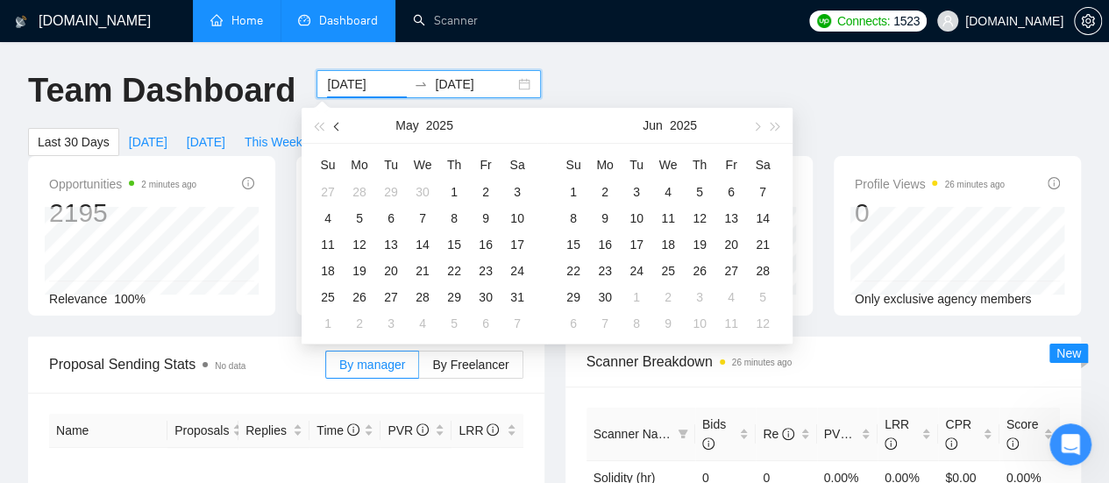
click at [338, 129] on span "button" at bounding box center [338, 126] width 9 height 9
type input "[DATE]"
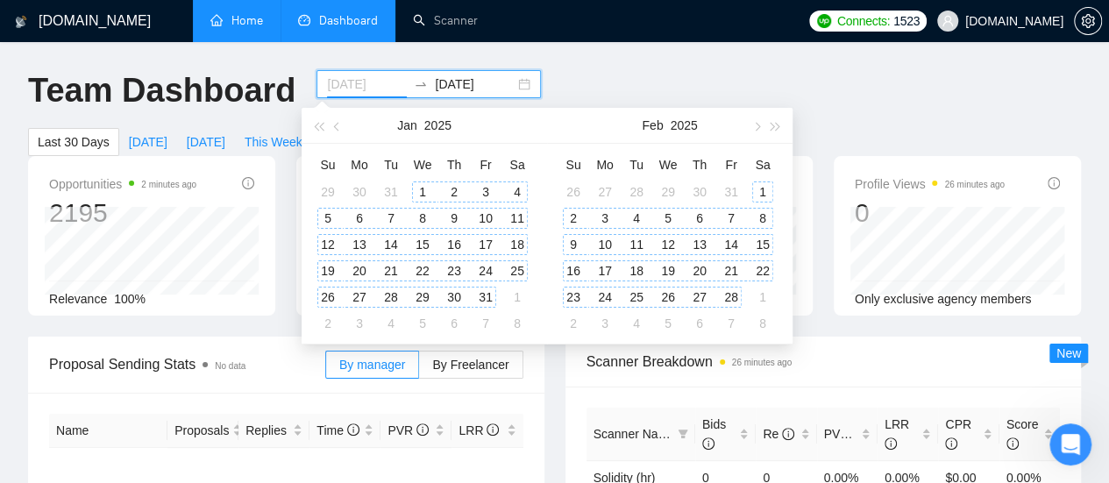
click at [423, 192] on div "1" at bounding box center [422, 191] width 21 height 21
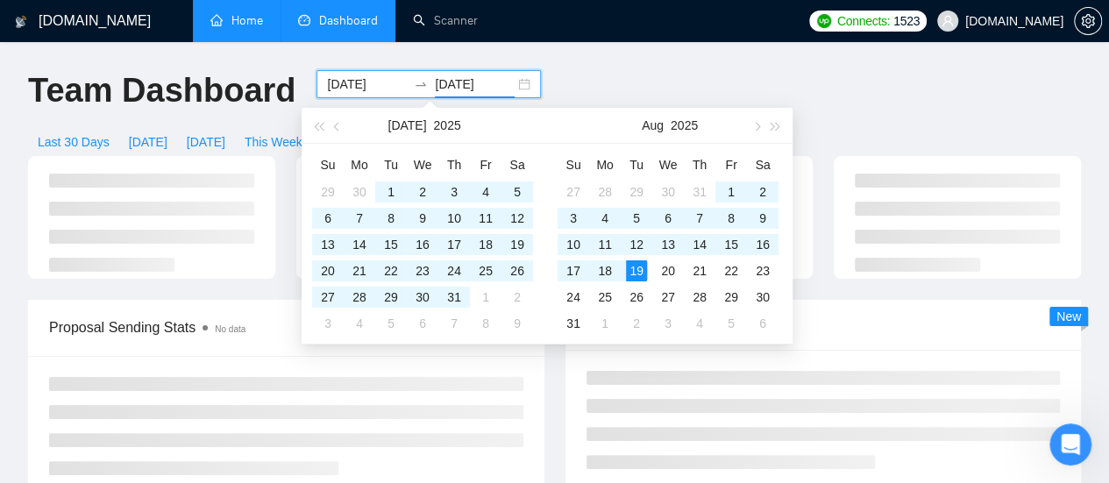
click at [470, 87] on input "[DATE]" at bounding box center [475, 84] width 80 height 19
click at [340, 129] on button "button" at bounding box center [337, 125] width 19 height 35
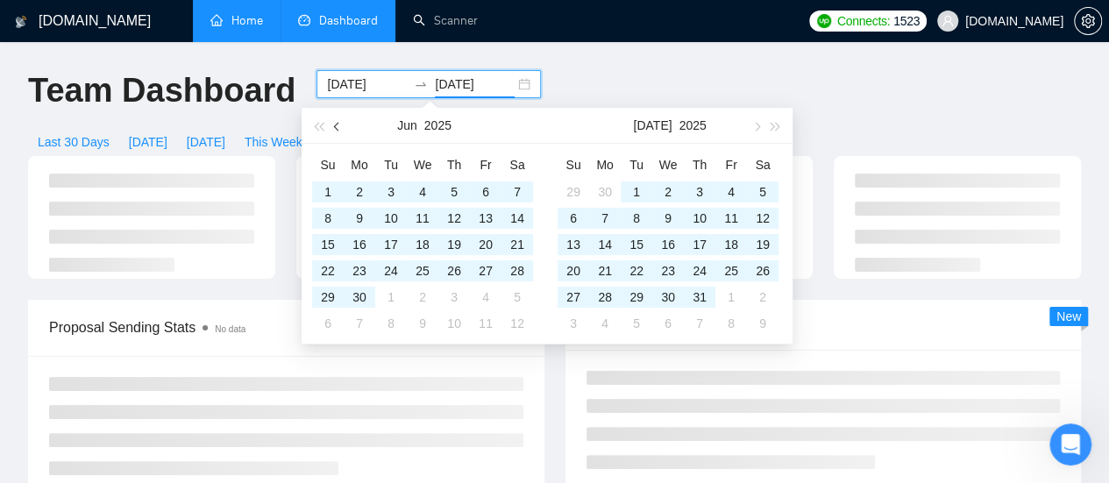
click at [340, 129] on button "button" at bounding box center [337, 125] width 19 height 35
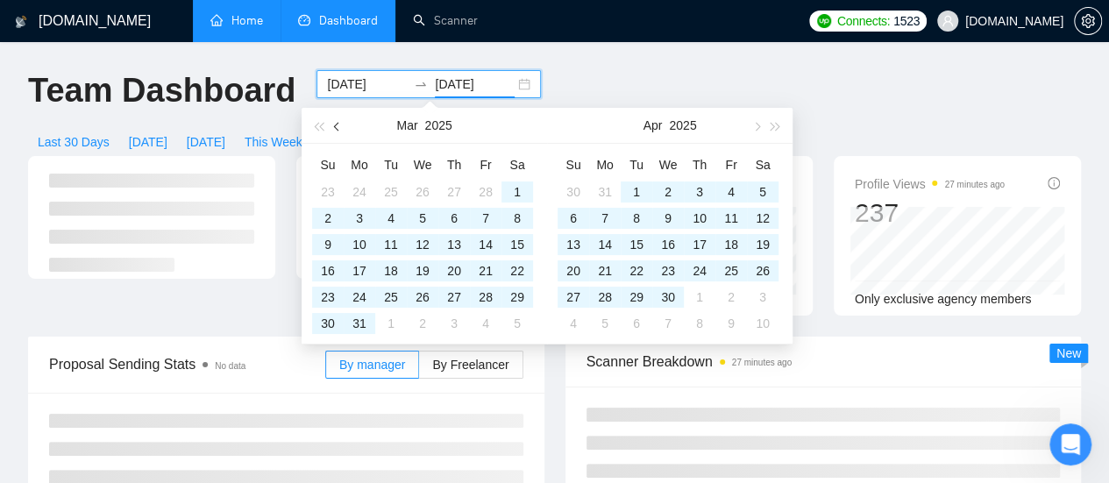
click at [340, 129] on button "button" at bounding box center [337, 125] width 19 height 35
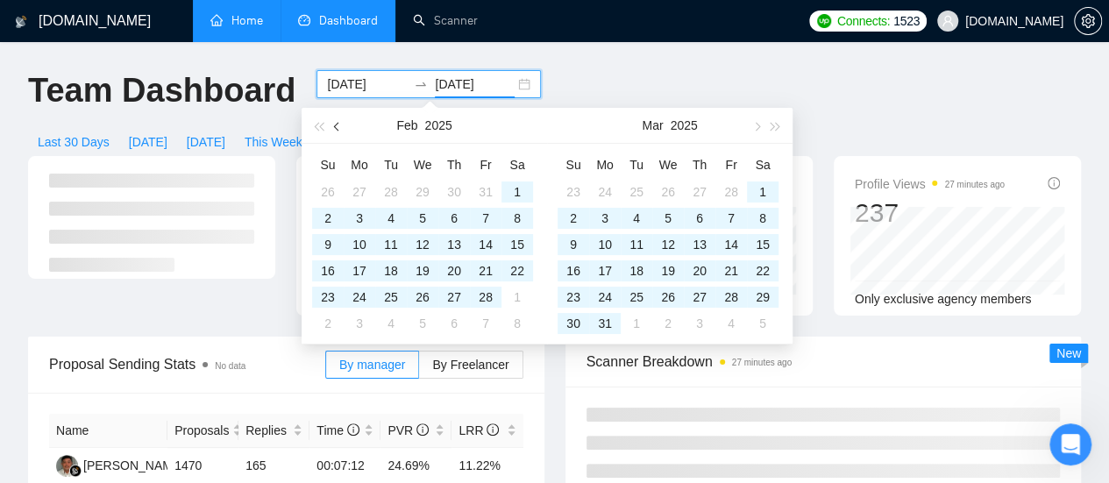
click at [335, 125] on span "button" at bounding box center [338, 126] width 9 height 9
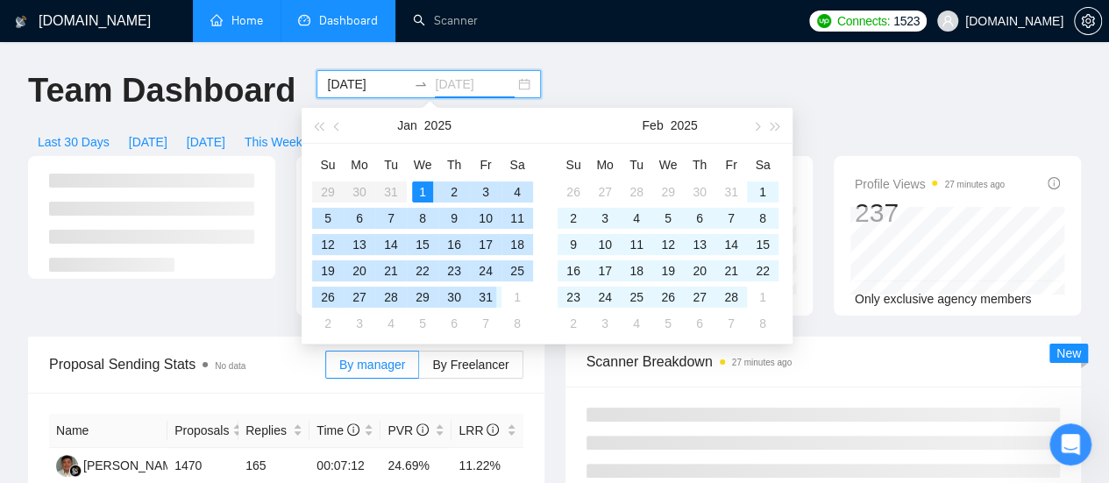
type input "[DATE]"
click at [488, 295] on div "31" at bounding box center [485, 297] width 21 height 21
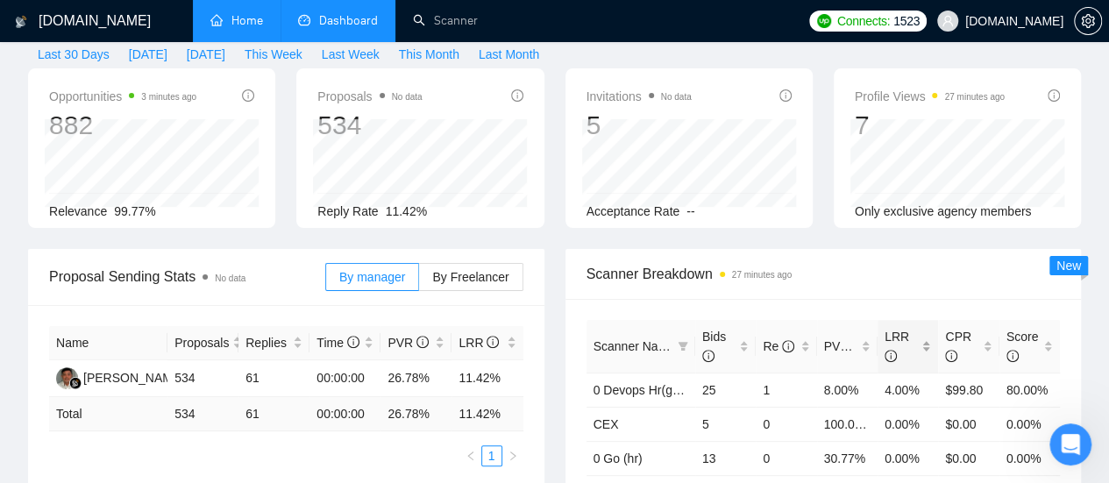
scroll to position [175, 0]
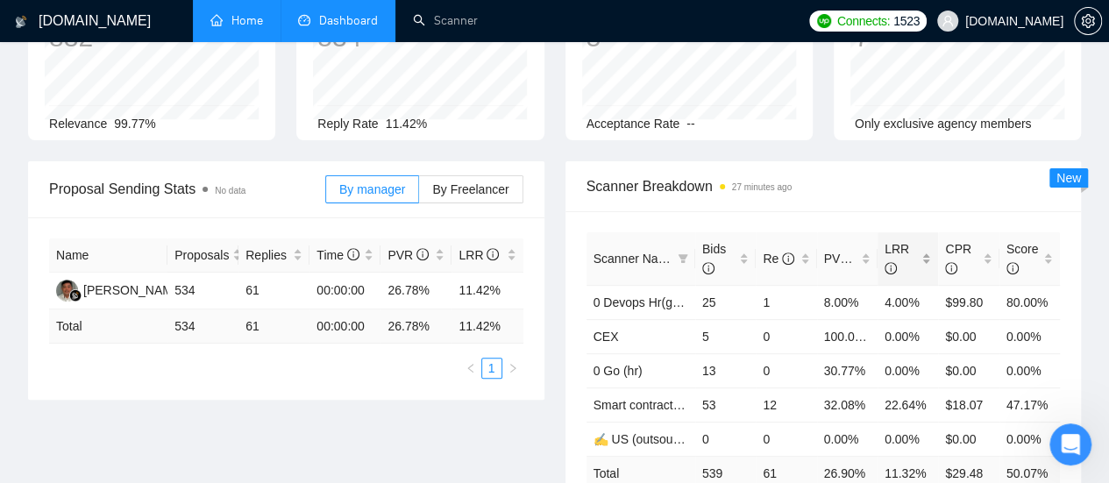
click at [915, 239] on span "LRR" at bounding box center [901, 258] width 33 height 39
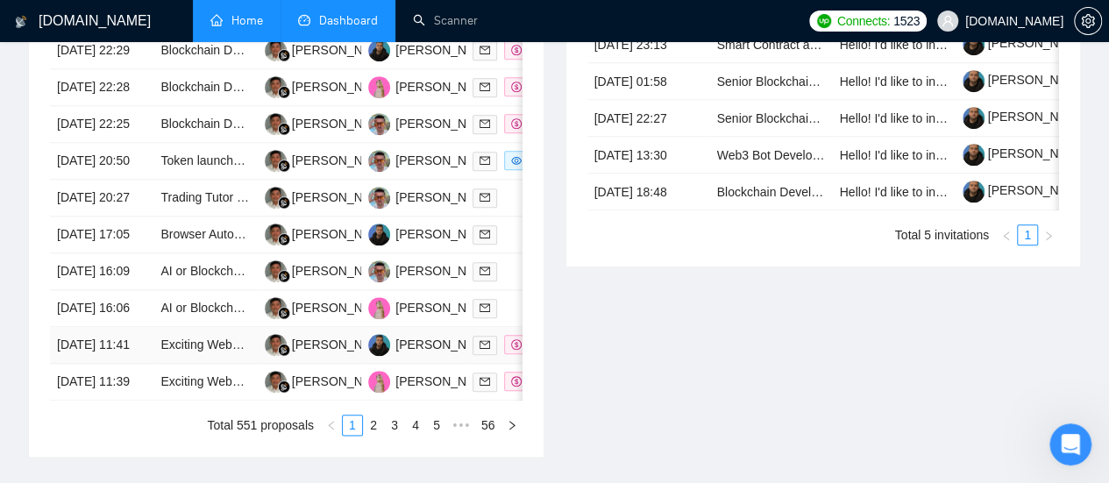
scroll to position [877, 0]
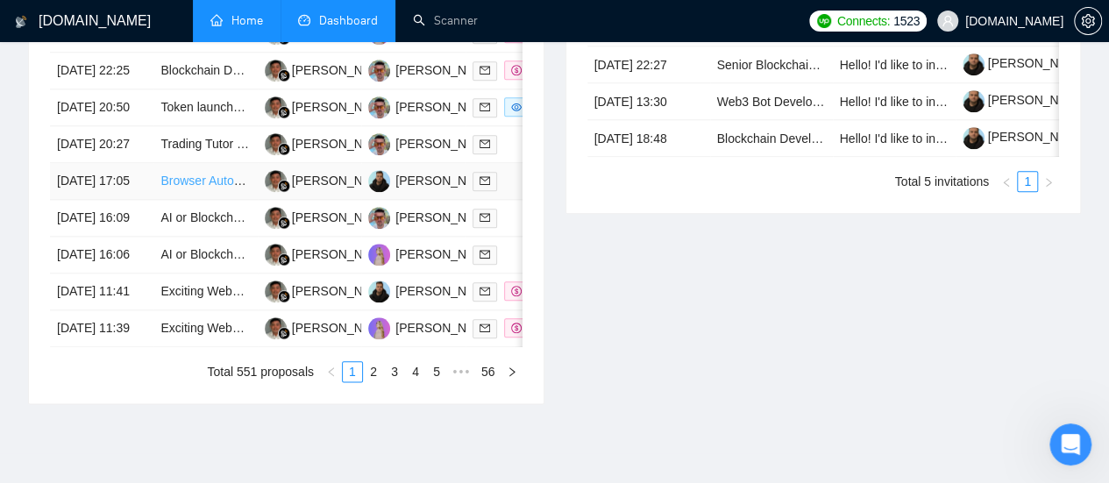
click at [192, 188] on link "Browser Automation Platform Needed (Fulltime / Large Project)" at bounding box center [331, 181] width 343 height 14
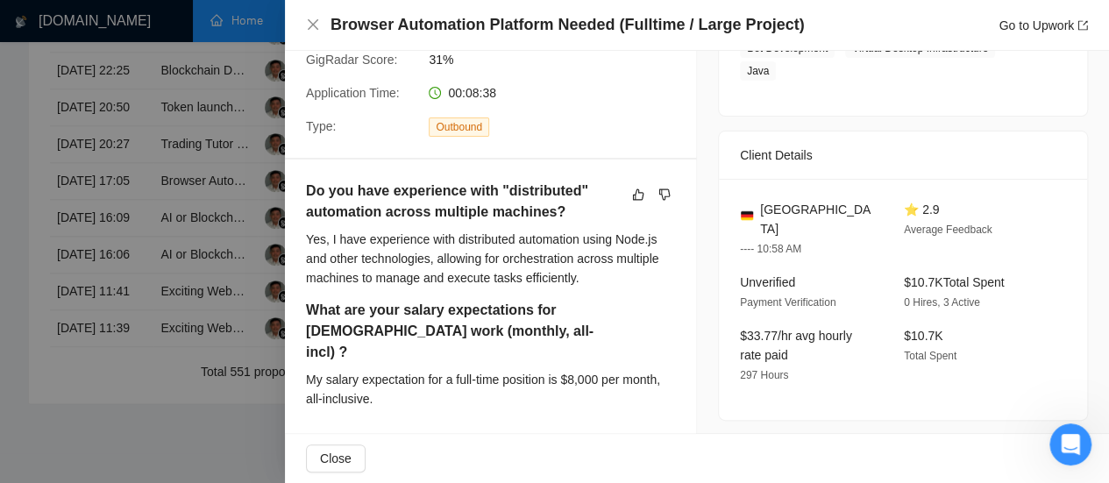
scroll to position [263, 0]
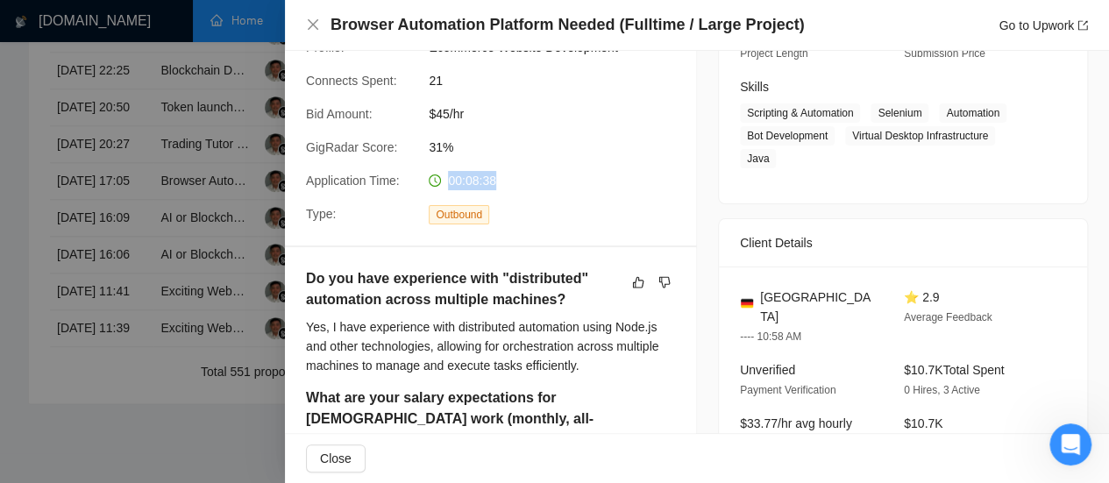
drag, startPoint x: 447, startPoint y: 181, endPoint x: 494, endPoint y: 184, distance: 46.6
click at [494, 184] on div "00:08:38" at bounding box center [514, 180] width 185 height 19
click at [309, 31] on icon "close" at bounding box center [313, 25] width 14 height 14
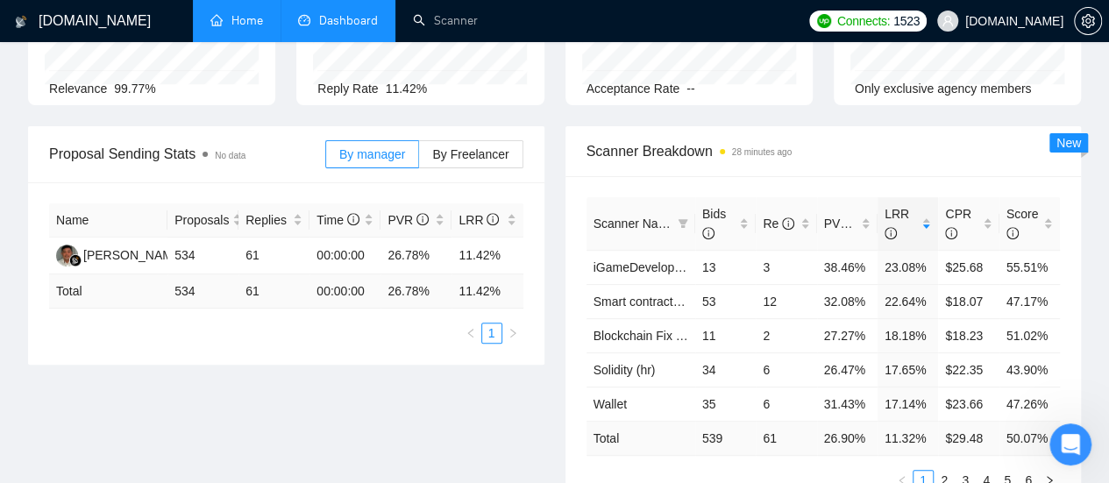
scroll to position [0, 0]
